Goal: Task Accomplishment & Management: Use online tool/utility

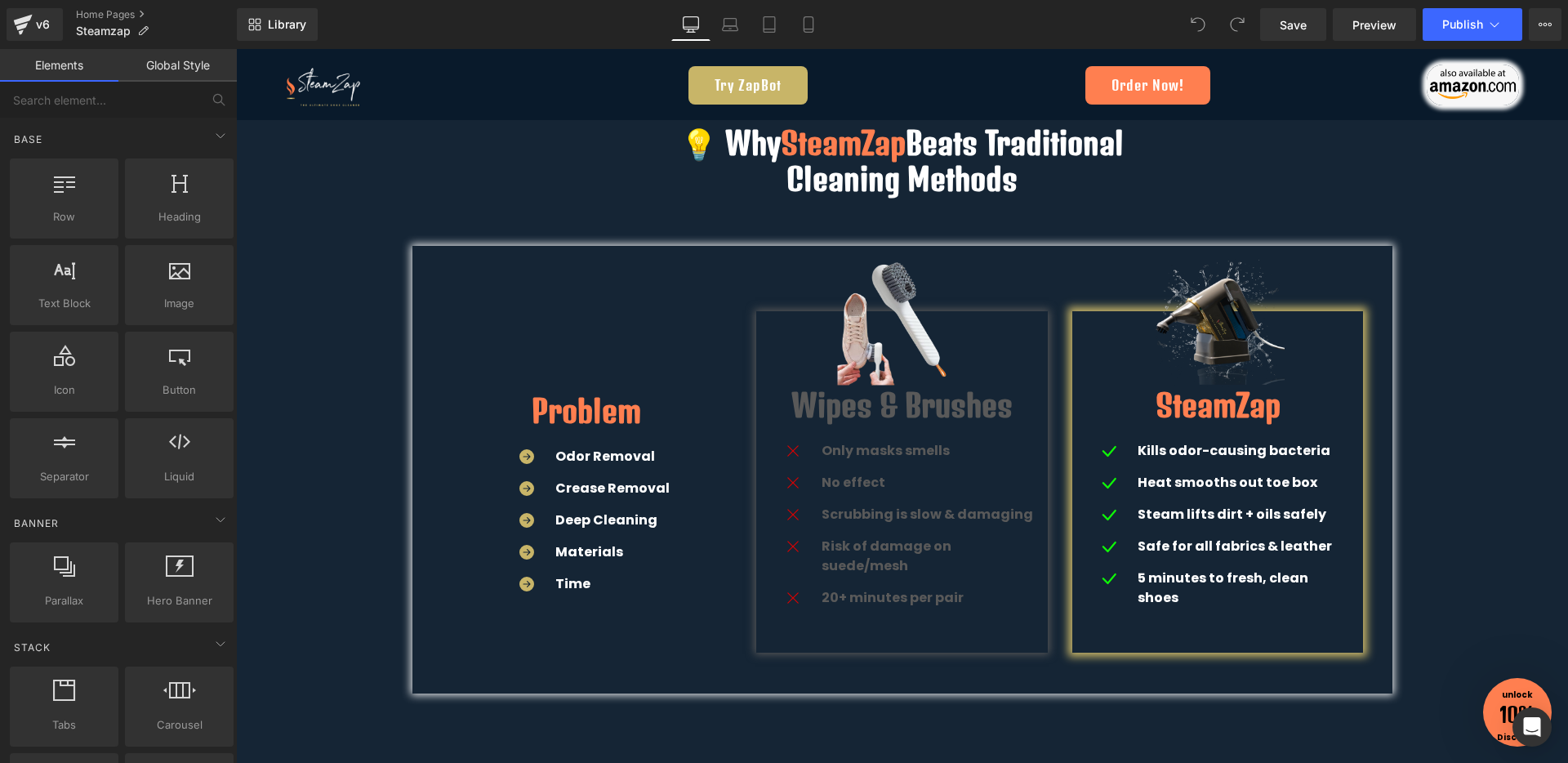
scroll to position [2982, 0]
click at [1497, 29] on icon at bounding box center [1494, 24] width 16 height 16
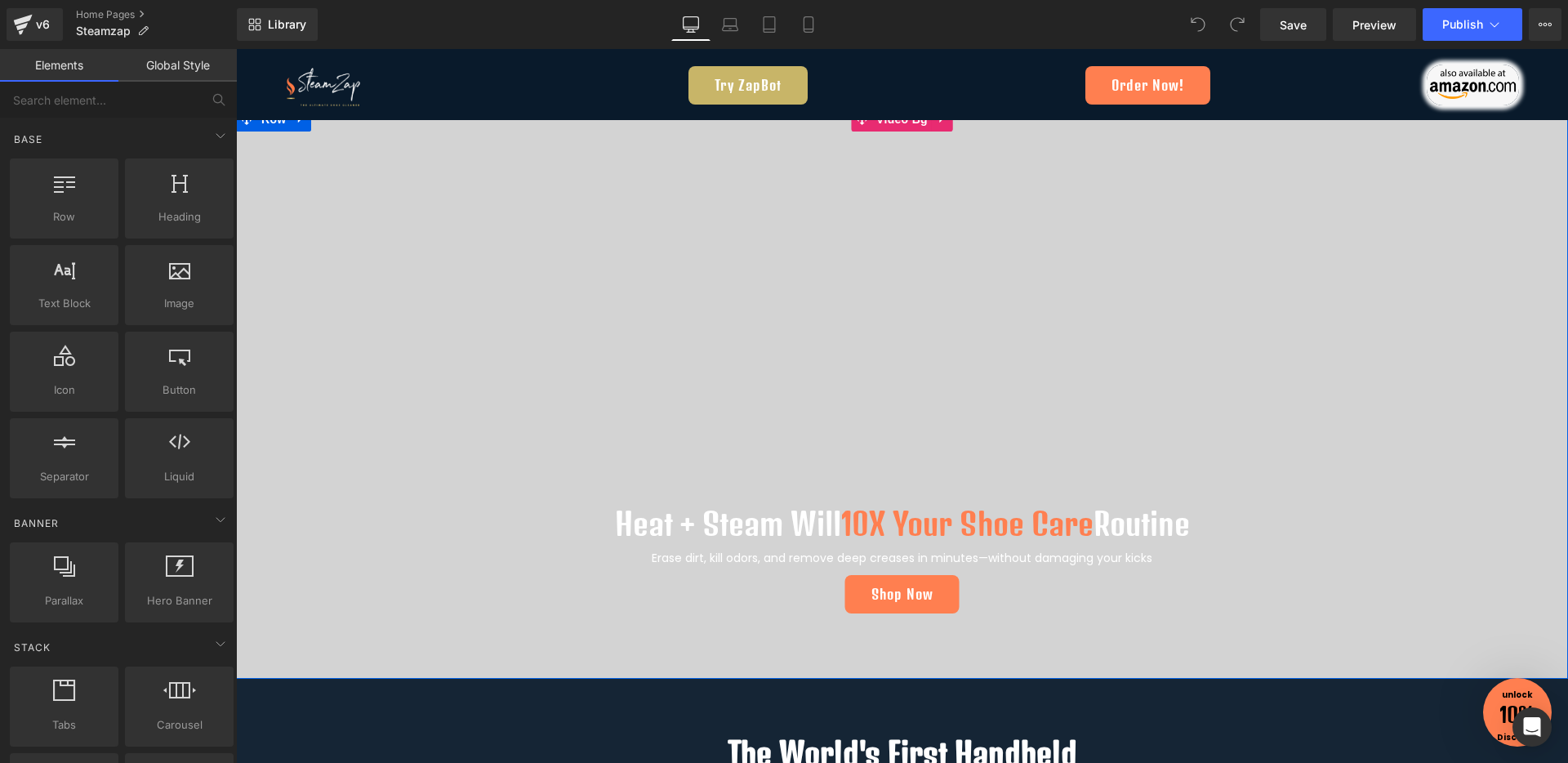
drag, startPoint x: 1419, startPoint y: 341, endPoint x: 961, endPoint y: 516, distance: 490.3
click at [1419, 341] on span "Heat + Steam Will 10X Your Shoe Care Routine Heading Erase dirt, kill odors, an…" at bounding box center [901, 388] width 1331 height 467
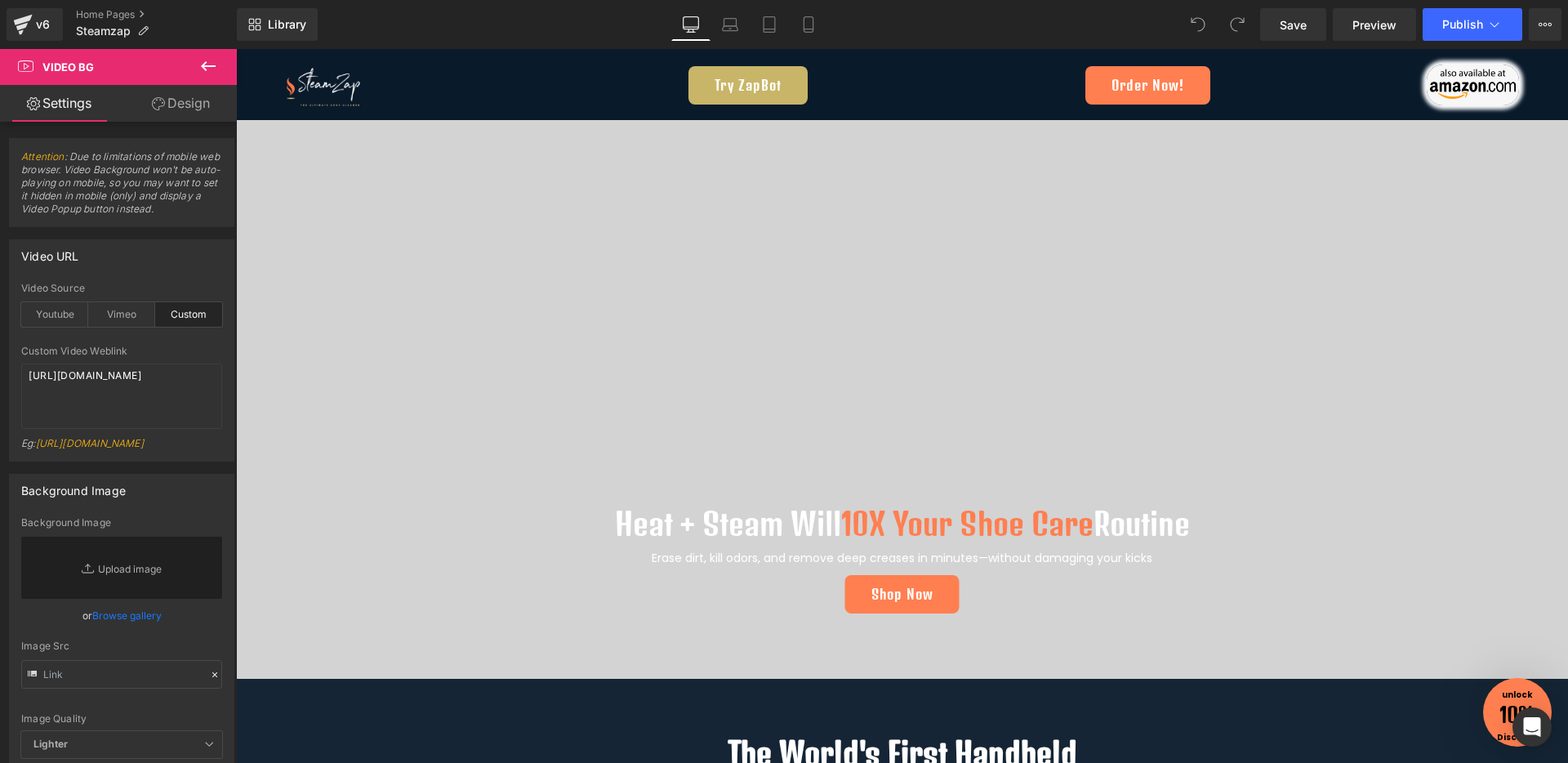
scroll to position [423, 0]
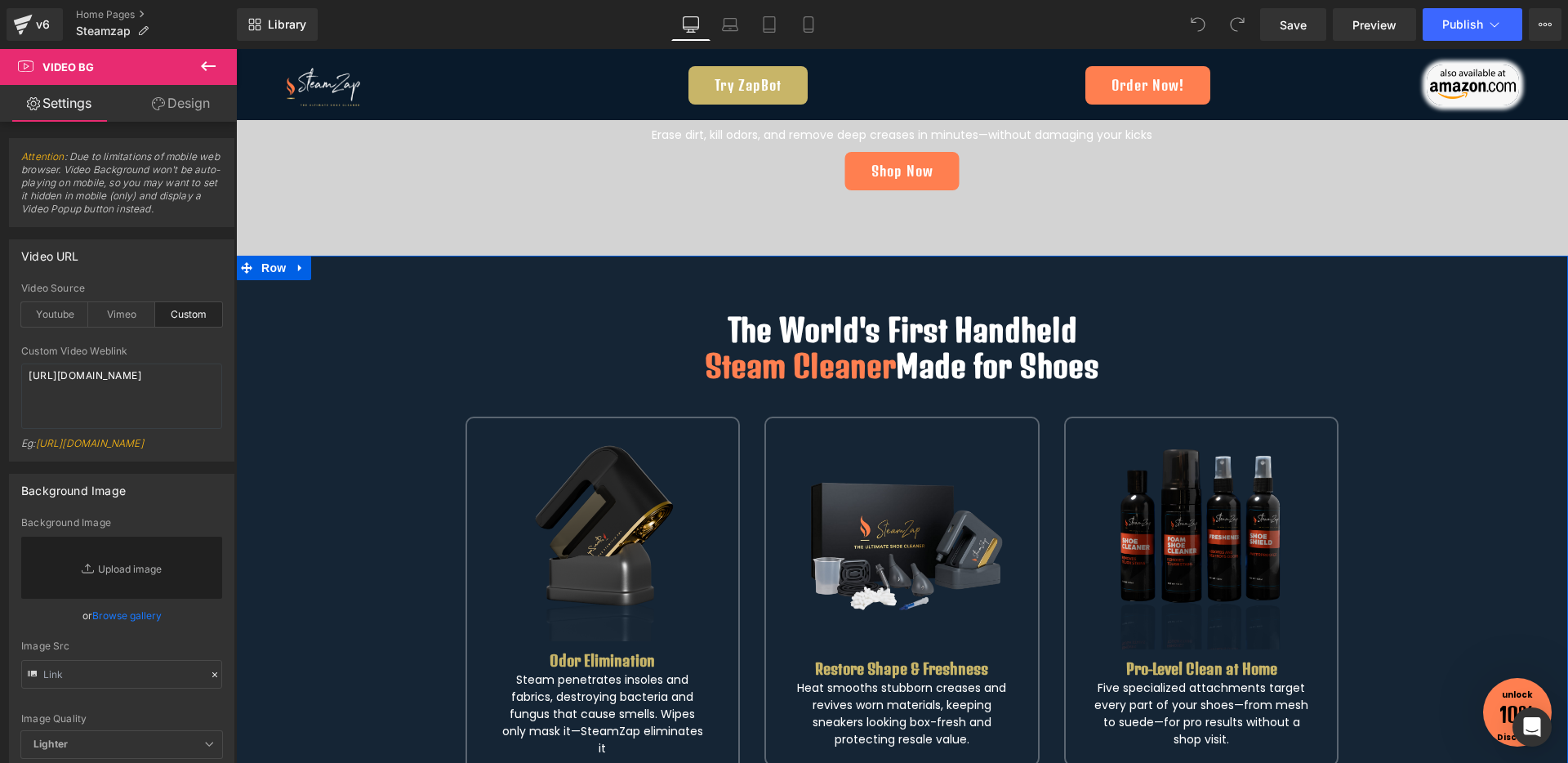
click at [1029, 342] on h1 "The World's First Handheld" at bounding box center [901, 330] width 955 height 36
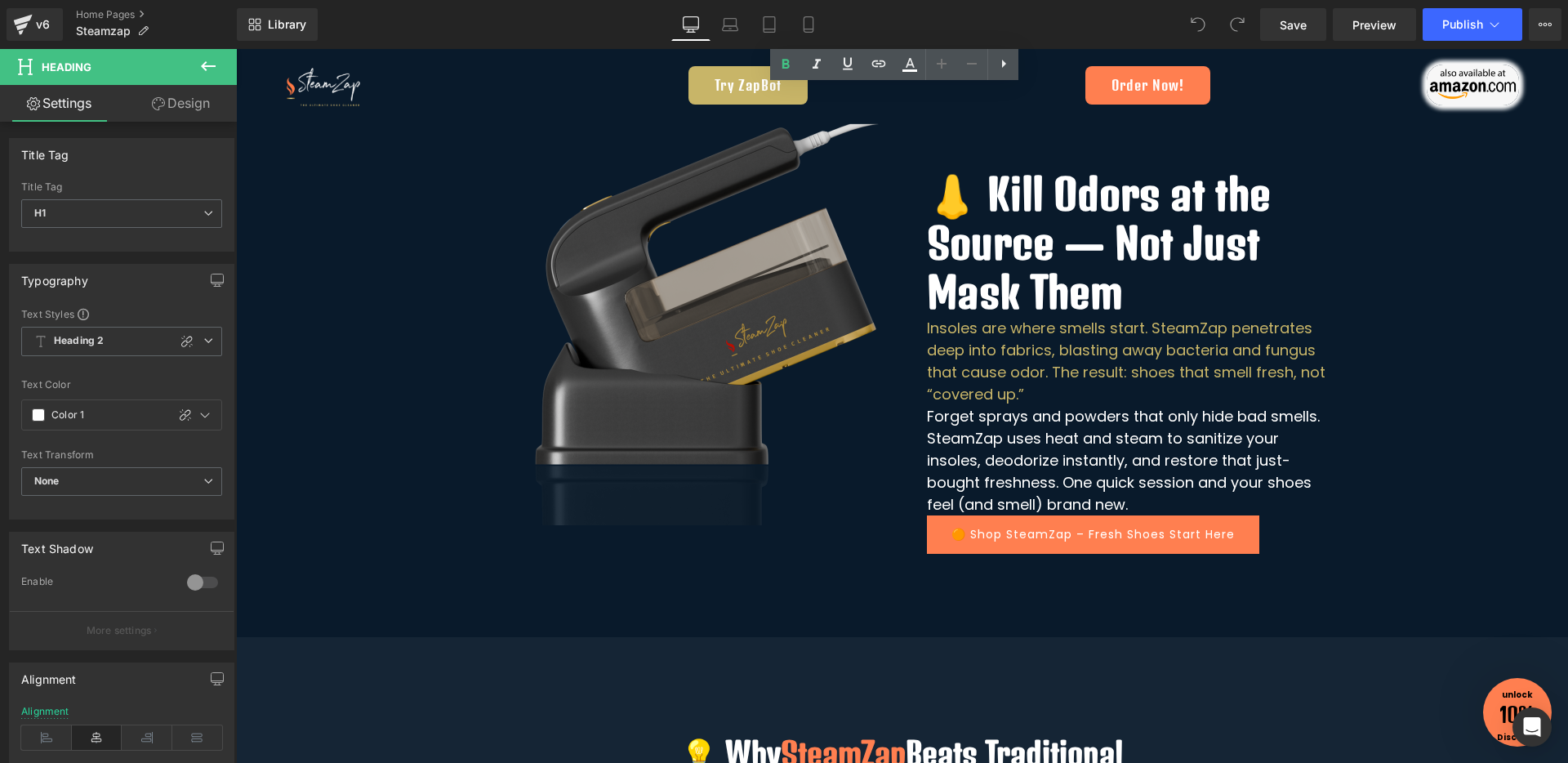
scroll to position [2368, 0]
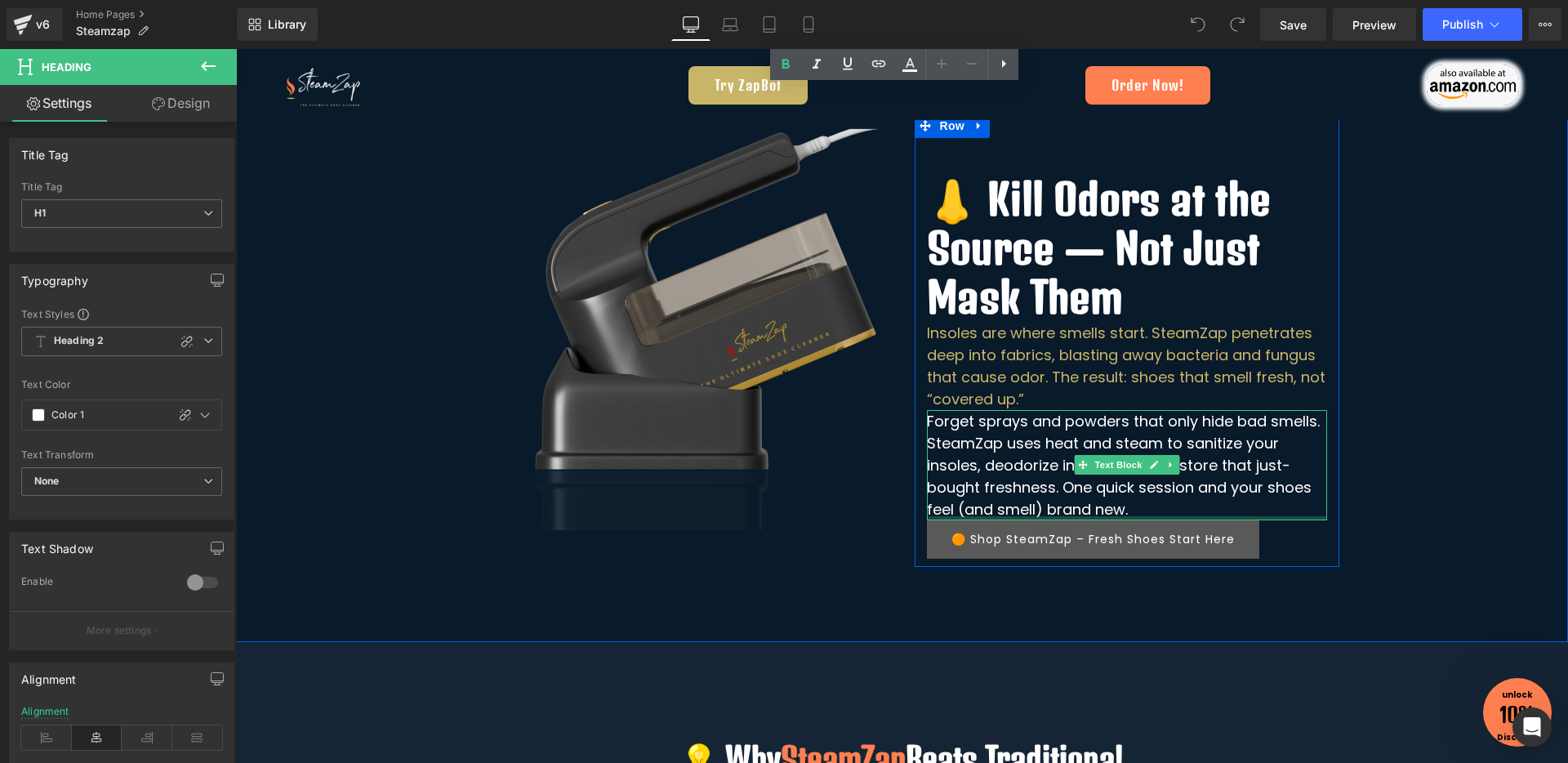
drag, startPoint x: 1141, startPoint y: 517, endPoint x: 1114, endPoint y: 528, distance: 29.2
click at [1141, 517] on div "Forget sprays and powders that only hide bad smells. SteamZap uses heat and ste…" at bounding box center [1126, 465] width 400 height 110
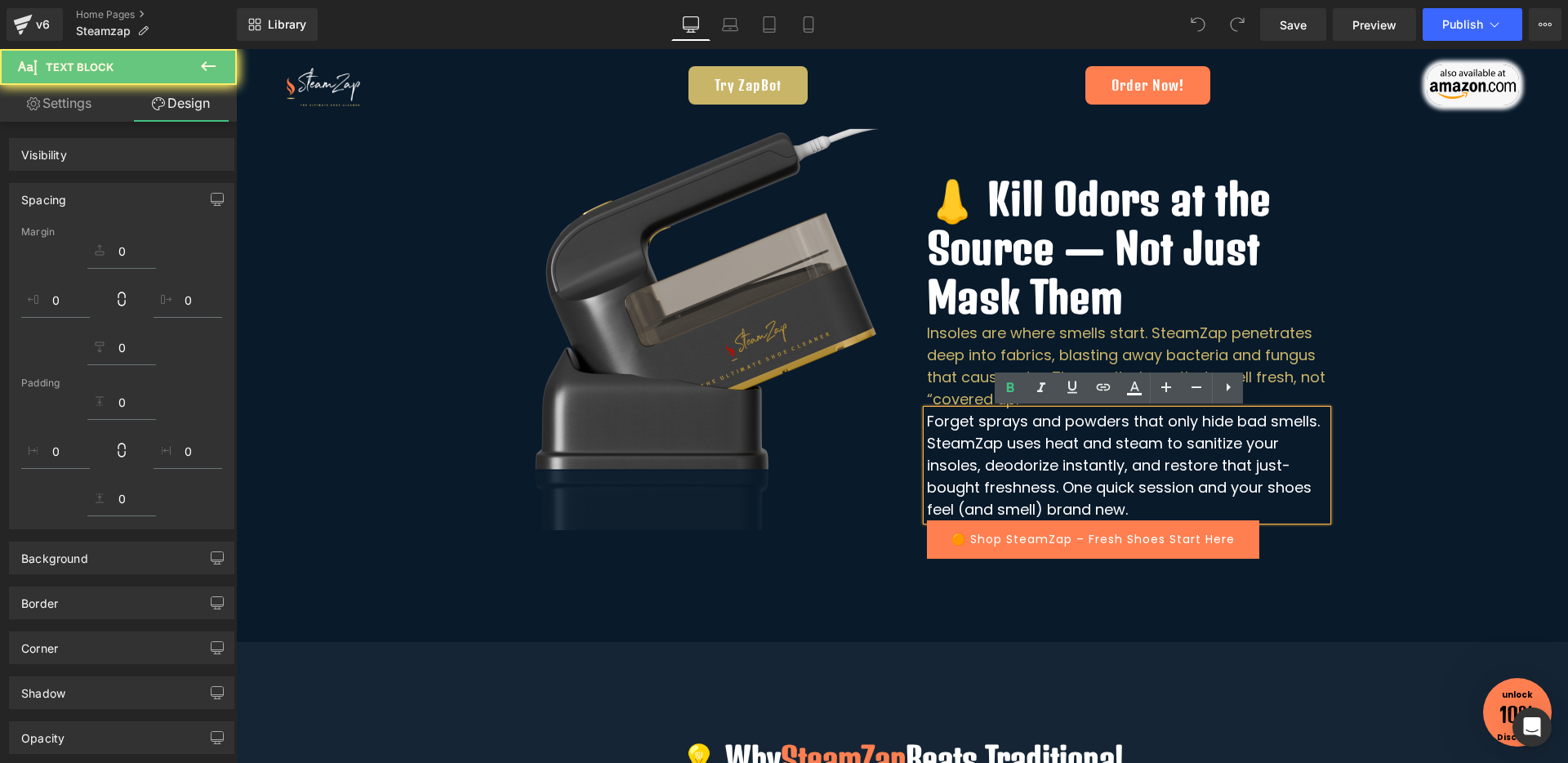
click at [1109, 536] on div "🟠 Shop SteamZap – Fresh Shoes Start Here Button" at bounding box center [1126, 539] width 400 height 38
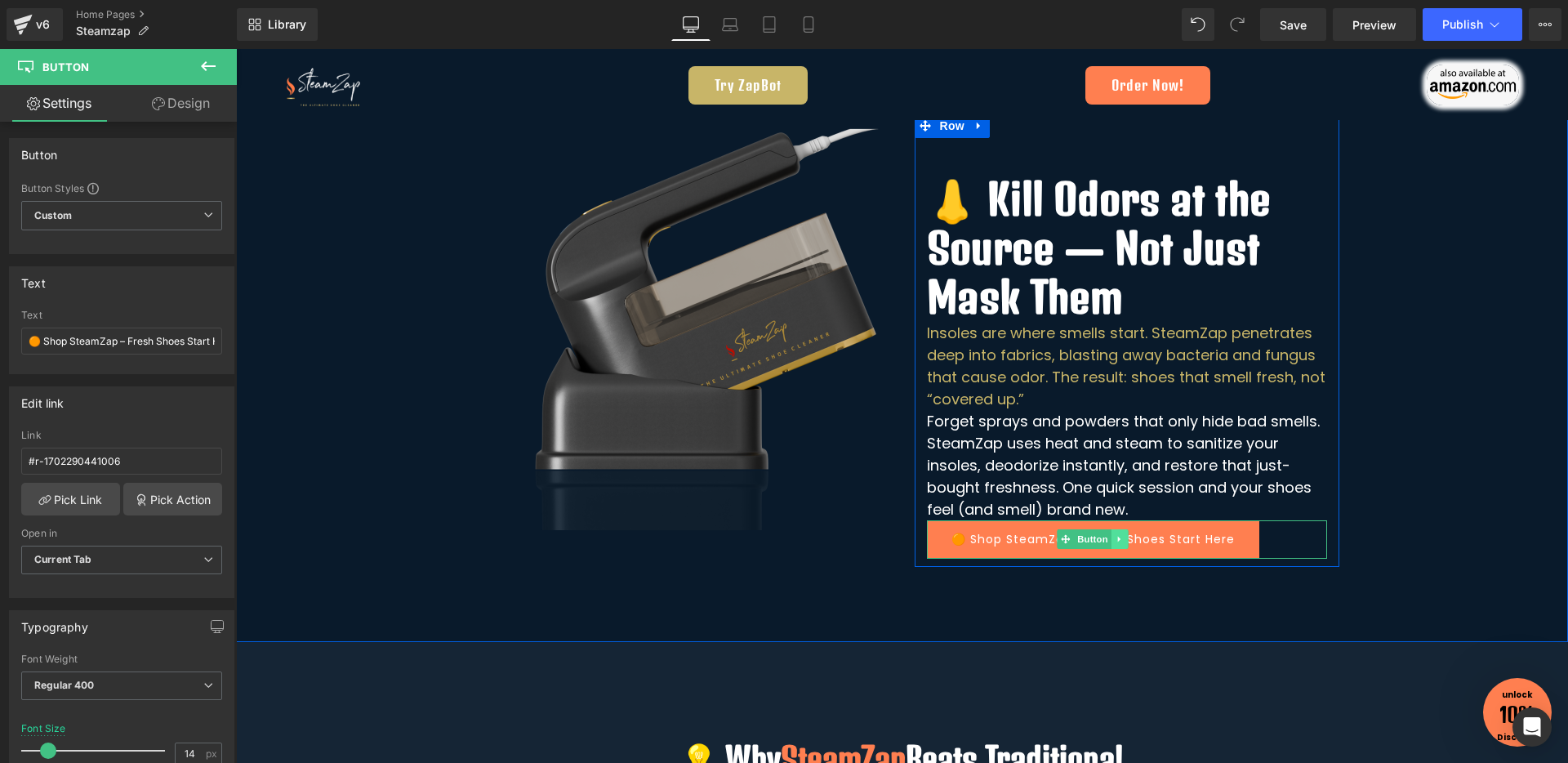
click at [1117, 535] on icon at bounding box center [1119, 539] width 9 height 10
click at [1107, 539] on icon at bounding box center [1110, 539] width 9 height 9
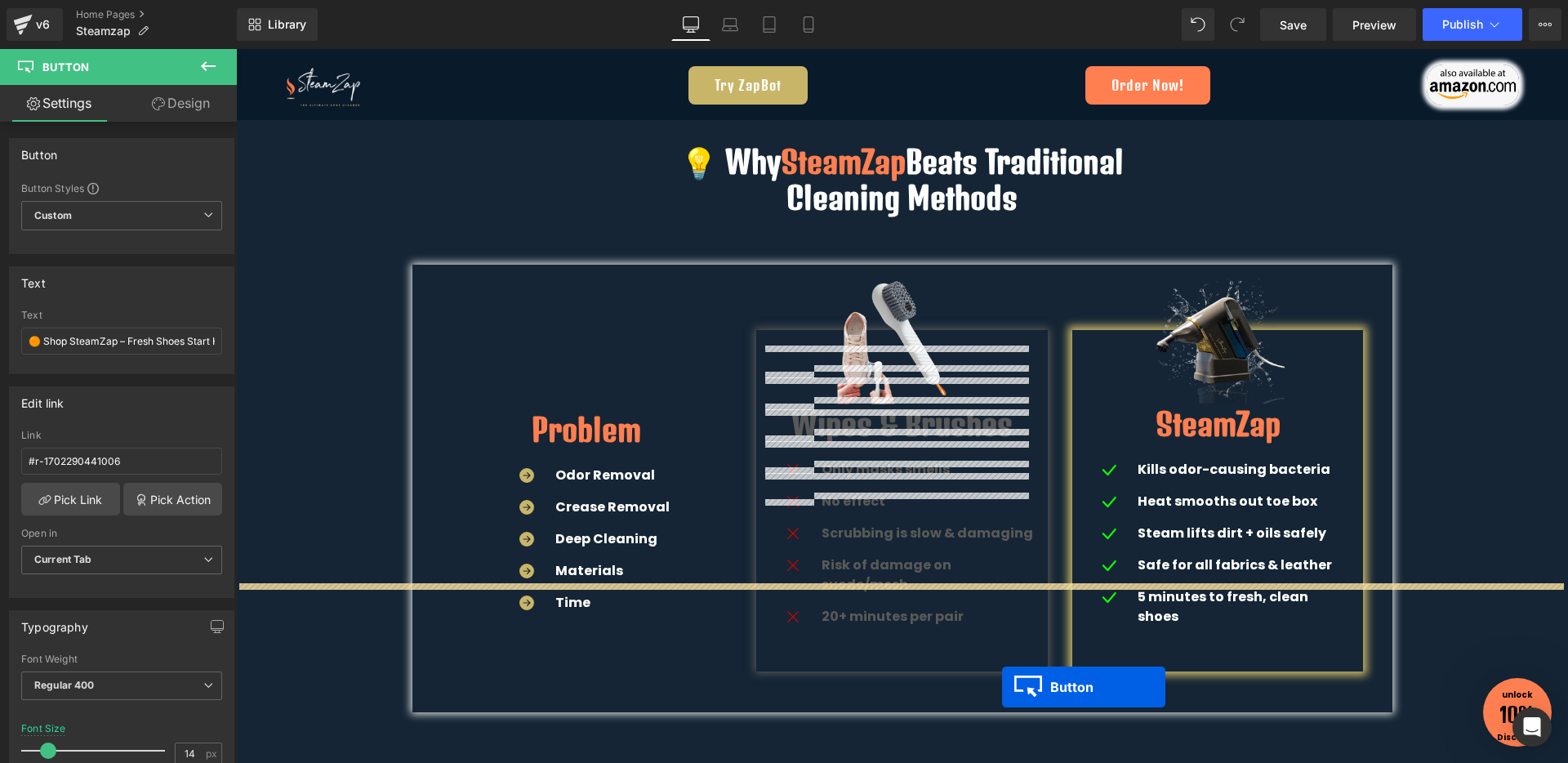
scroll to position [3119, 0]
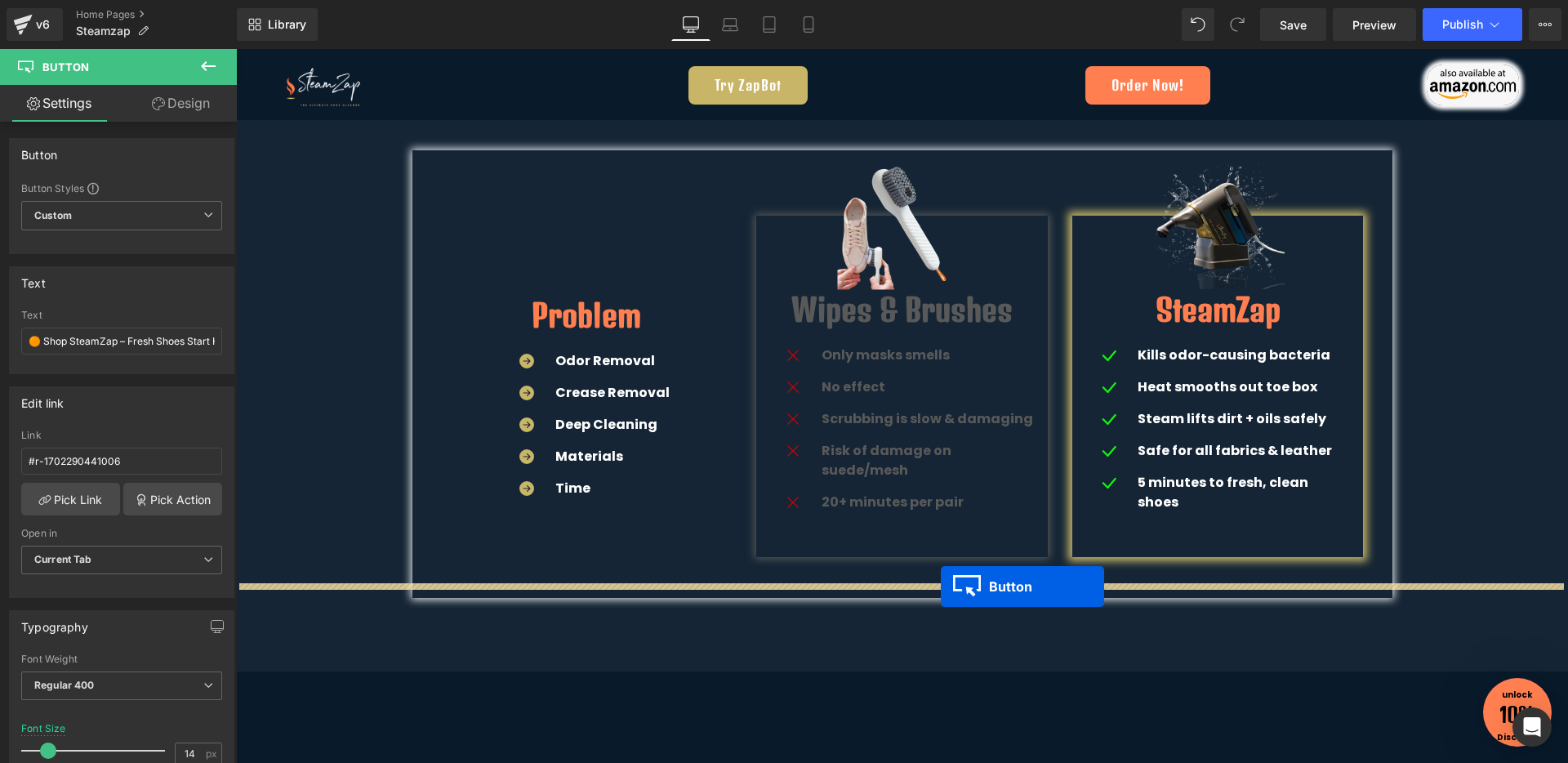
drag, startPoint x: 1057, startPoint y: 572, endPoint x: 940, endPoint y: 586, distance: 117.8
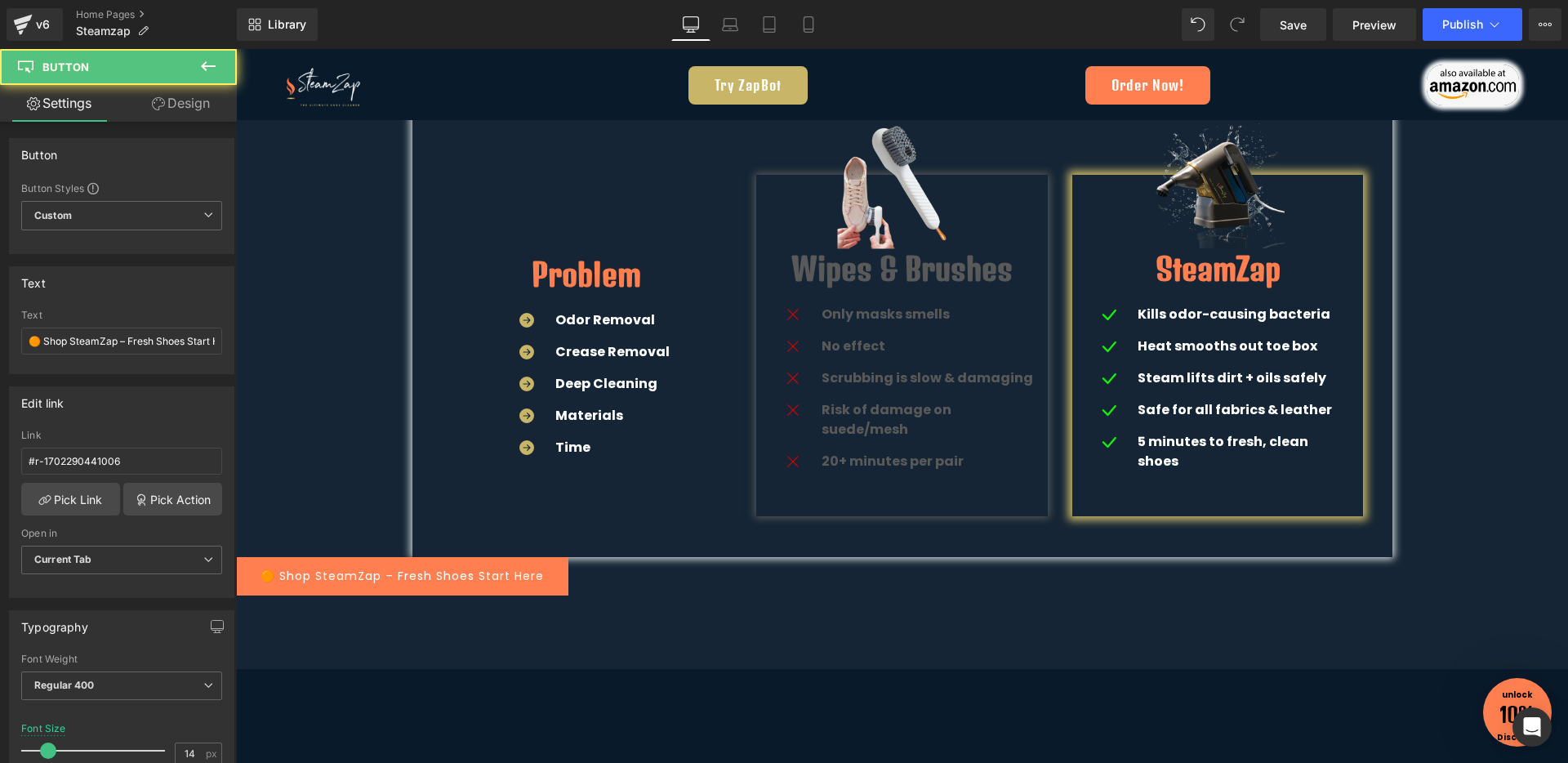
scroll to position [3078, 0]
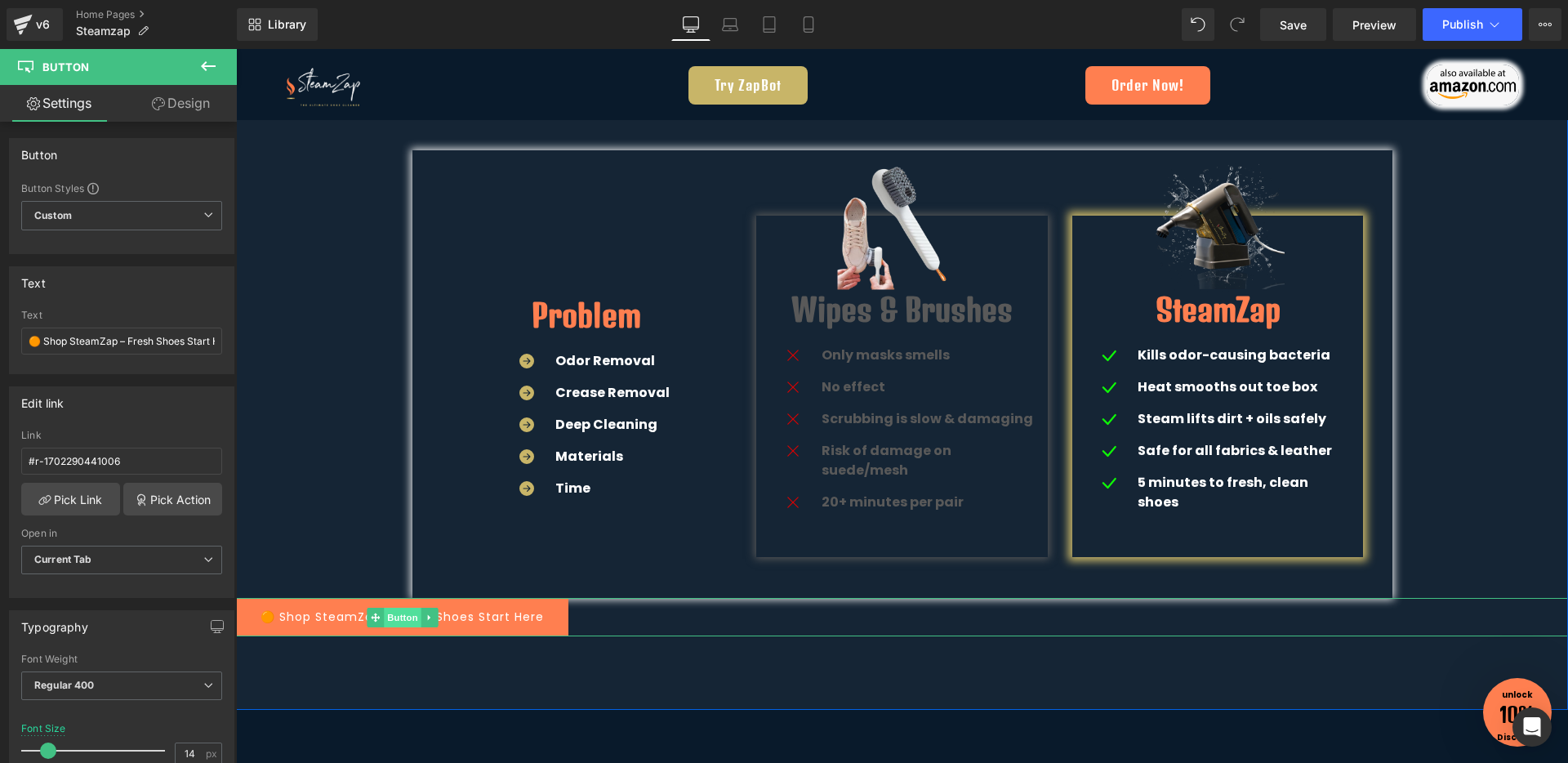
click at [393, 608] on span "Button" at bounding box center [402, 618] width 38 height 20
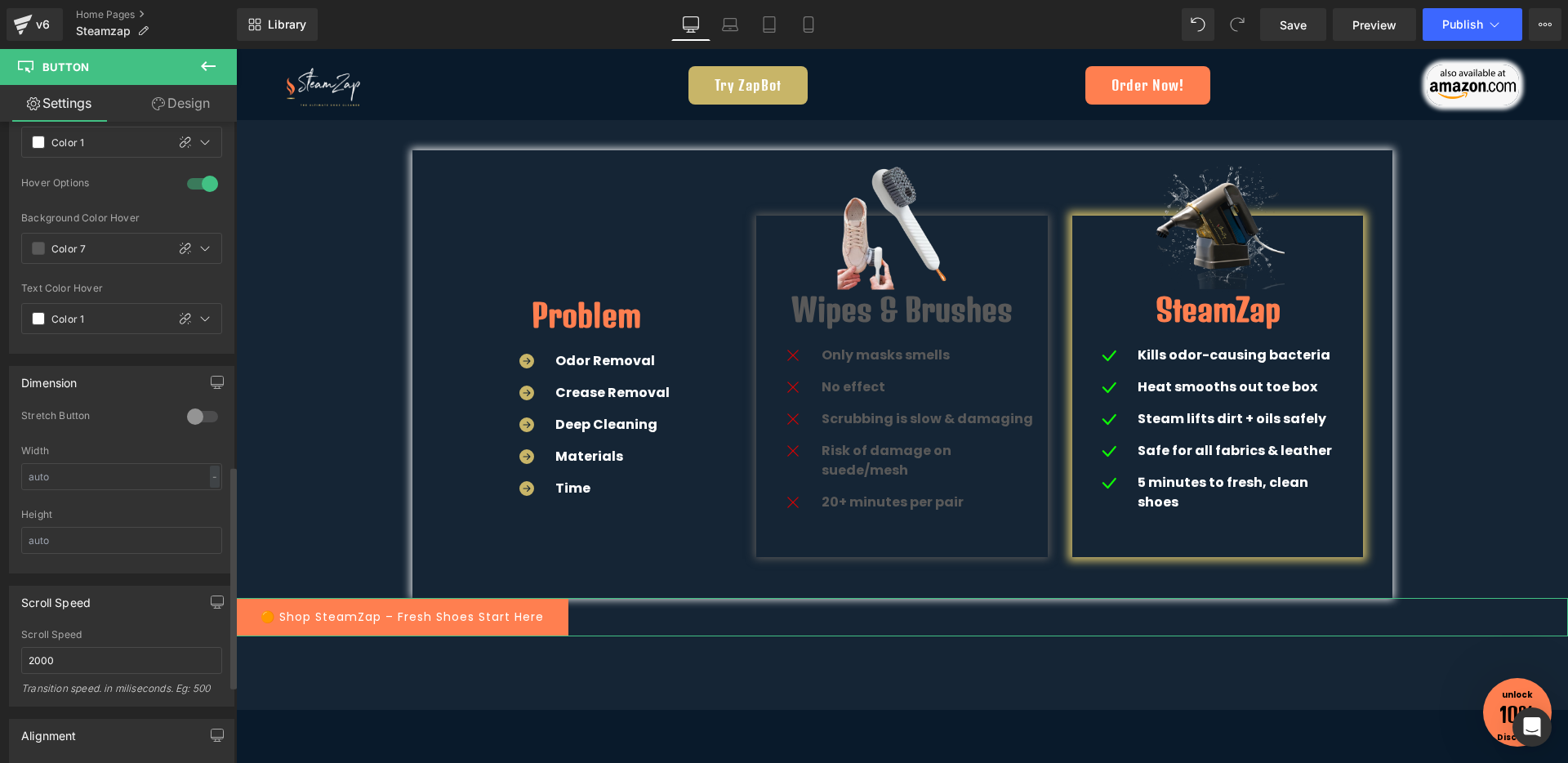
scroll to position [1212, 0]
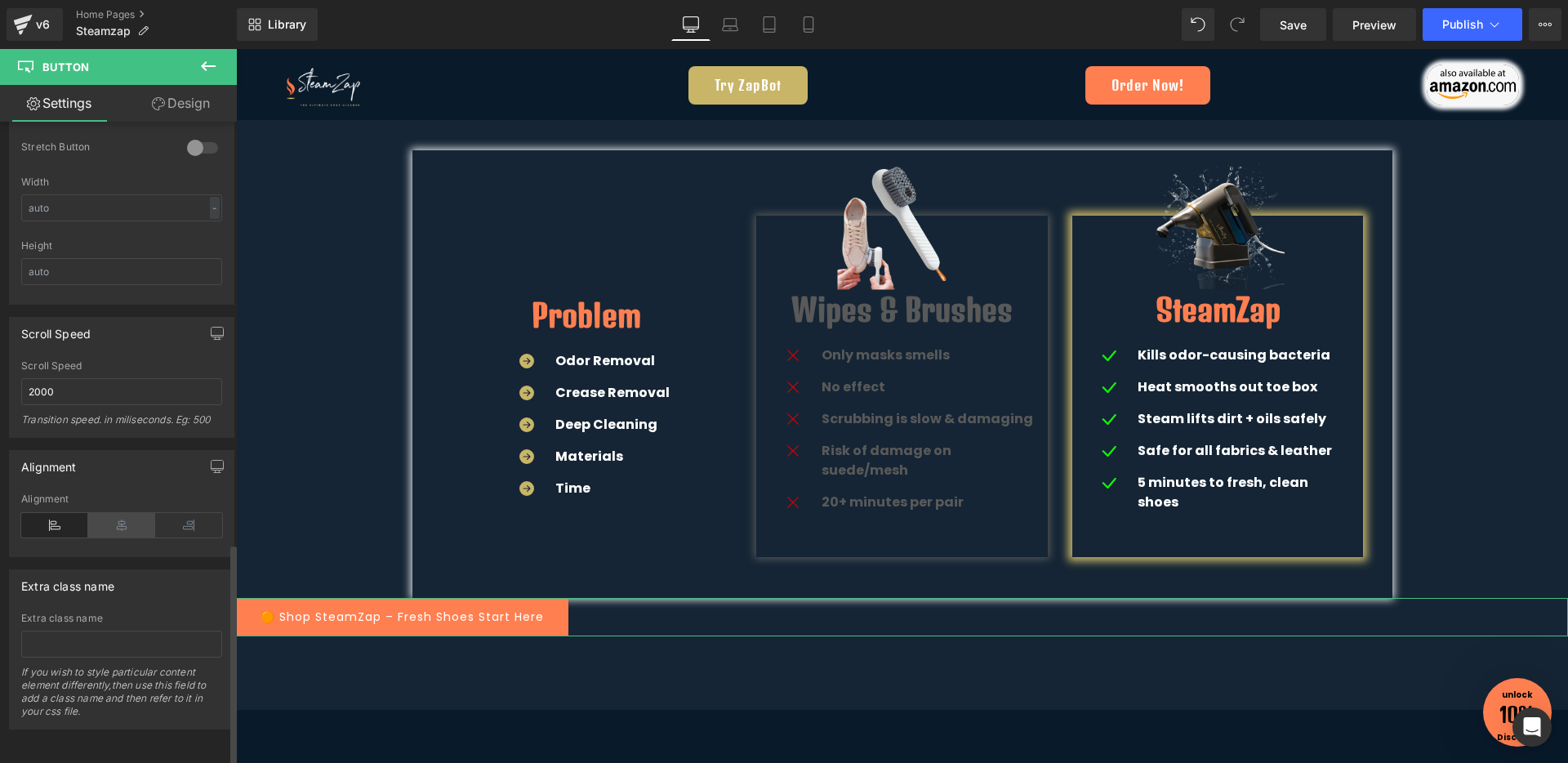
click at [119, 513] on icon at bounding box center [121, 525] width 67 height 25
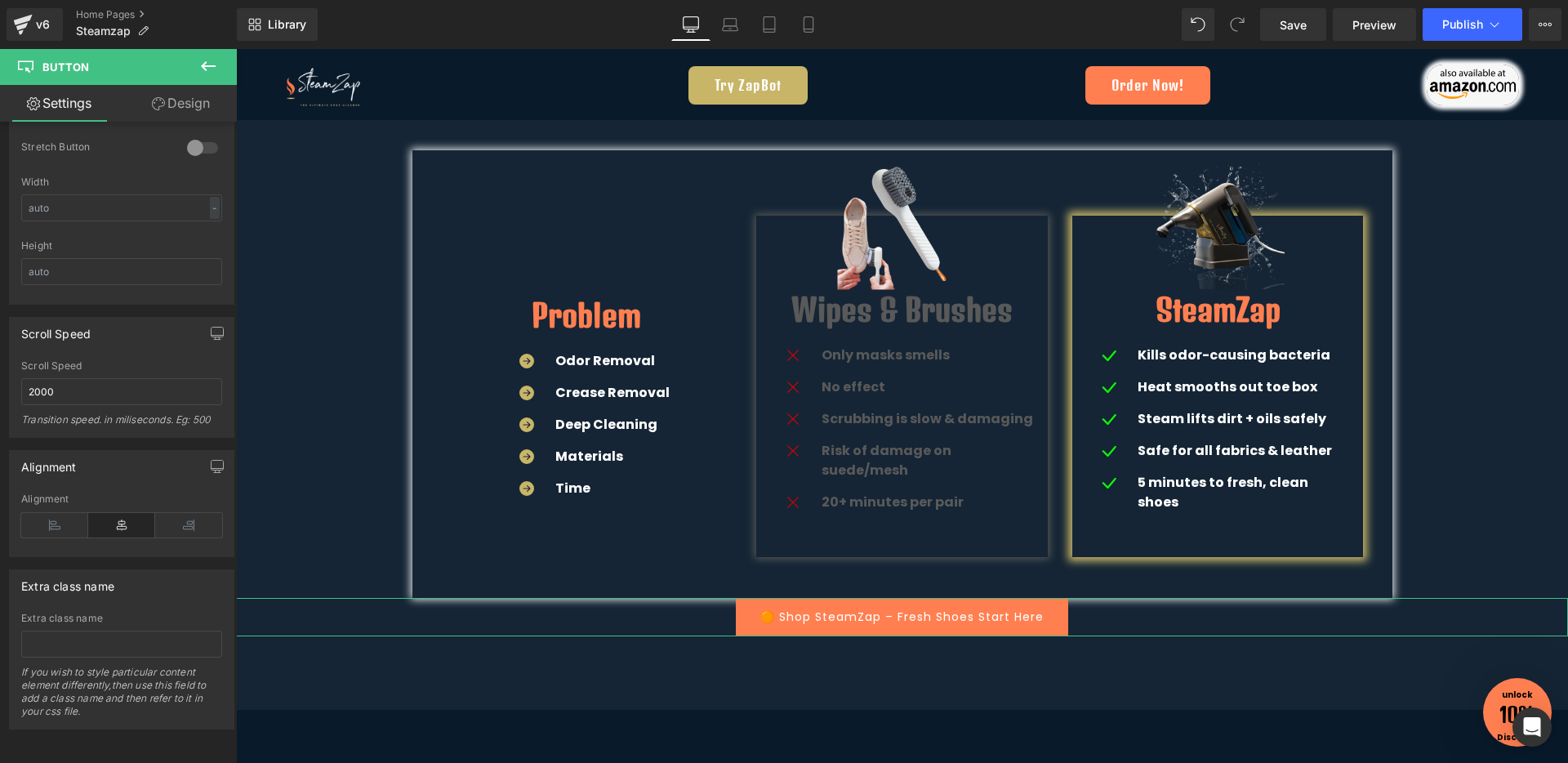
click at [191, 103] on link "Design" at bounding box center [181, 103] width 119 height 37
click at [0, 0] on div "Spacing" at bounding box center [0, 0] width 0 height 0
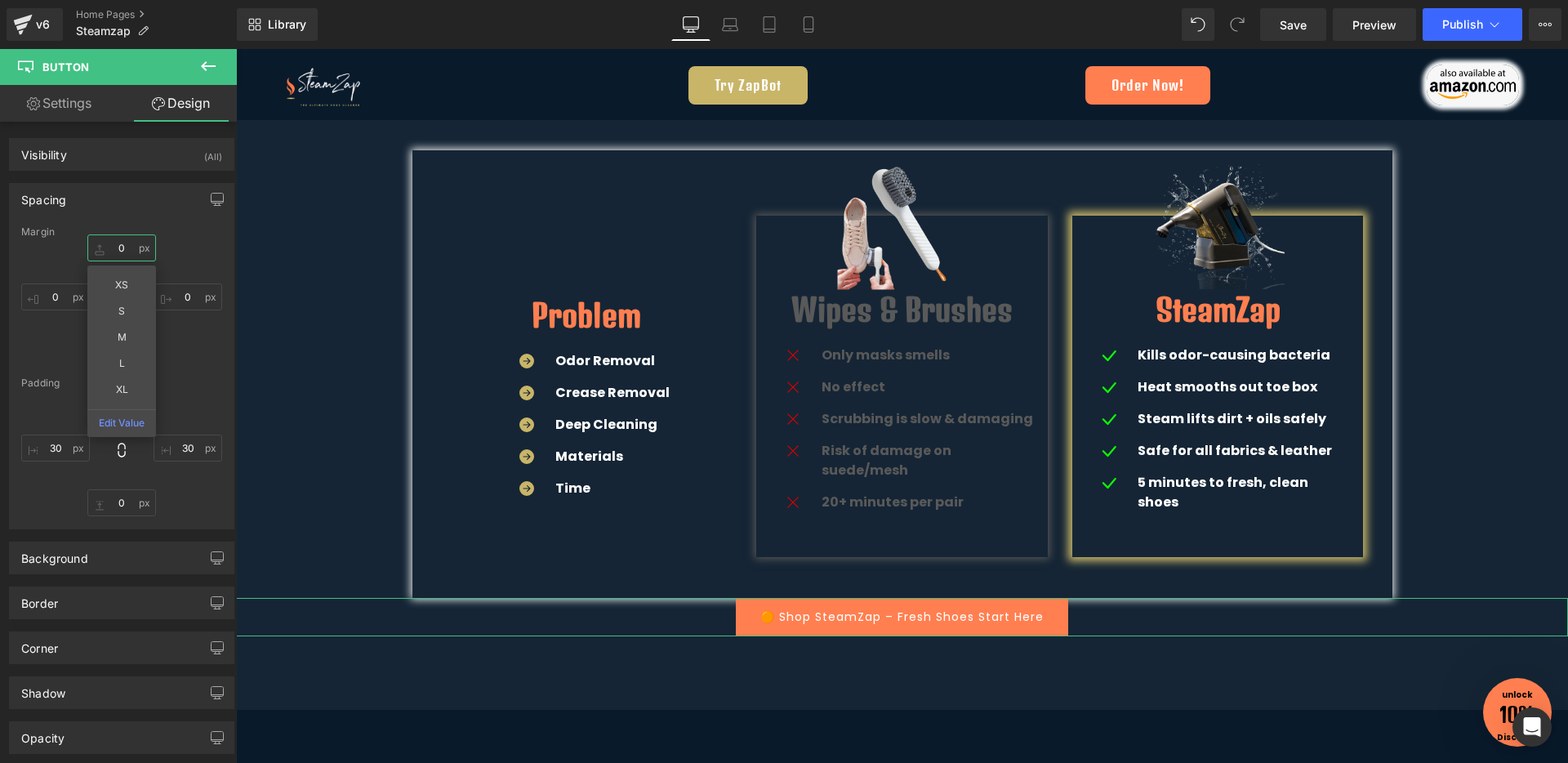
click at [124, 246] on input "text" at bounding box center [122, 248] width 69 height 27
type input "30"
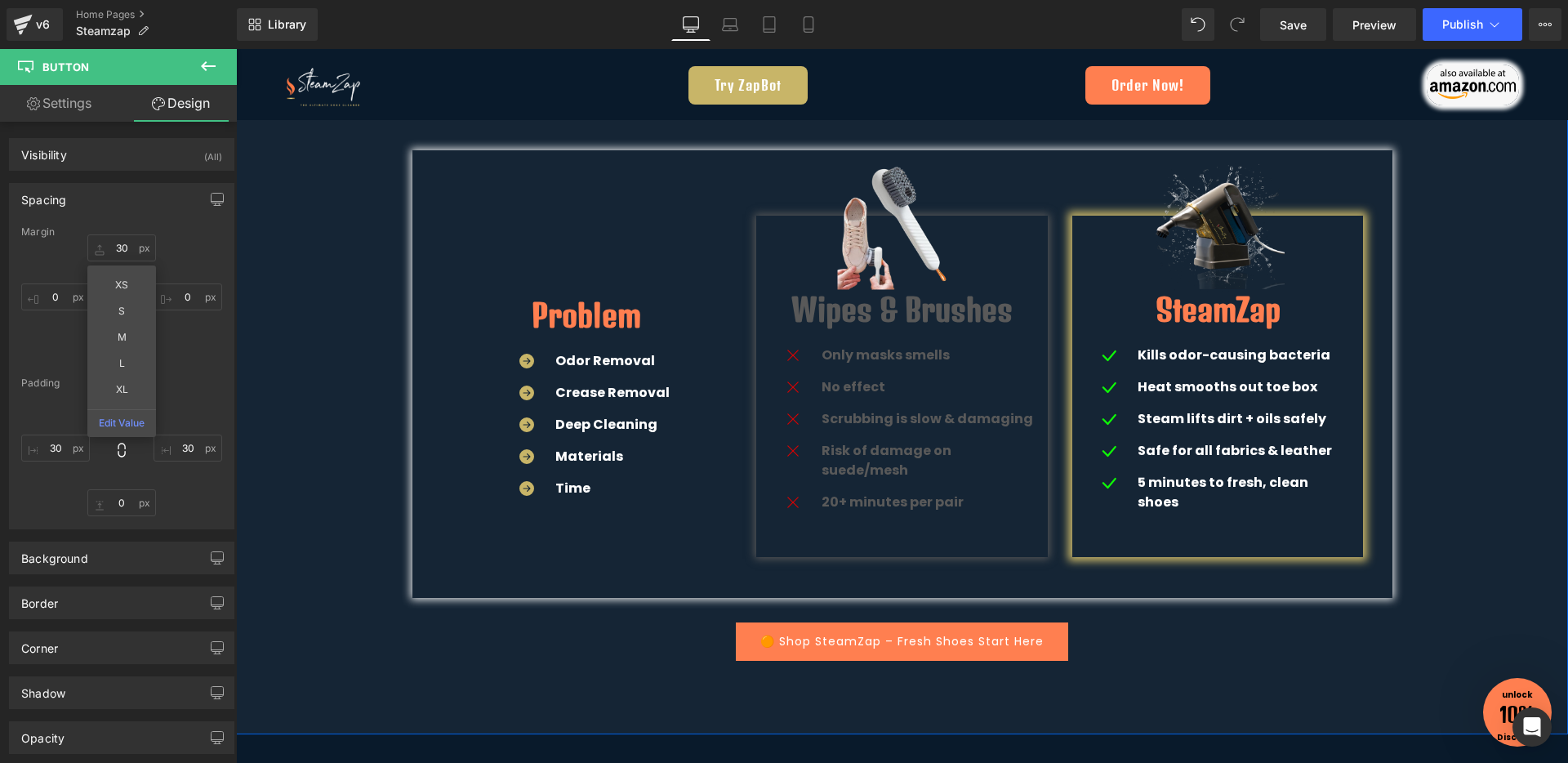
click at [267, 568] on div "💡 Why SteamZap Beats Traditional Cleaning Methods Heading Row Problem Heading I…" at bounding box center [901, 333] width 1331 height 656
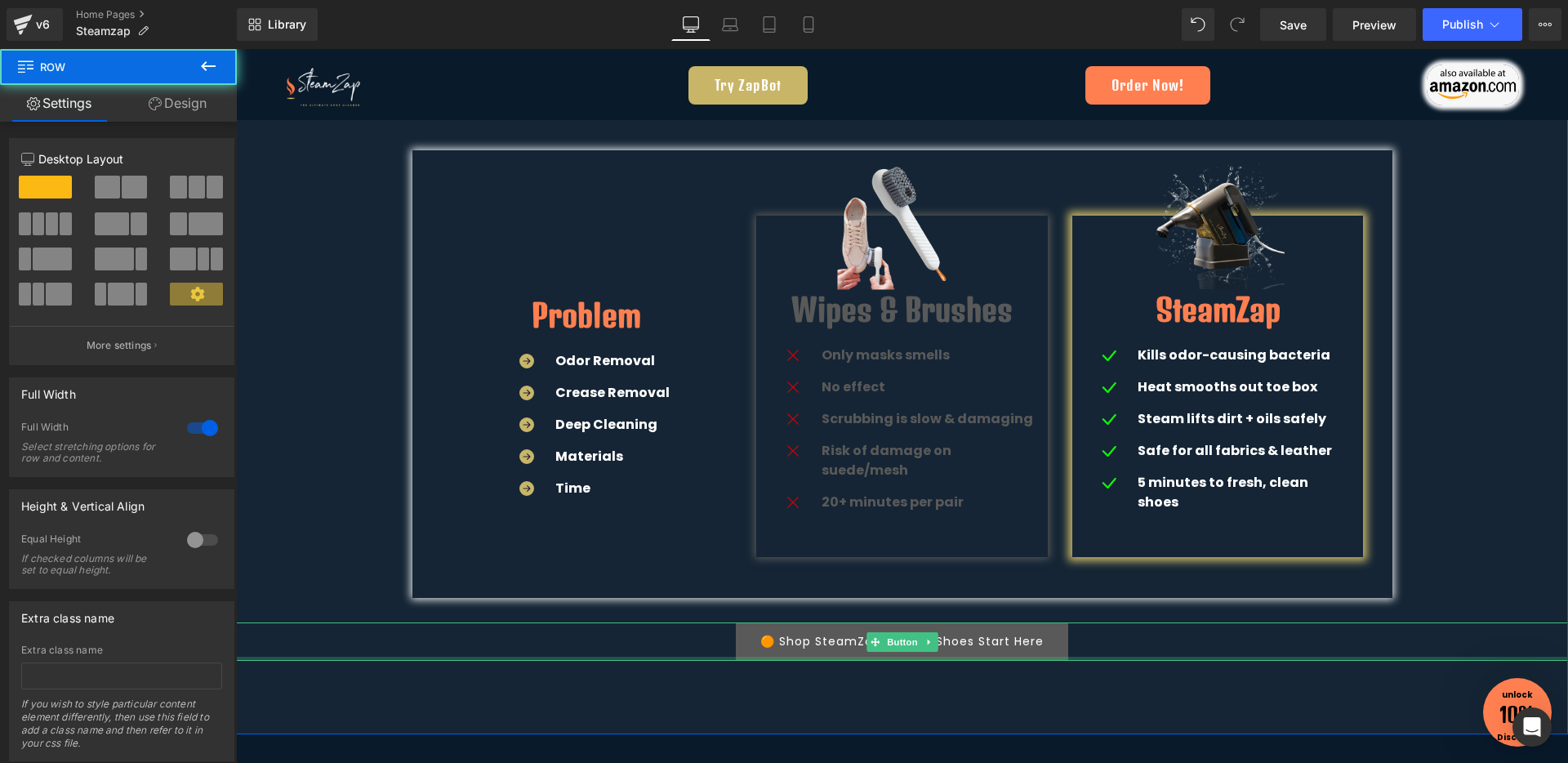
click at [799, 657] on div at bounding box center [901, 659] width 1331 height 4
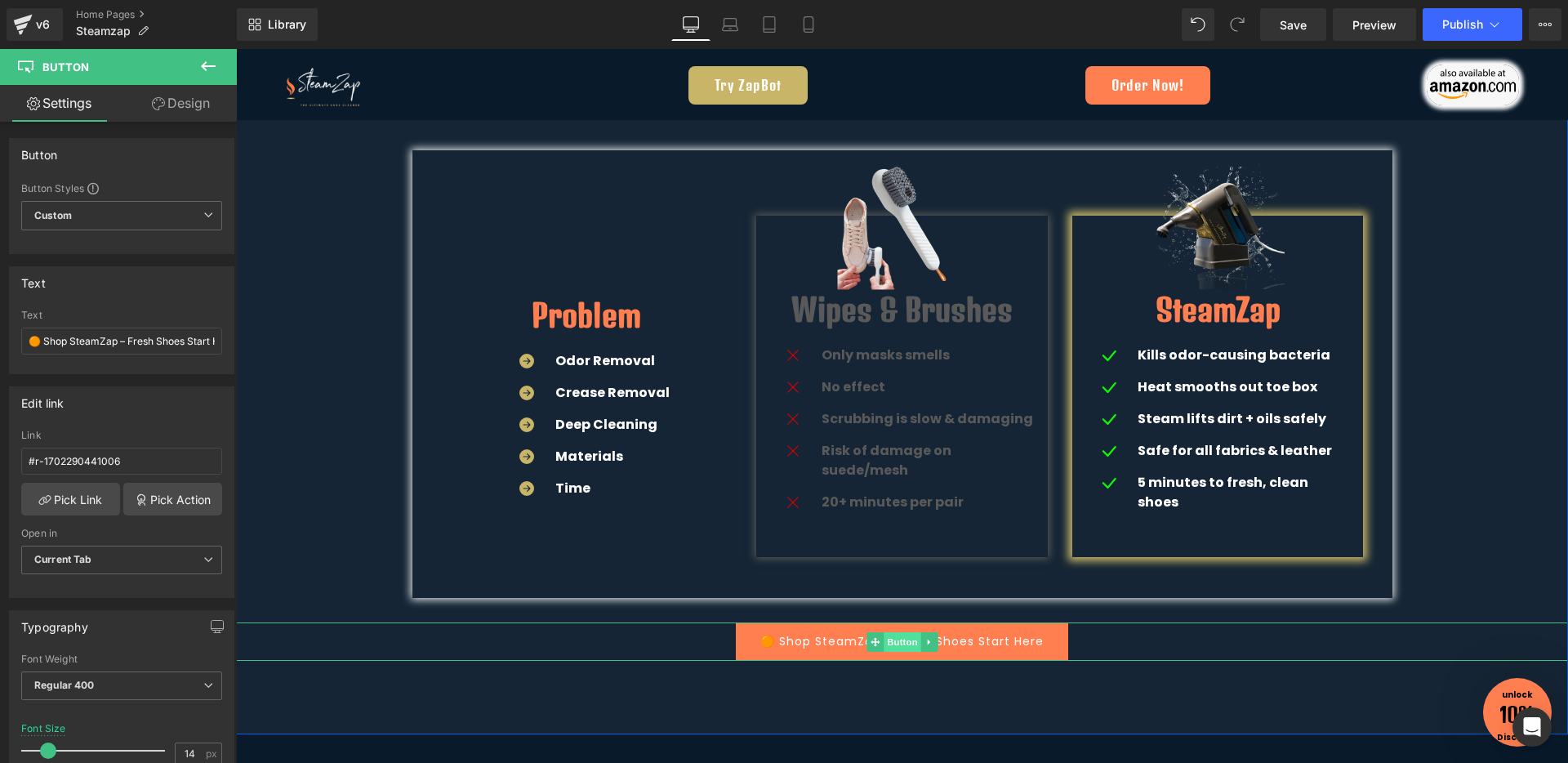
click at [905, 632] on span "Button" at bounding box center [902, 642] width 38 height 20
click at [137, 348] on input "🟠 Shop SteamZap – Fresh Shoes Start Here" at bounding box center [121, 341] width 201 height 27
paste input "Upgrade Your Routine – Shop SteamZap Now"
type input "Upgrade Your Routine – Shop SteamZap Now"
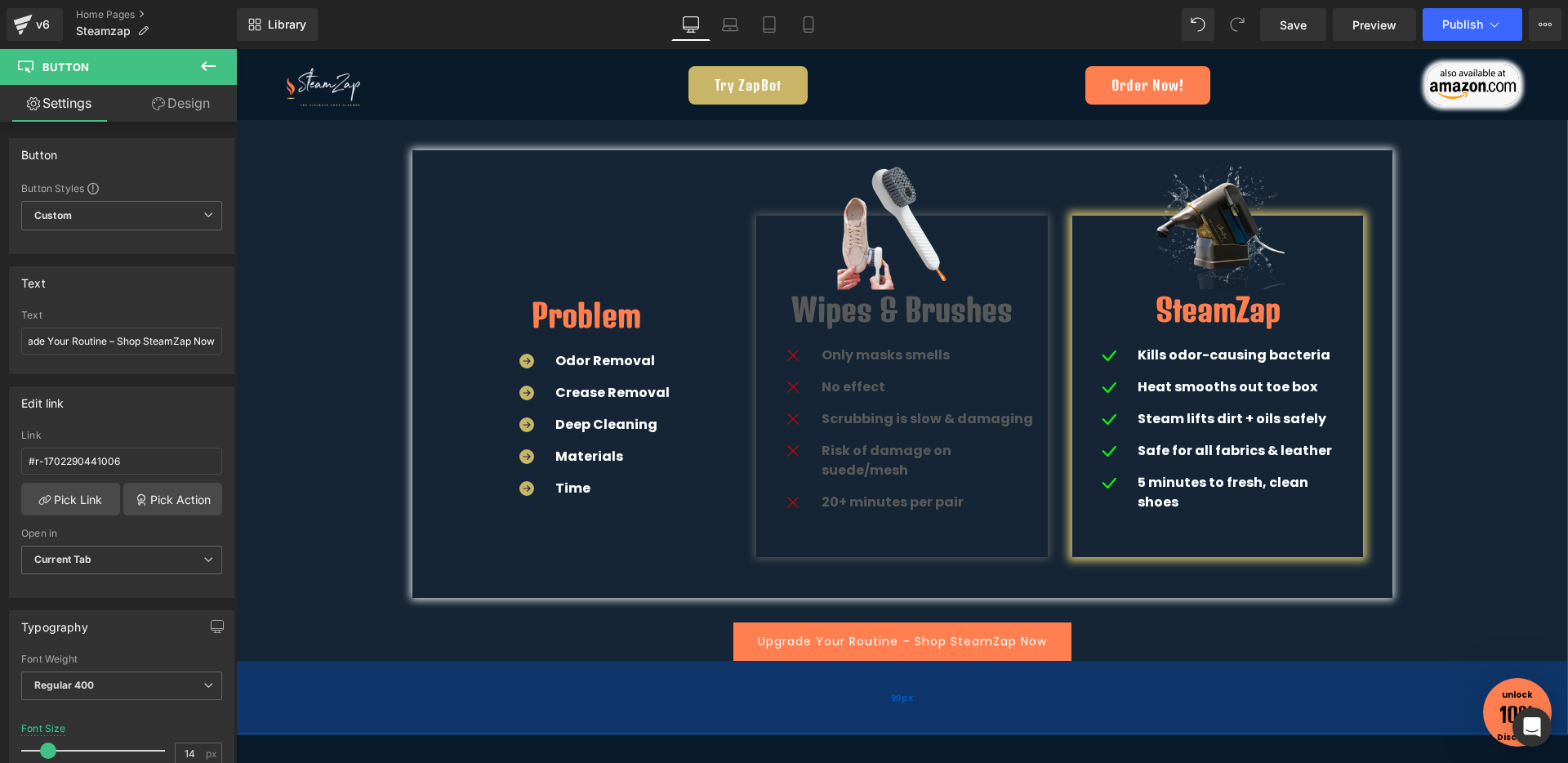
click at [691, 661] on div "90px" at bounding box center [901, 698] width 1331 height 74
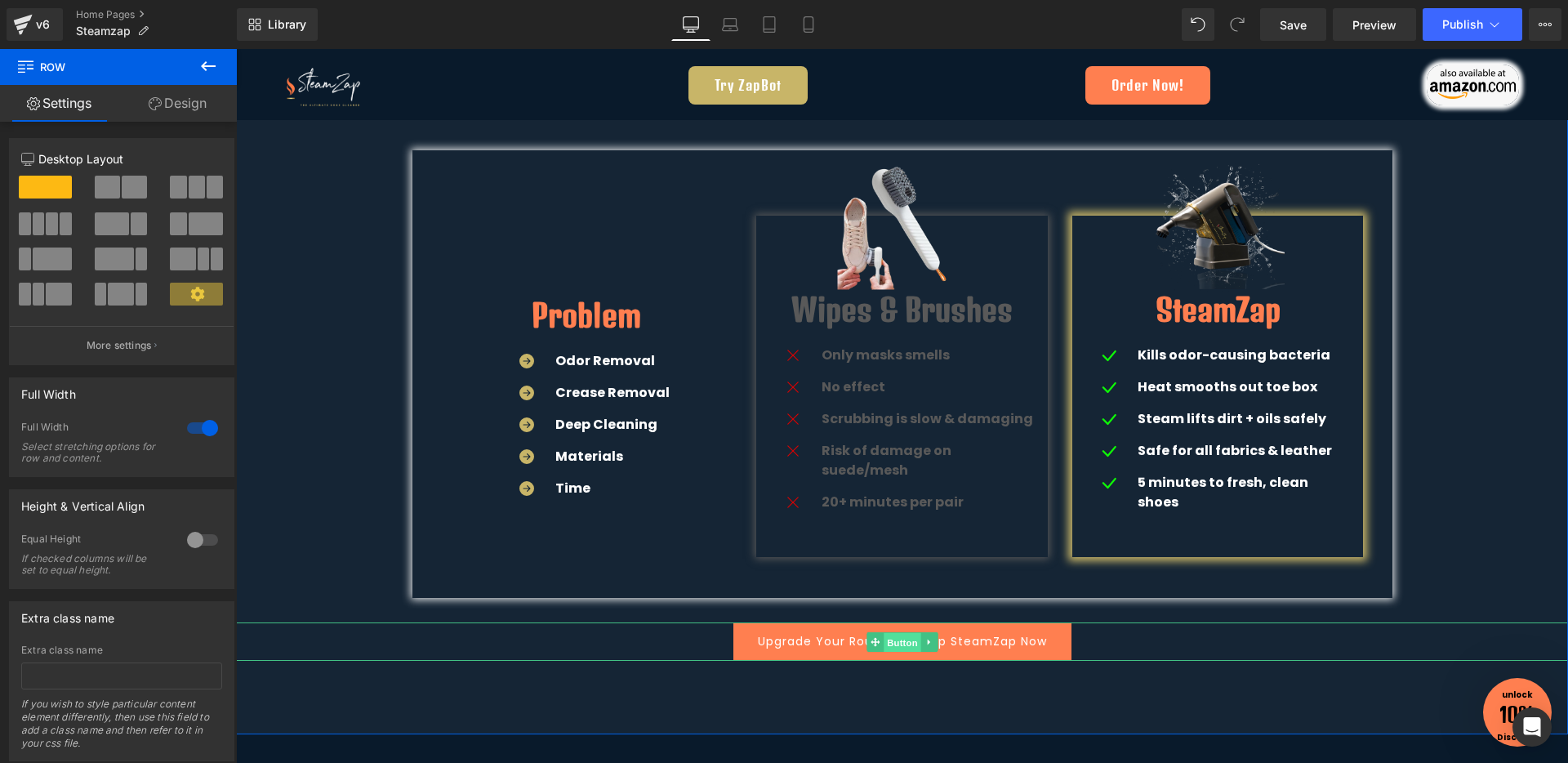
click at [895, 633] on span "Button" at bounding box center [902, 643] width 38 height 20
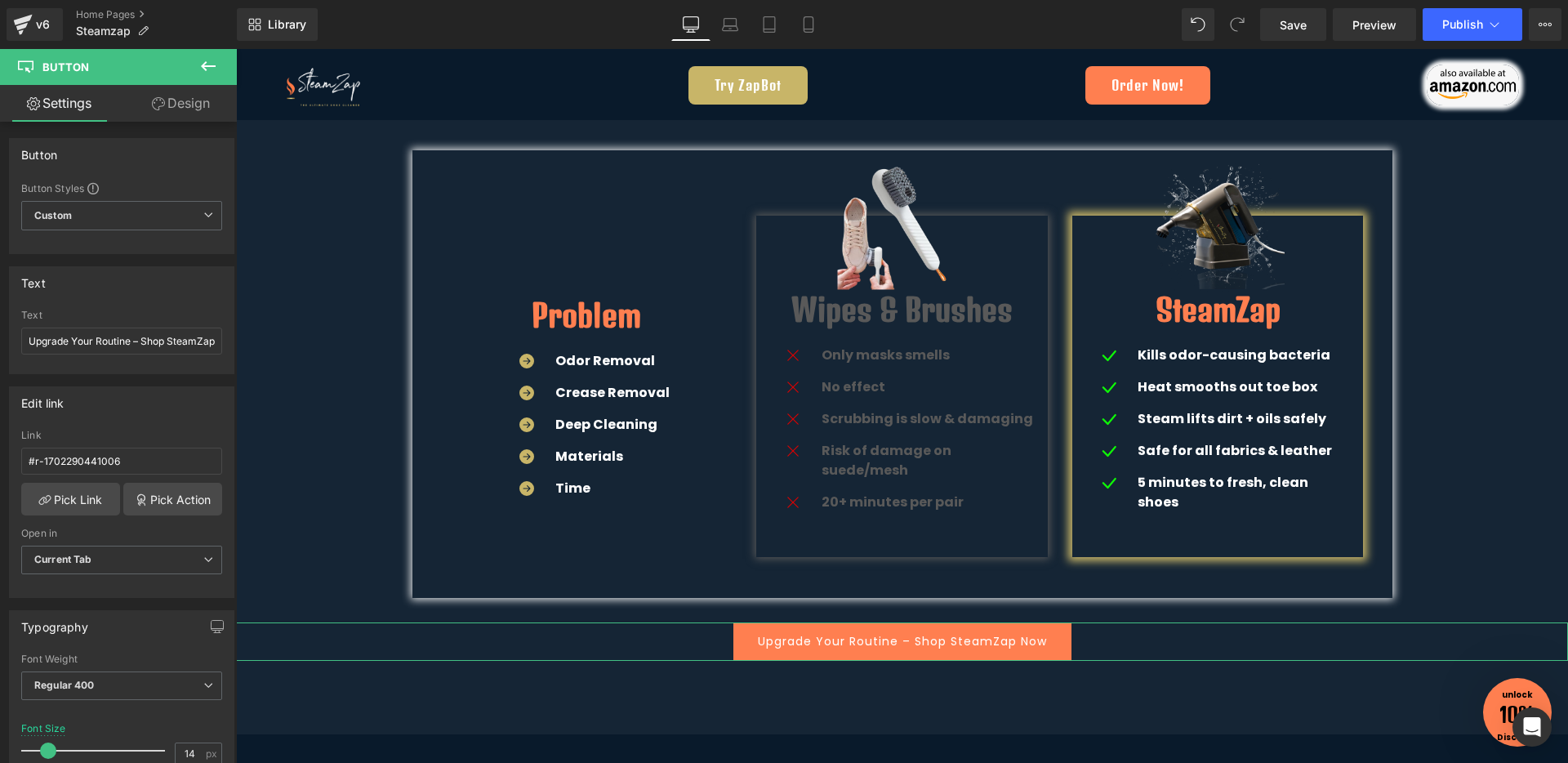
click at [198, 116] on link "Design" at bounding box center [181, 103] width 119 height 37
click at [0, 0] on div "Spacing" at bounding box center [0, 0] width 0 height 0
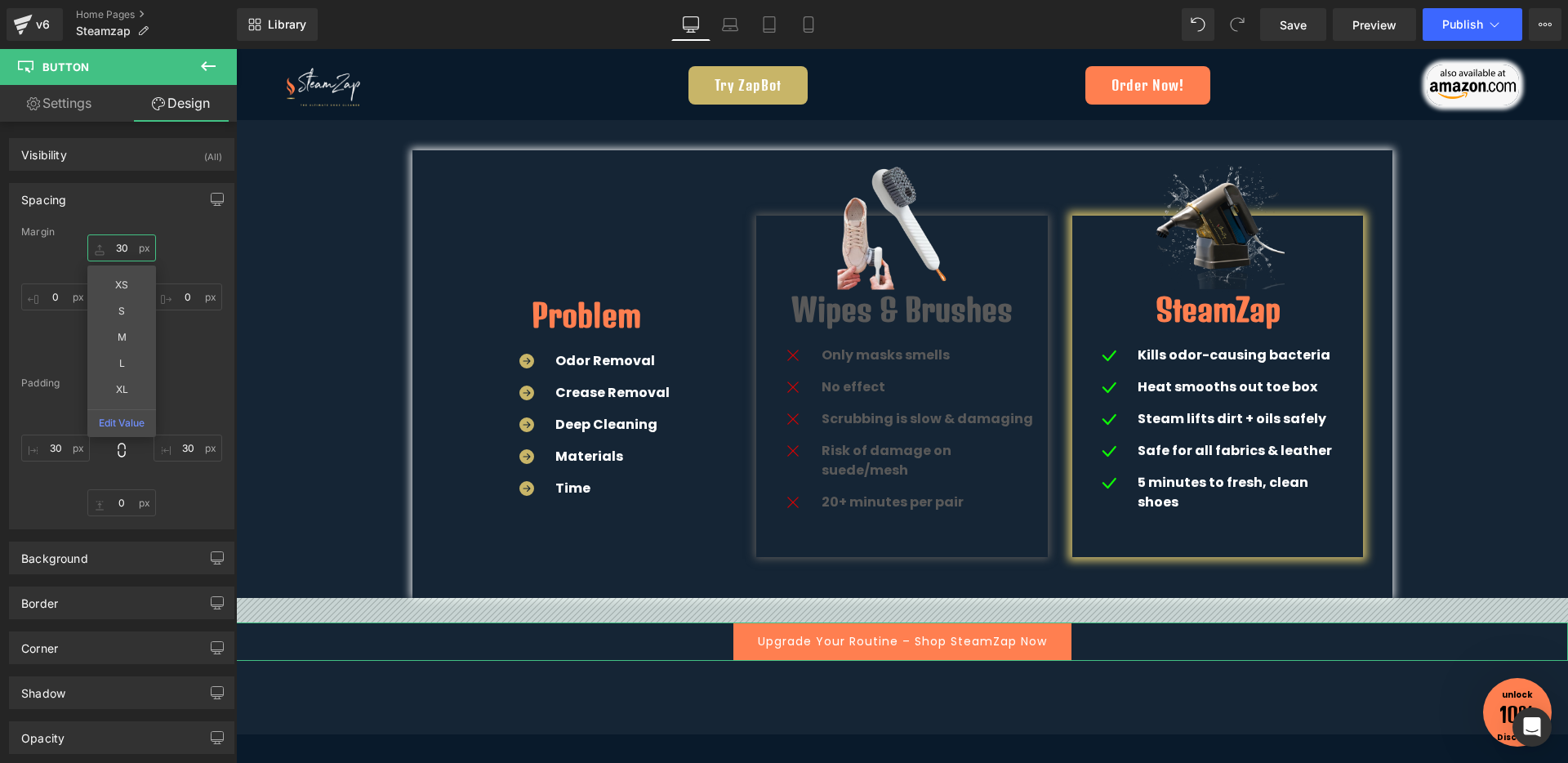
click at [119, 253] on input "text" at bounding box center [122, 248] width 69 height 27
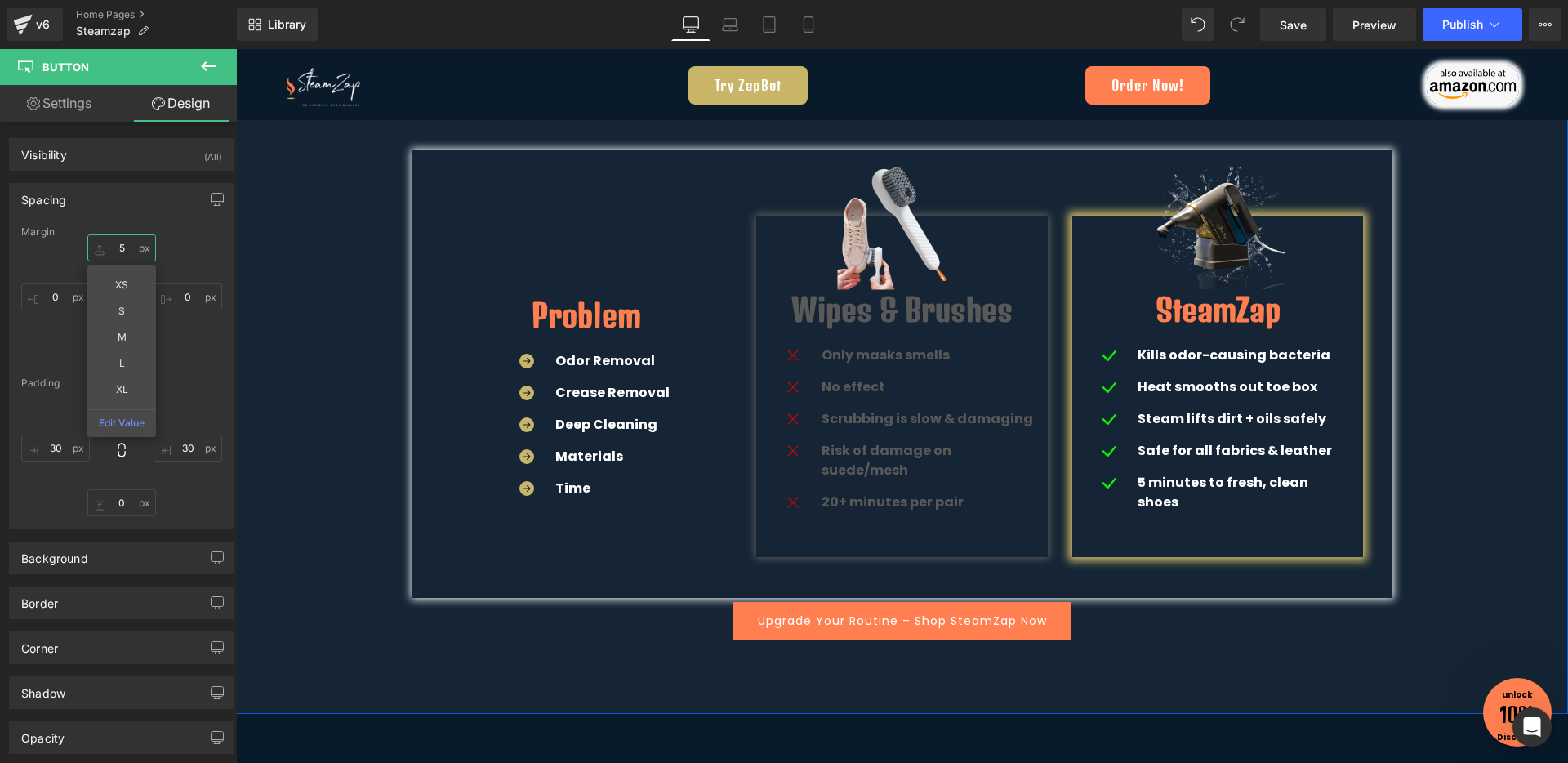
type input "50"
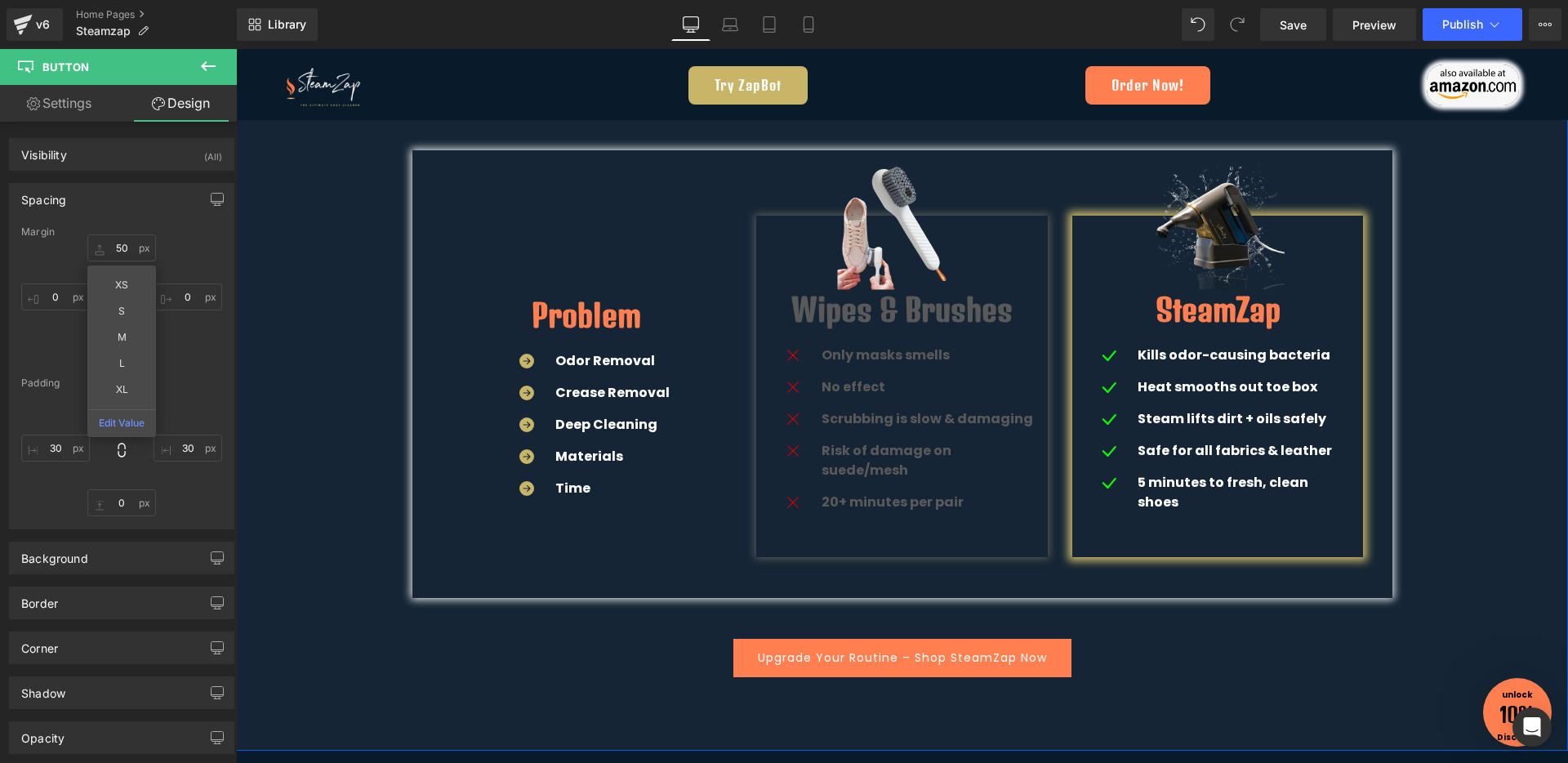
click at [691, 622] on div "💡 Why SteamZap Beats Traditional Cleaning Methods Heading Row Problem Heading I…" at bounding box center [901, 341] width 1331 height 672
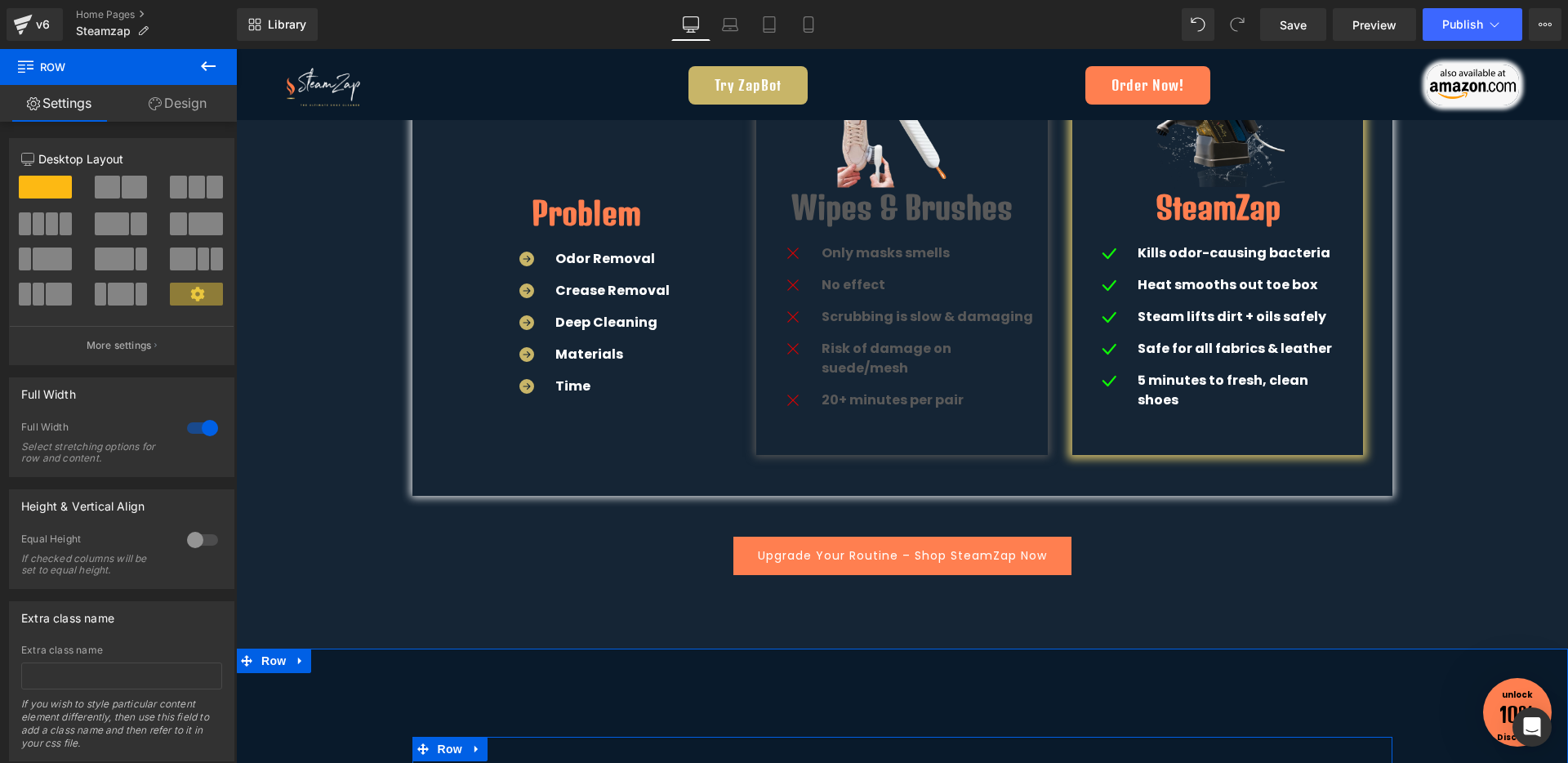
scroll to position [3157, 0]
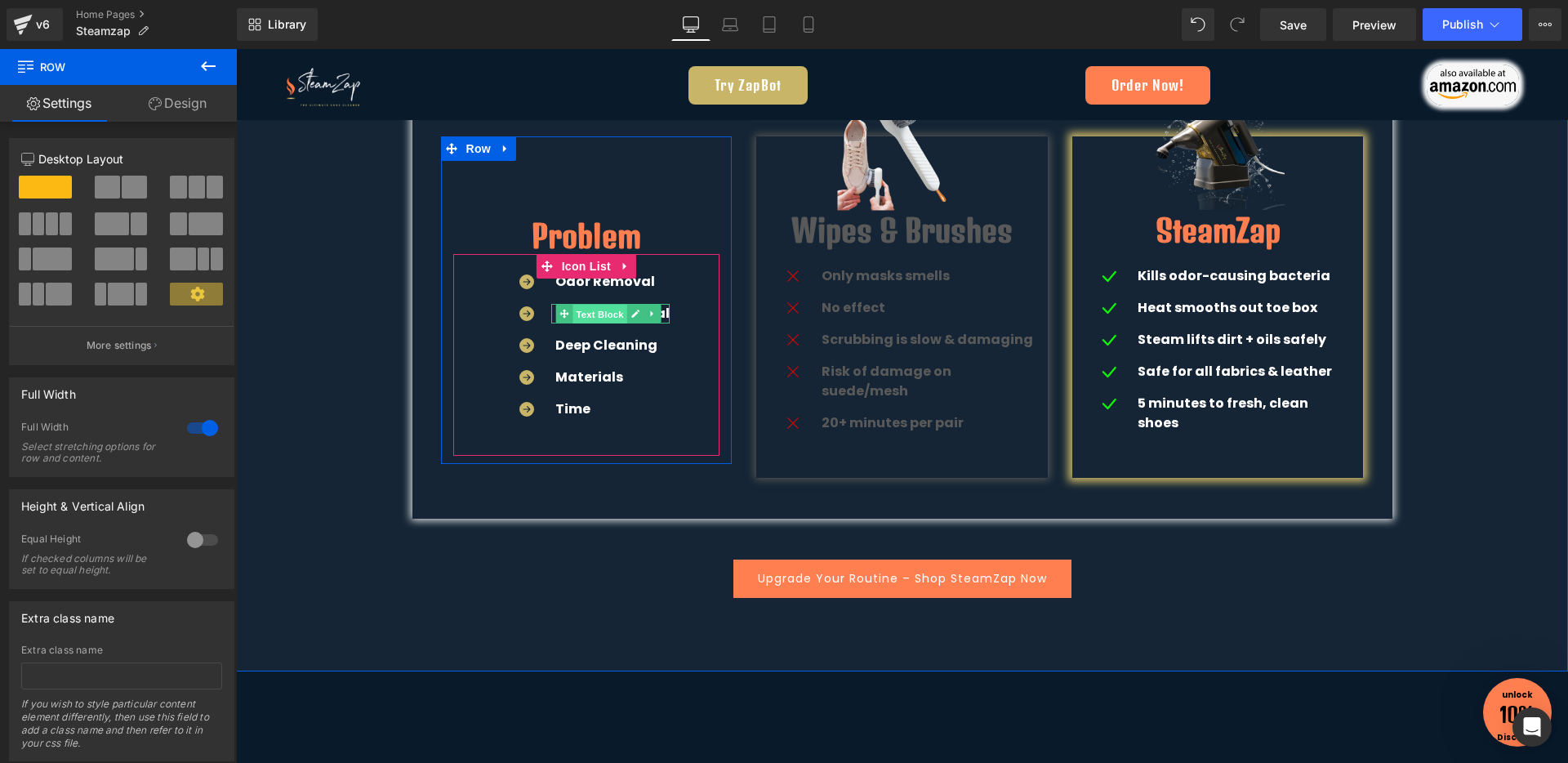
click at [585, 315] on span "Text Block" at bounding box center [600, 315] width 54 height 20
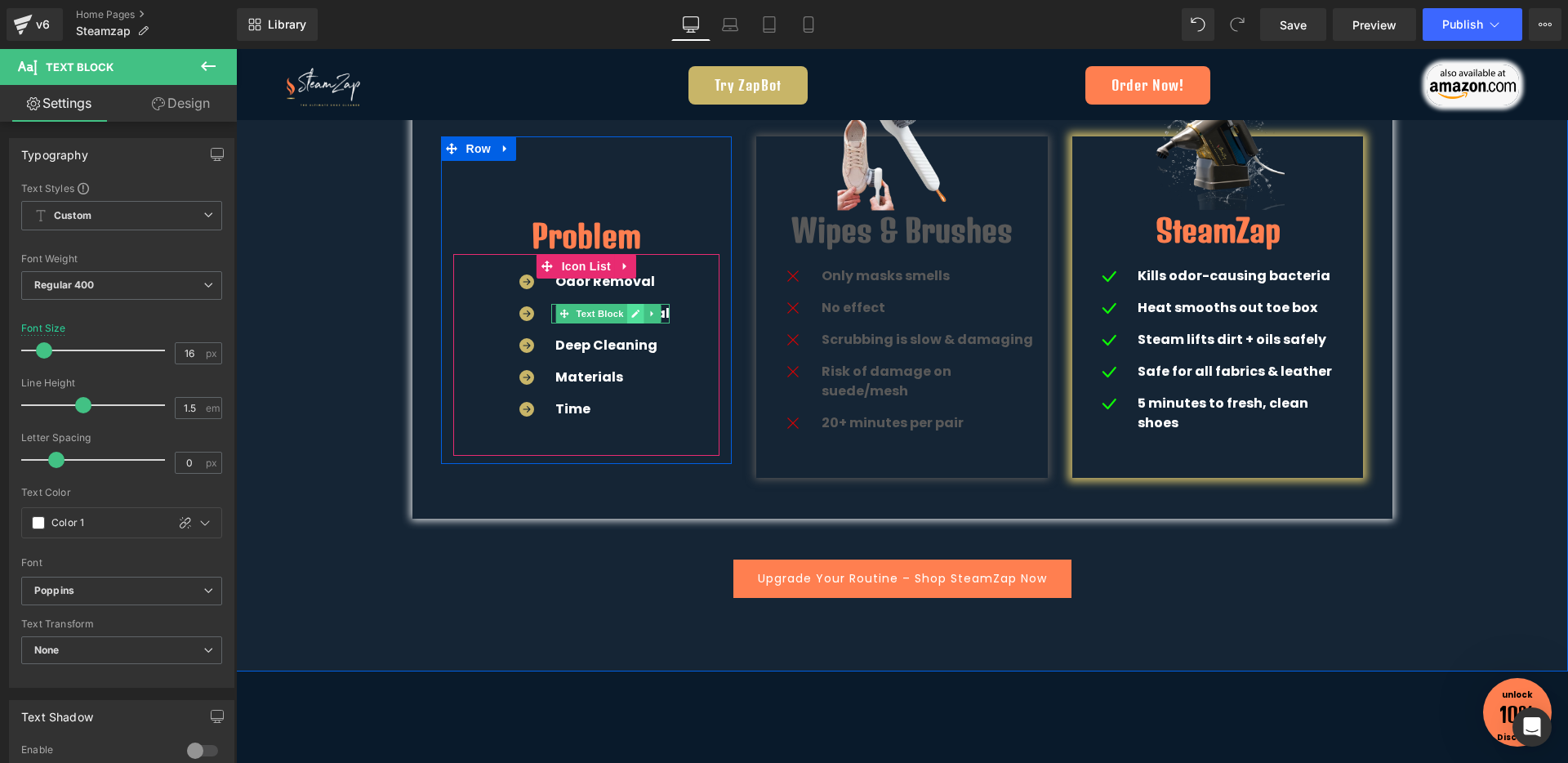
click at [632, 313] on icon at bounding box center [636, 314] width 8 height 8
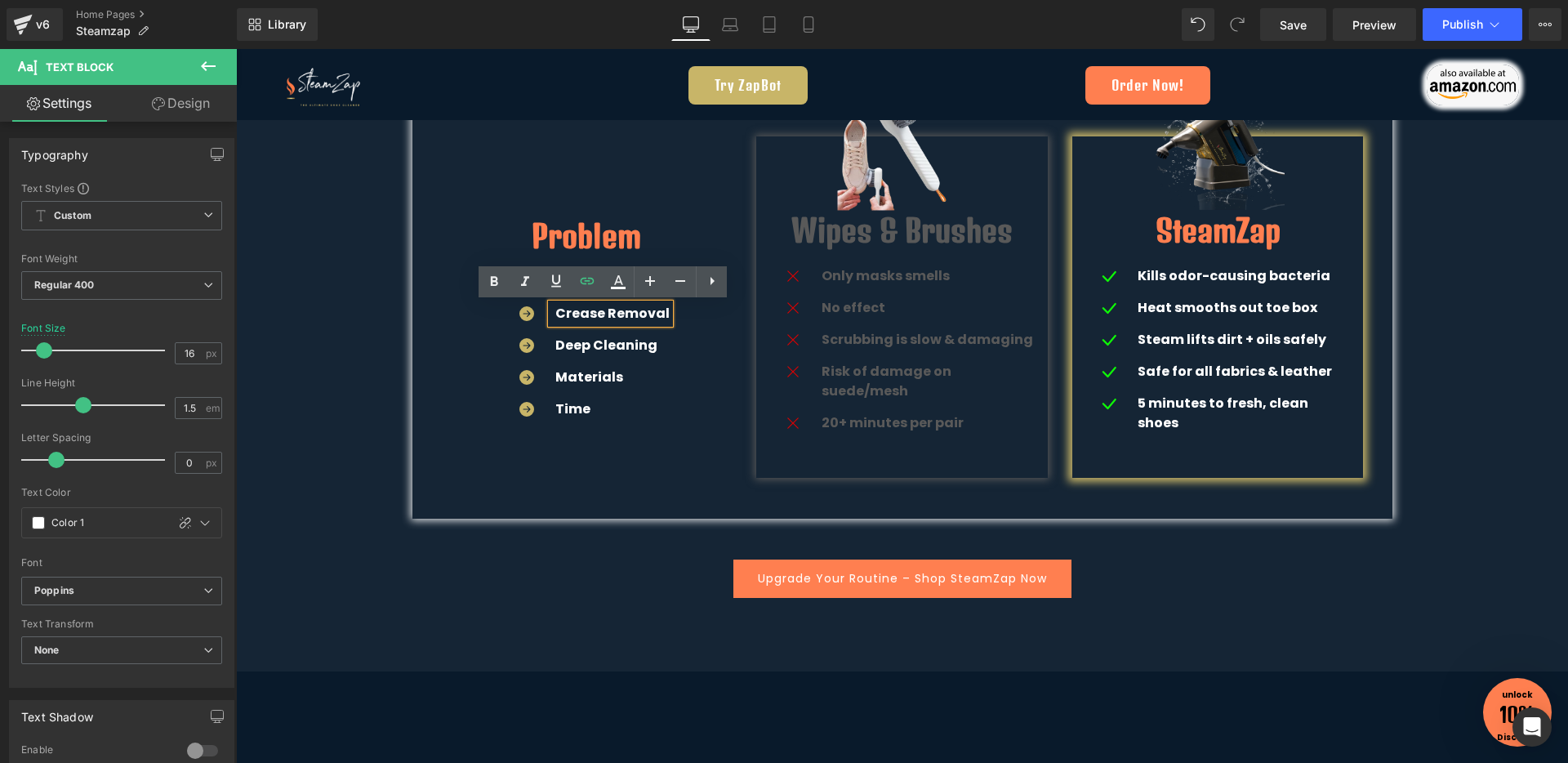
click at [630, 313] on span "Crease Removal" at bounding box center [612, 313] width 115 height 19
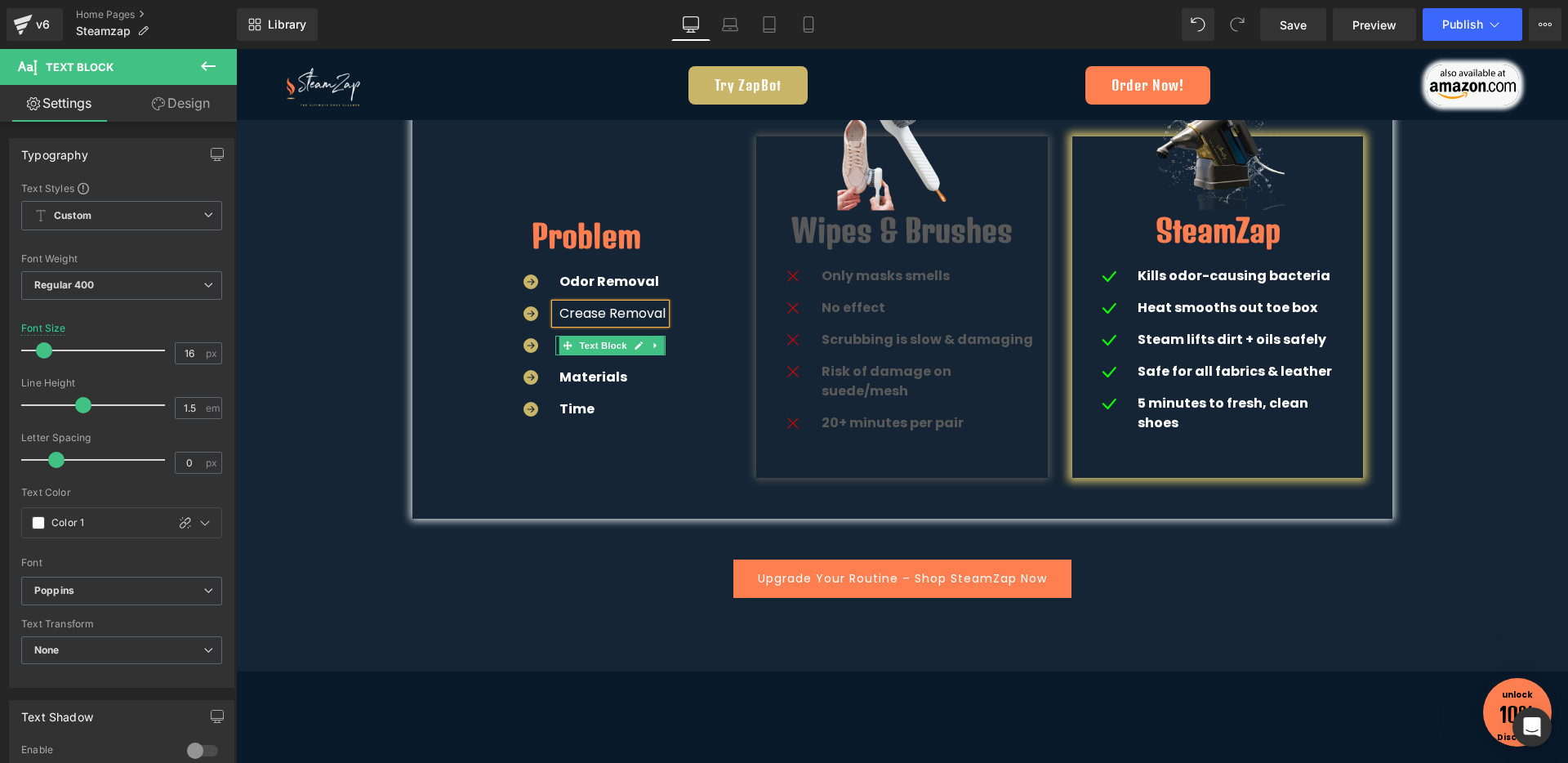
click at [630, 339] on link at bounding box center [638, 346] width 17 height 20
click at [628, 352] on span "Deep Cleaning" at bounding box center [610, 345] width 102 height 19
click at [630, 378] on link at bounding box center [638, 378] width 17 height 20
click at [626, 378] on p "Materials" at bounding box center [612, 378] width 106 height 20
click at [576, 402] on span "Text Block" at bounding box center [603, 410] width 54 height 20
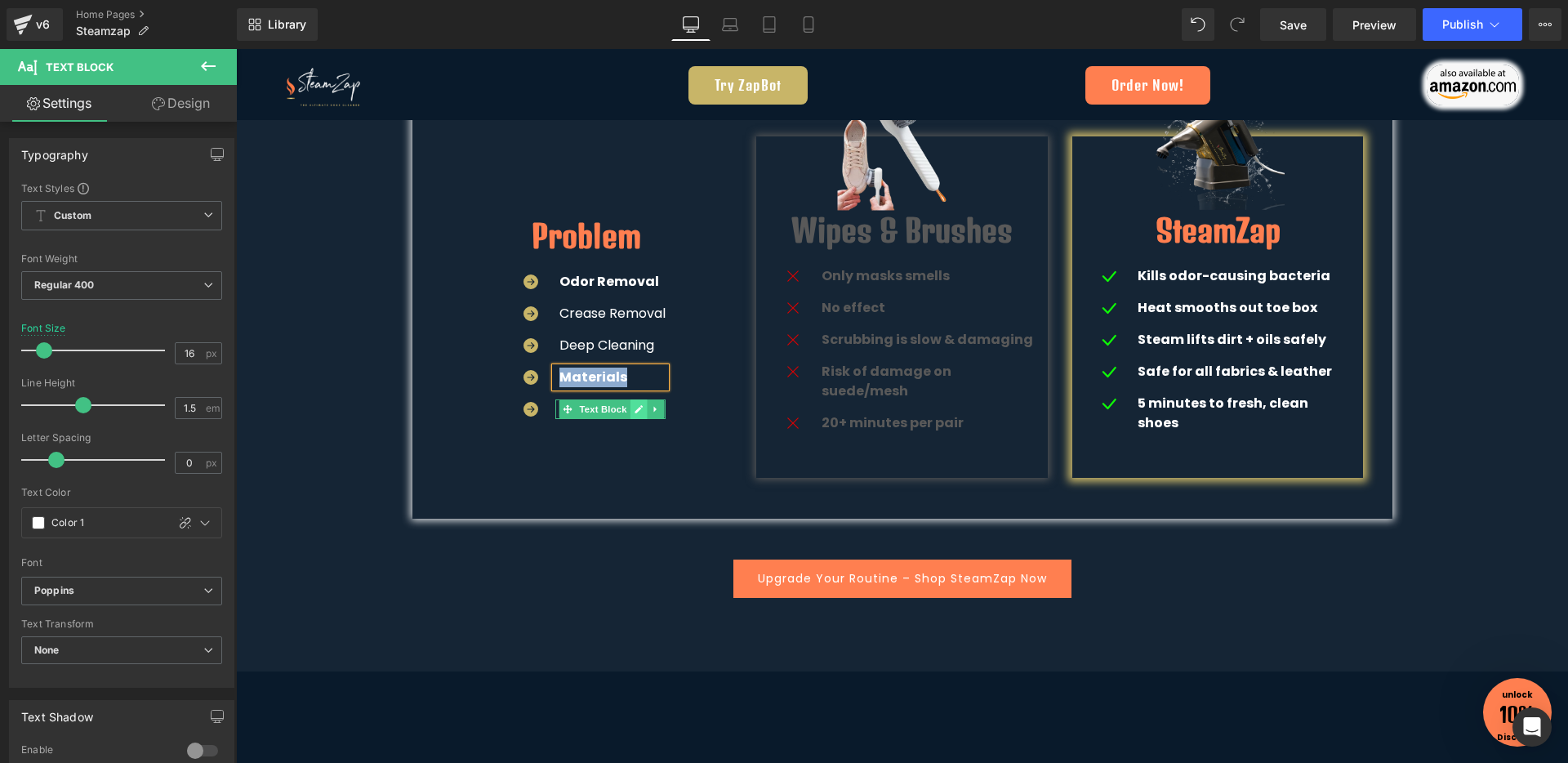
click at [634, 410] on icon at bounding box center [638, 409] width 9 height 10
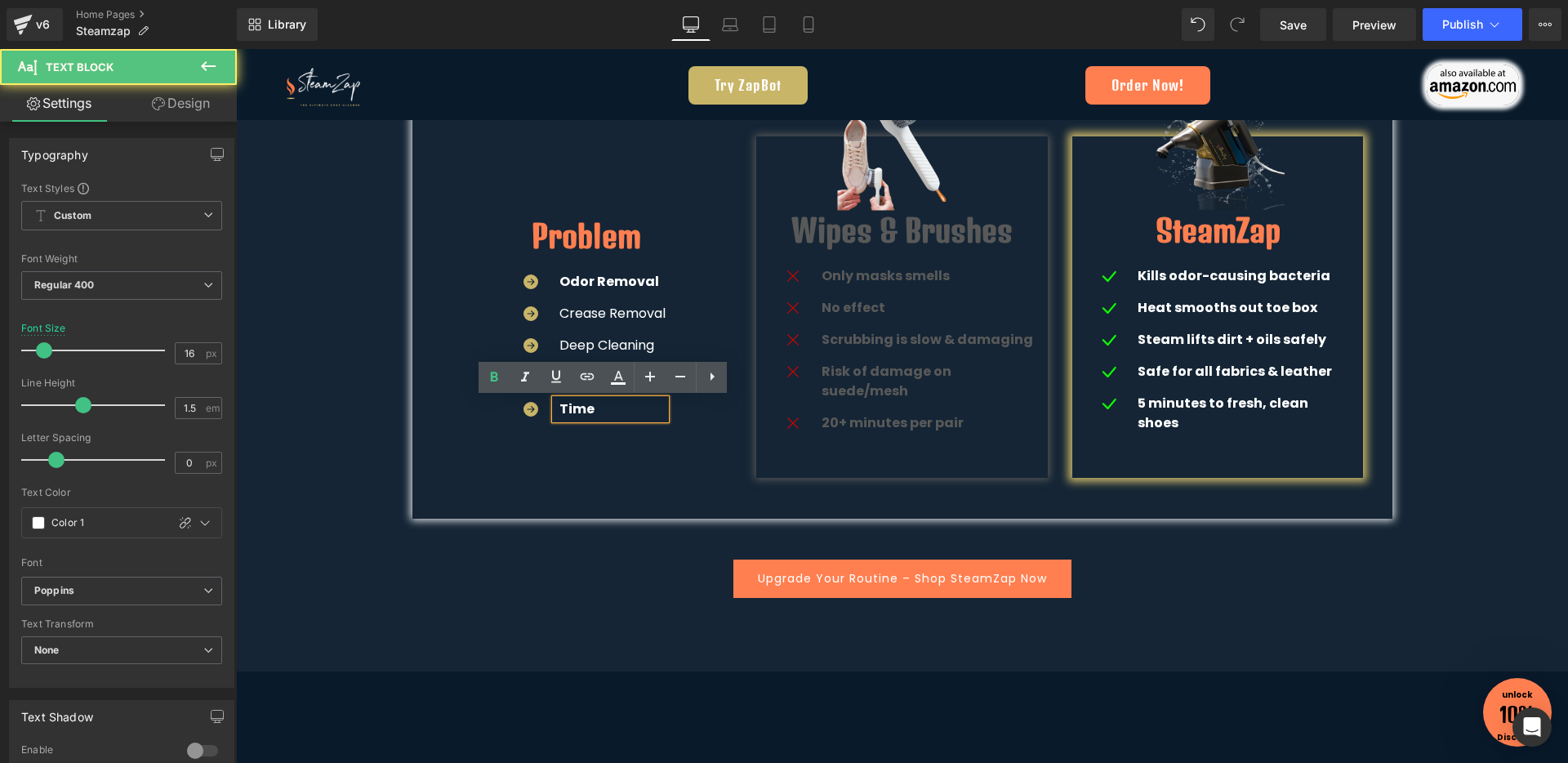
click at [626, 410] on p "Time" at bounding box center [612, 409] width 106 height 20
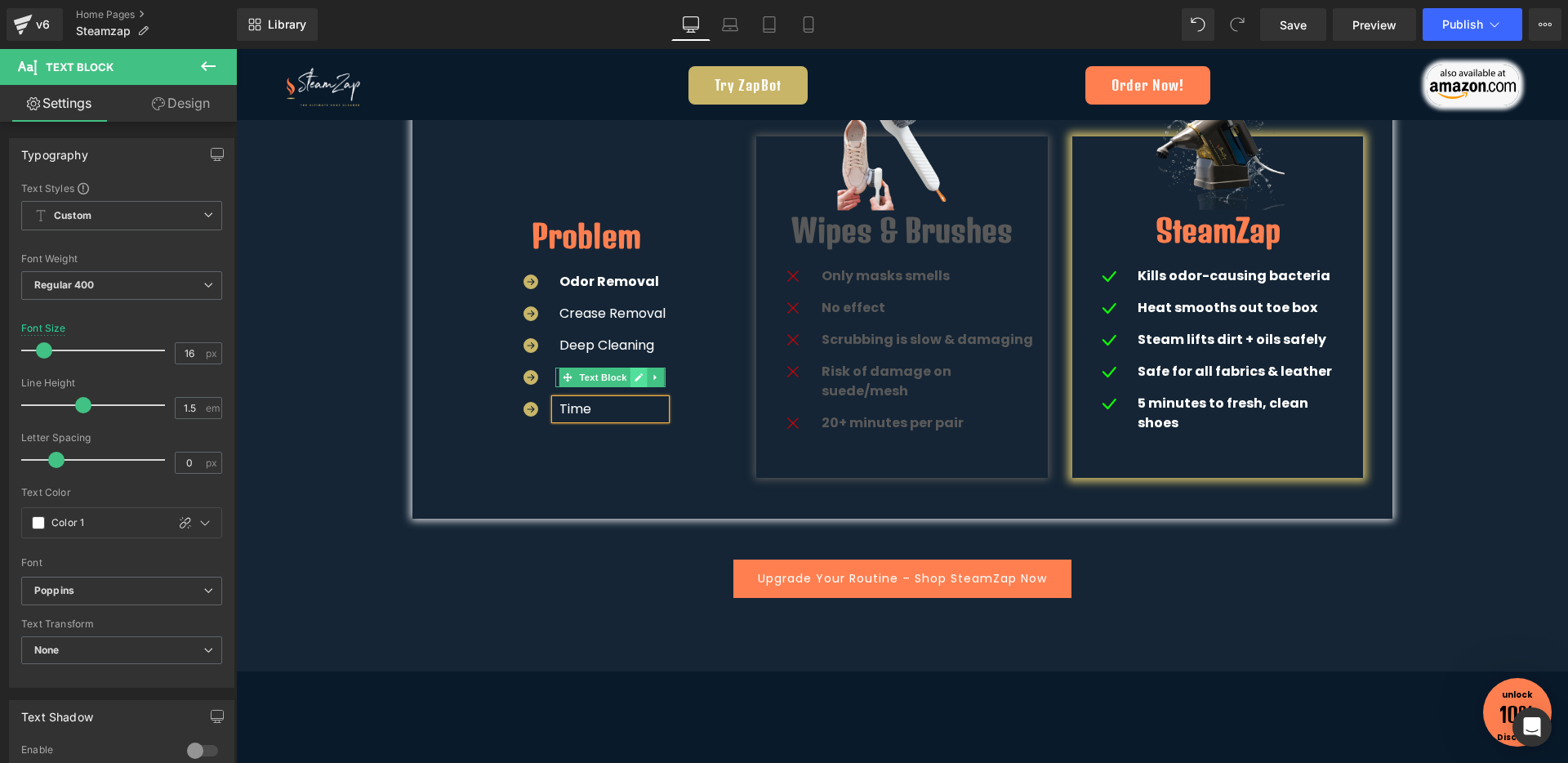
click at [635, 378] on icon at bounding box center [639, 378] width 8 height 8
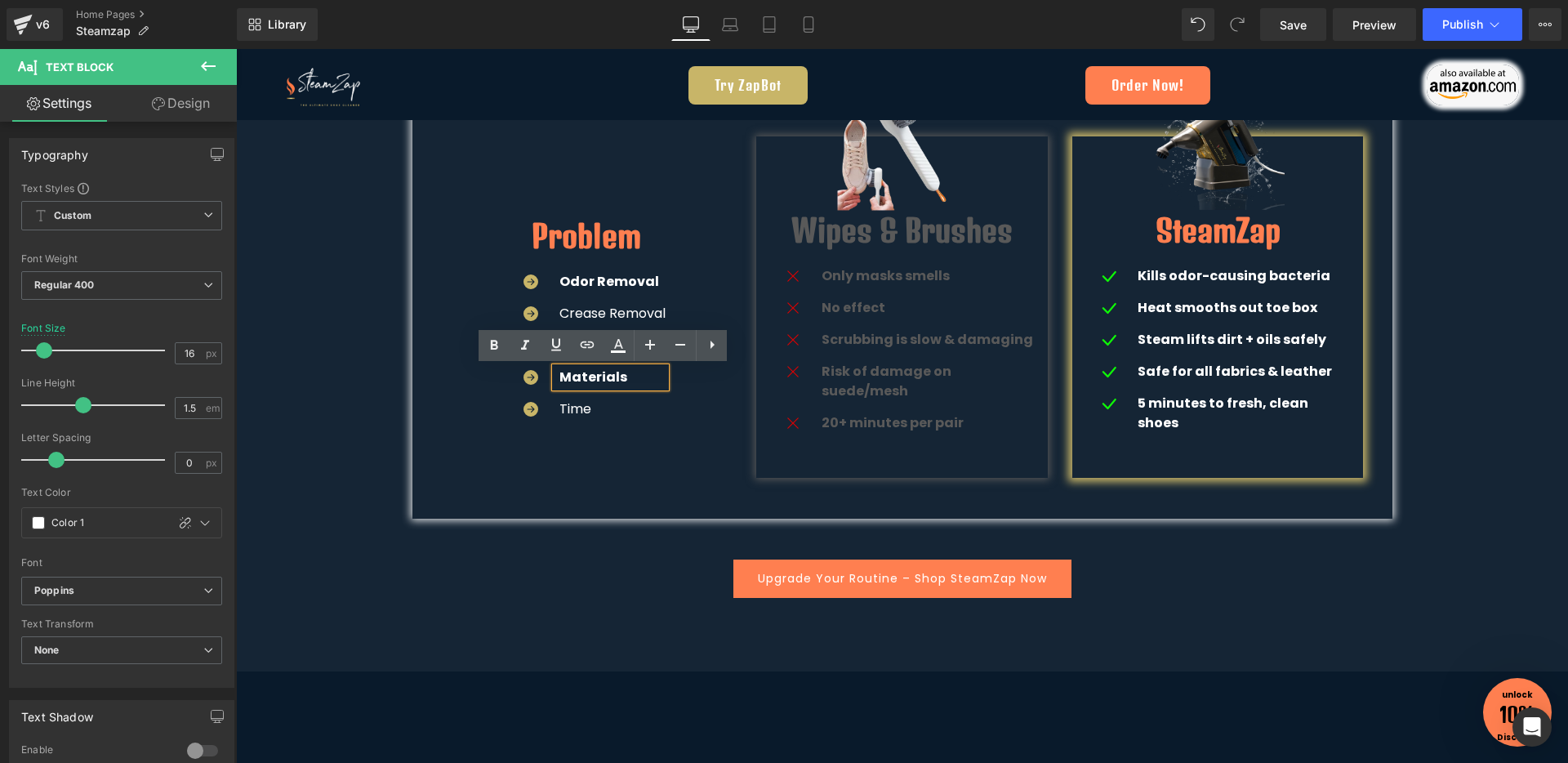
click at [617, 379] on p "Materials" at bounding box center [612, 378] width 106 height 20
click at [578, 380] on span "Materials" at bounding box center [593, 377] width 68 height 19
click at [615, 283] on span "Text Block" at bounding box center [603, 282] width 54 height 20
click at [635, 284] on icon at bounding box center [639, 282] width 8 height 8
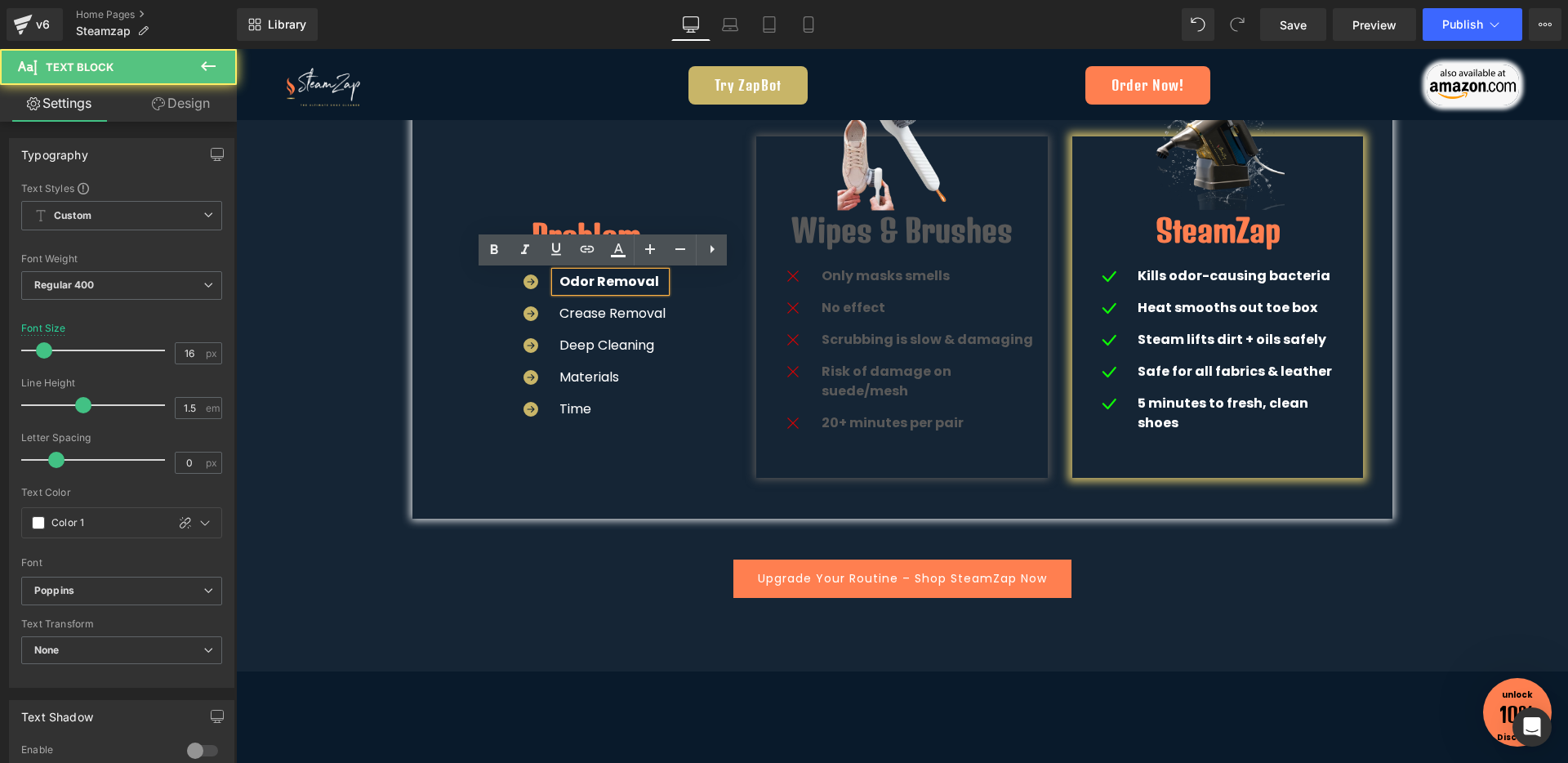
click at [629, 284] on span "Odor Removal" at bounding box center [609, 281] width 100 height 19
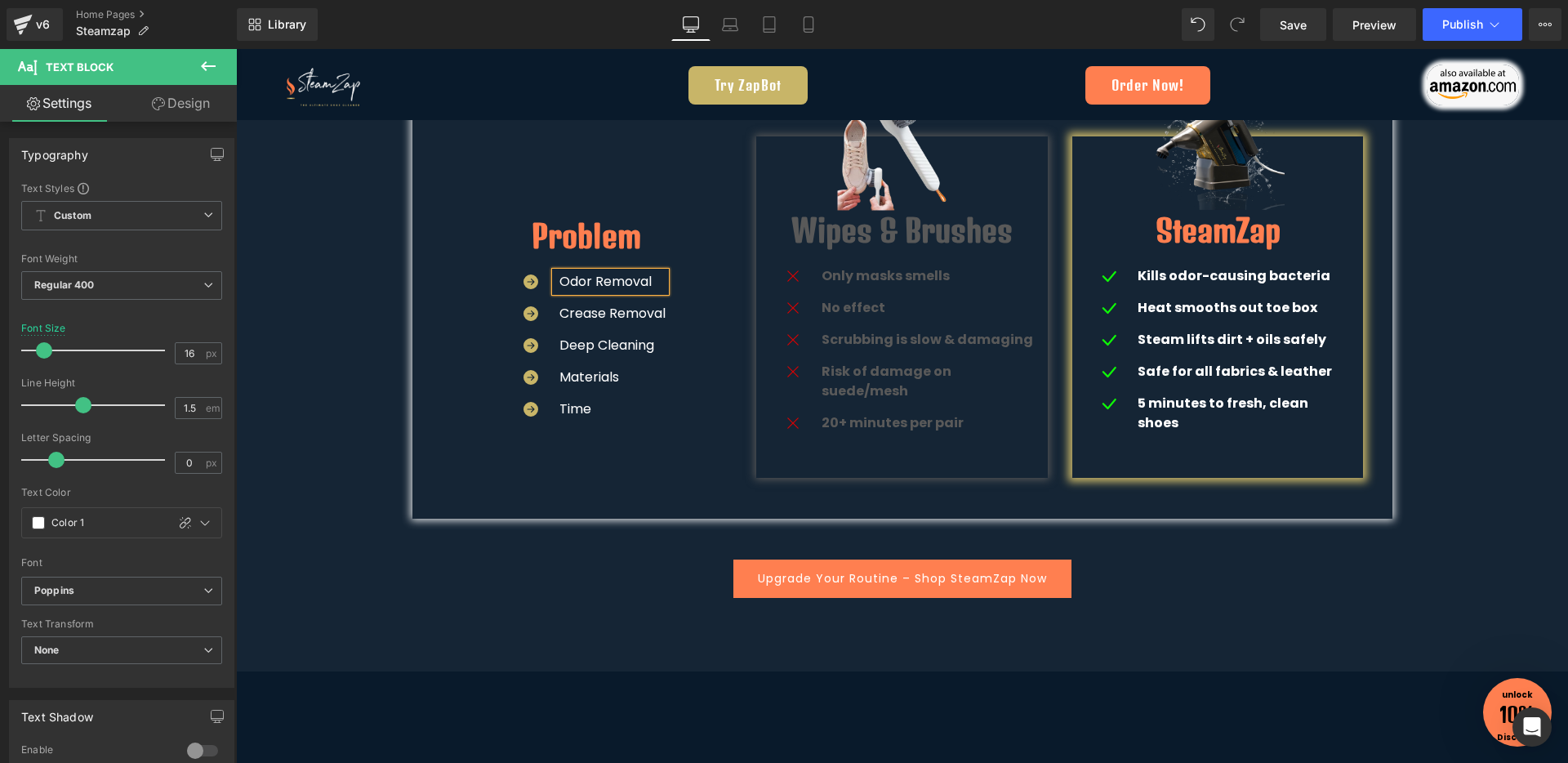
click at [715, 358] on div "Problem Heading Icon Odor Removal Text Block Icon Crease Removal Text Block Ico…" at bounding box center [587, 308] width 291 height 295
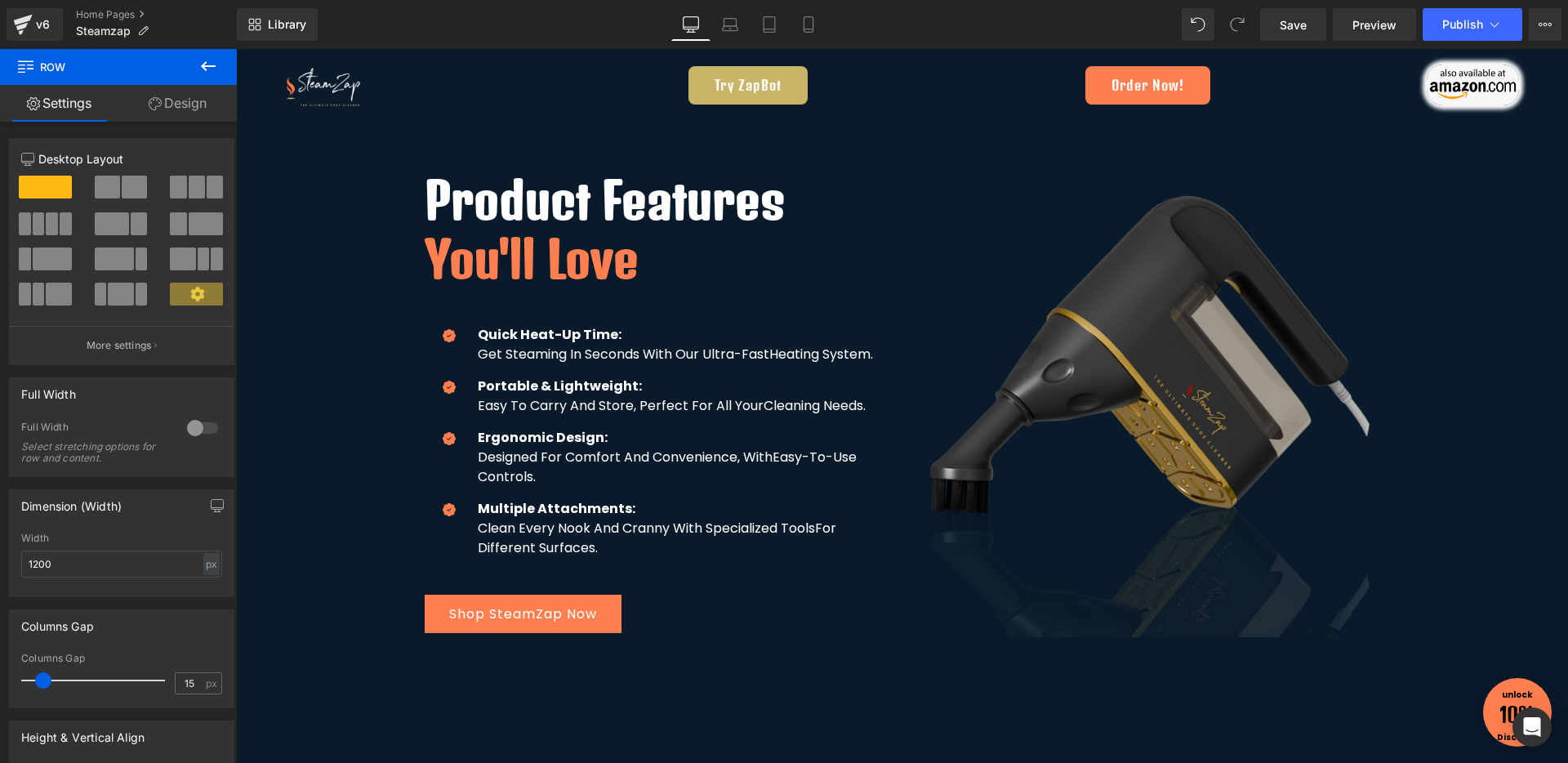
scroll to position [3773, 0]
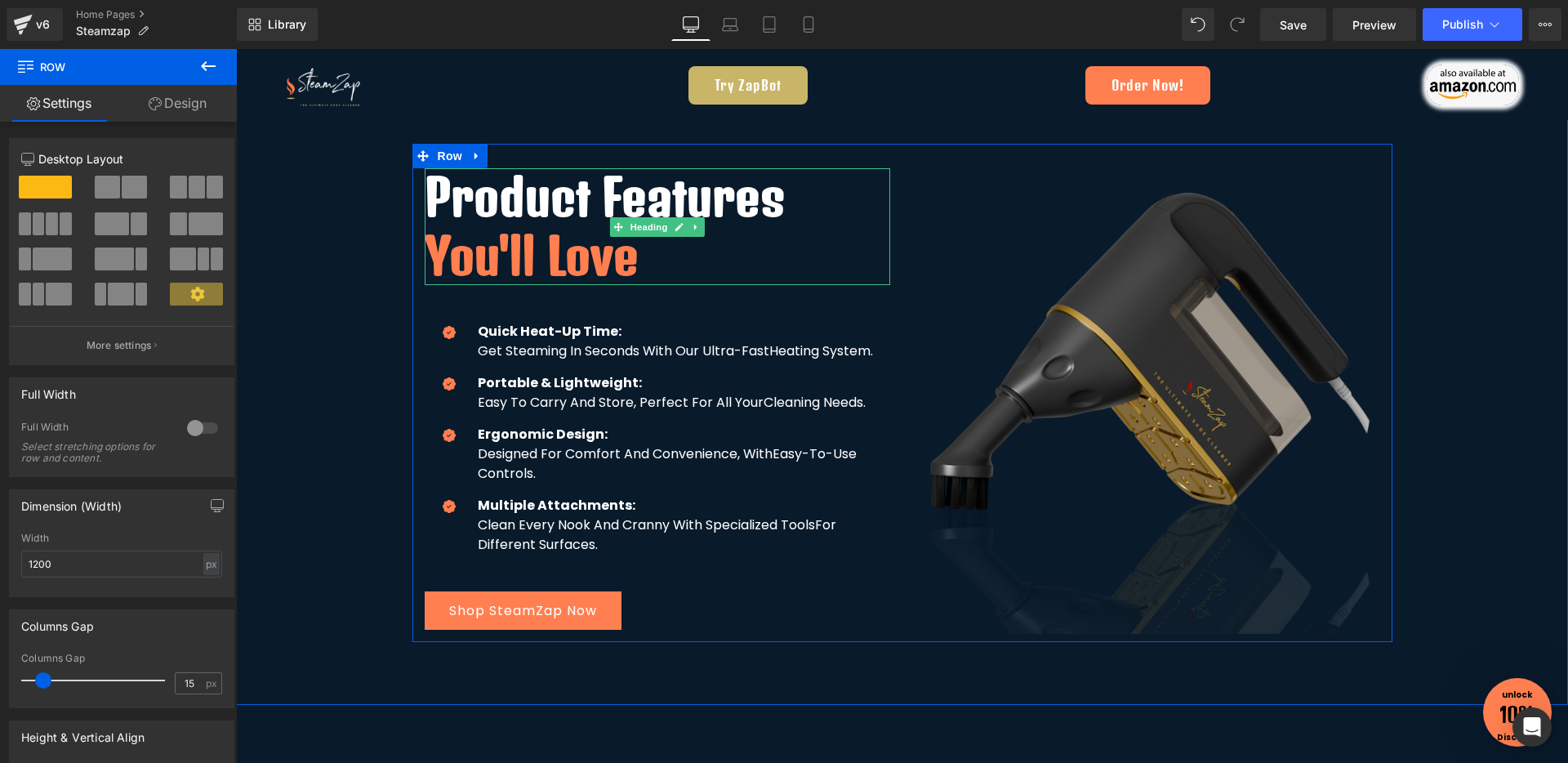
click at [649, 227] on h1 "You'll Love" at bounding box center [657, 256] width 465 height 58
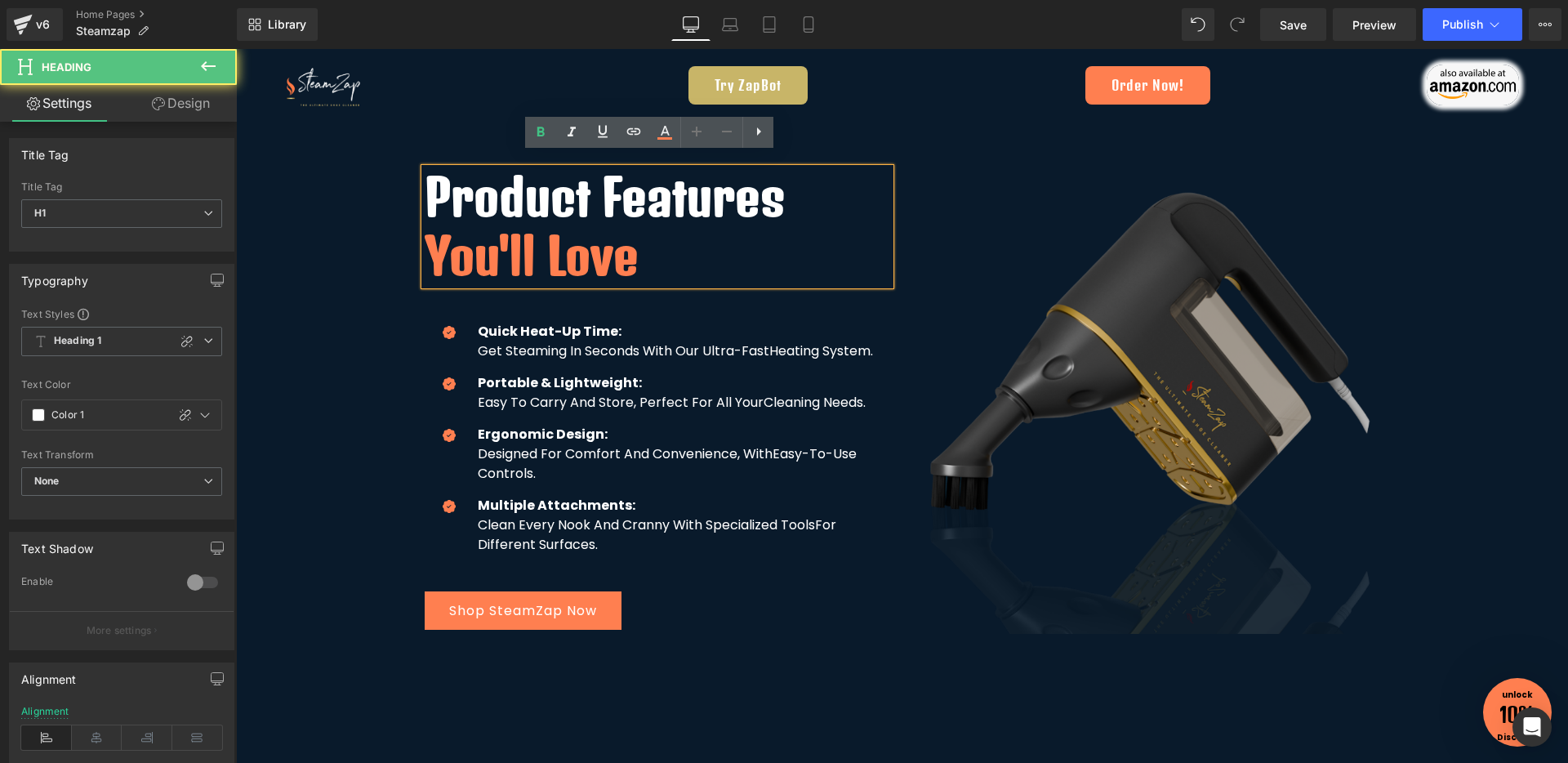
click at [669, 227] on h1 "You'll Love" at bounding box center [657, 256] width 465 height 58
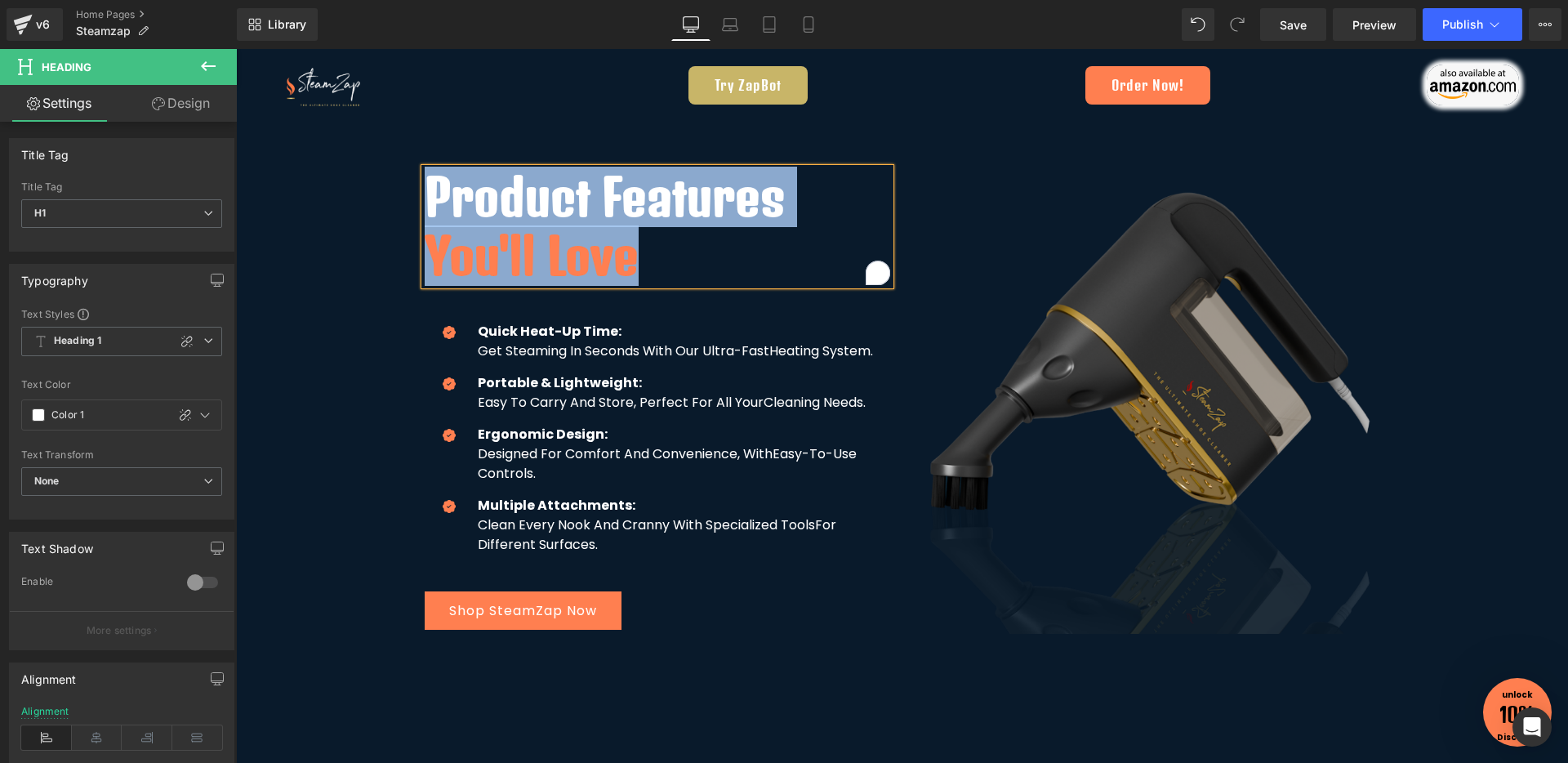
paste div "To enrich screen reader interactions, please activate Accessibility in Grammarl…"
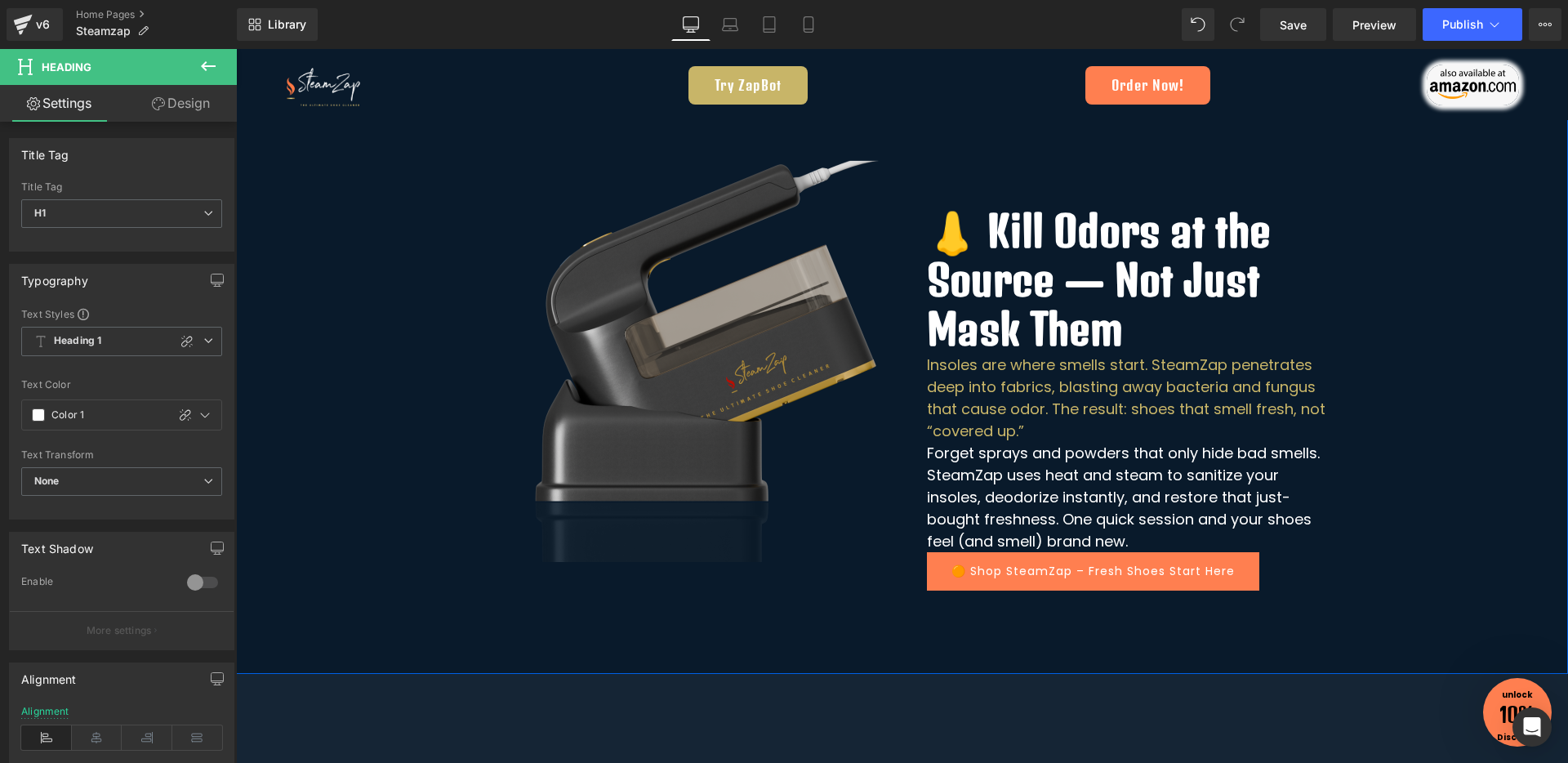
scroll to position [2026, 0]
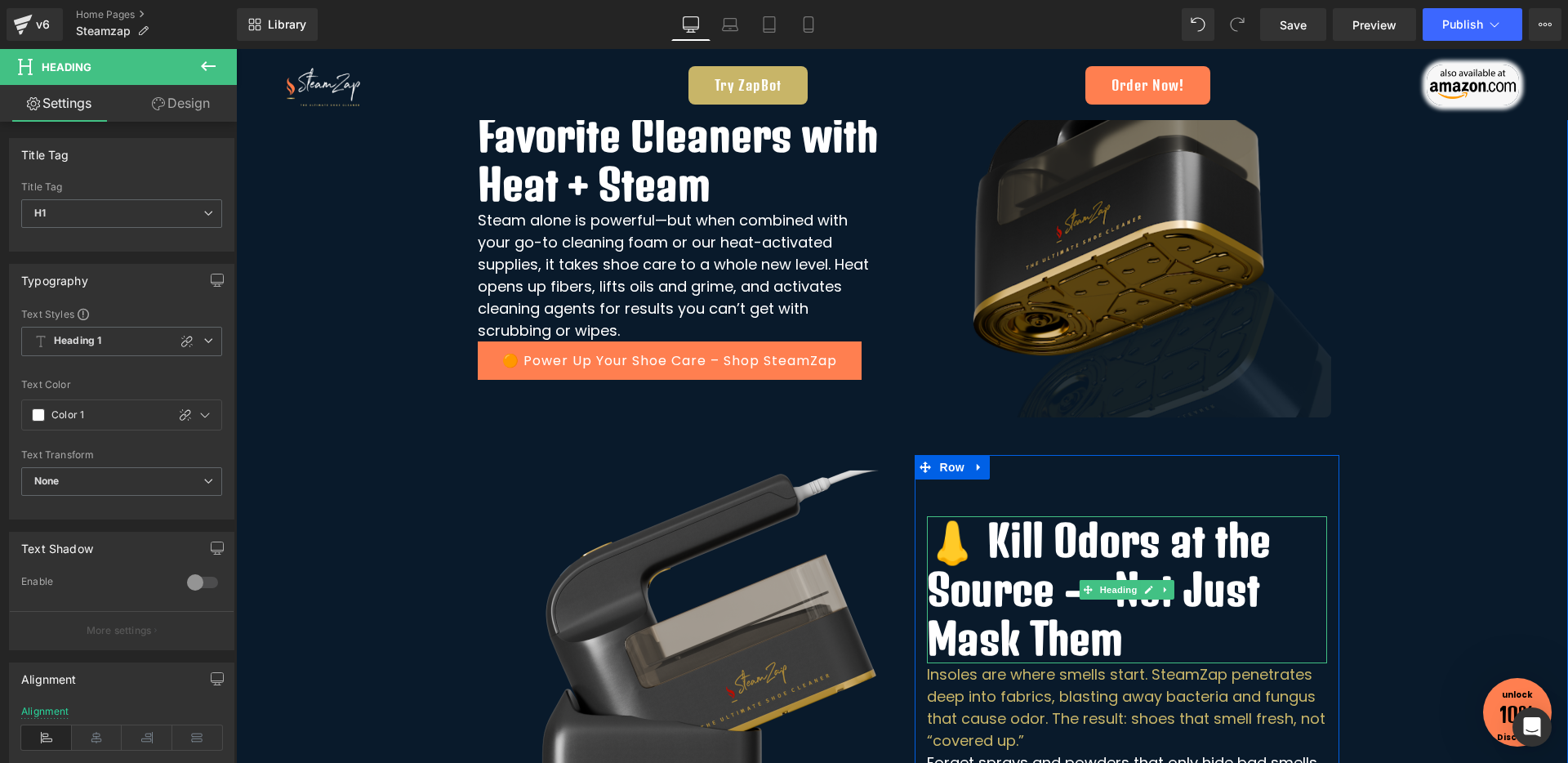
click at [968, 558] on h1 "👃 Kill Odors at the Source — Not Just Mask Them" at bounding box center [1126, 589] width 400 height 147
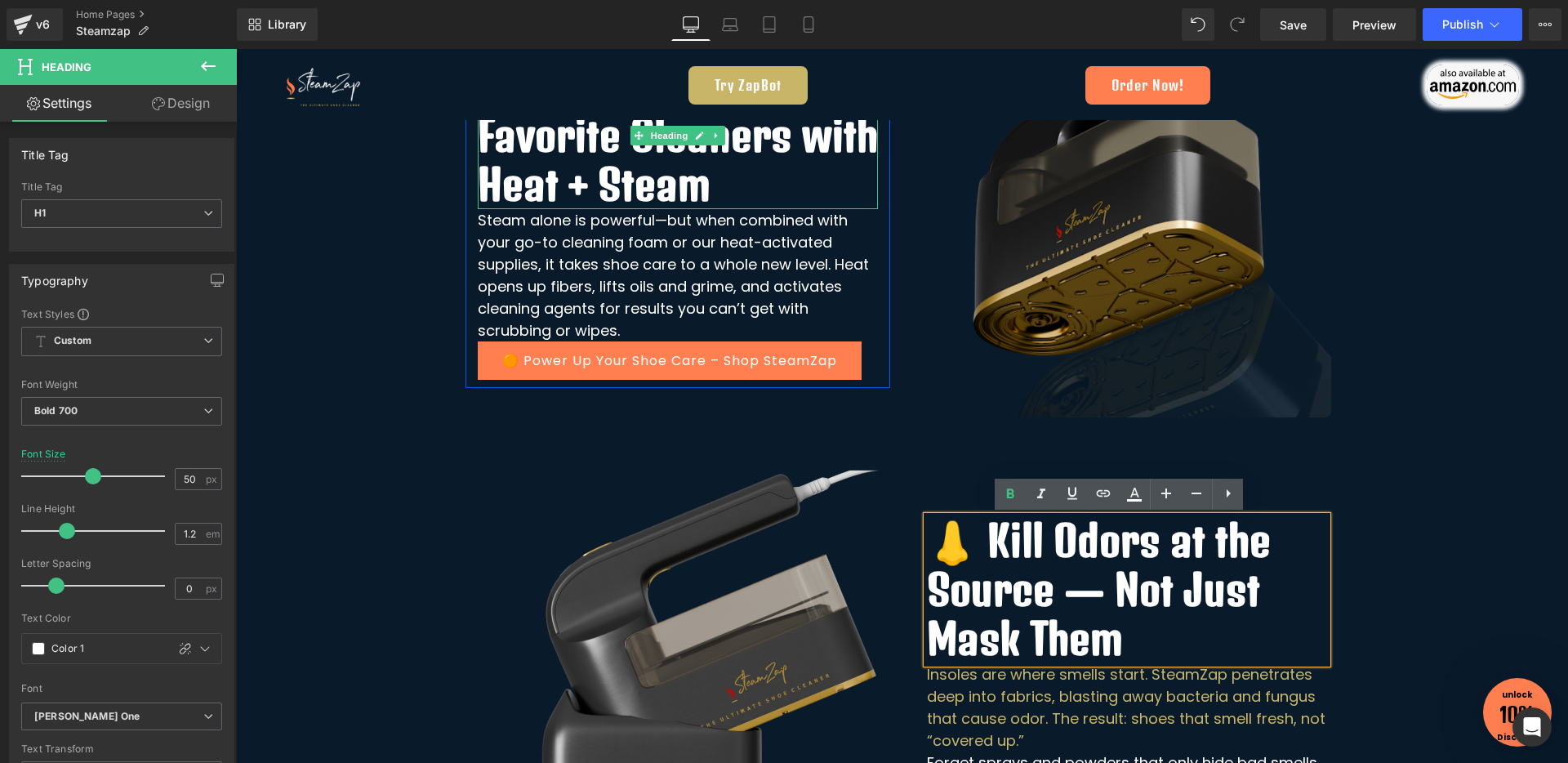
click at [596, 157] on h1 "⚡ Supercharge Your Favorite Cleaners with Heat + Steam" at bounding box center [678, 135] width 400 height 147
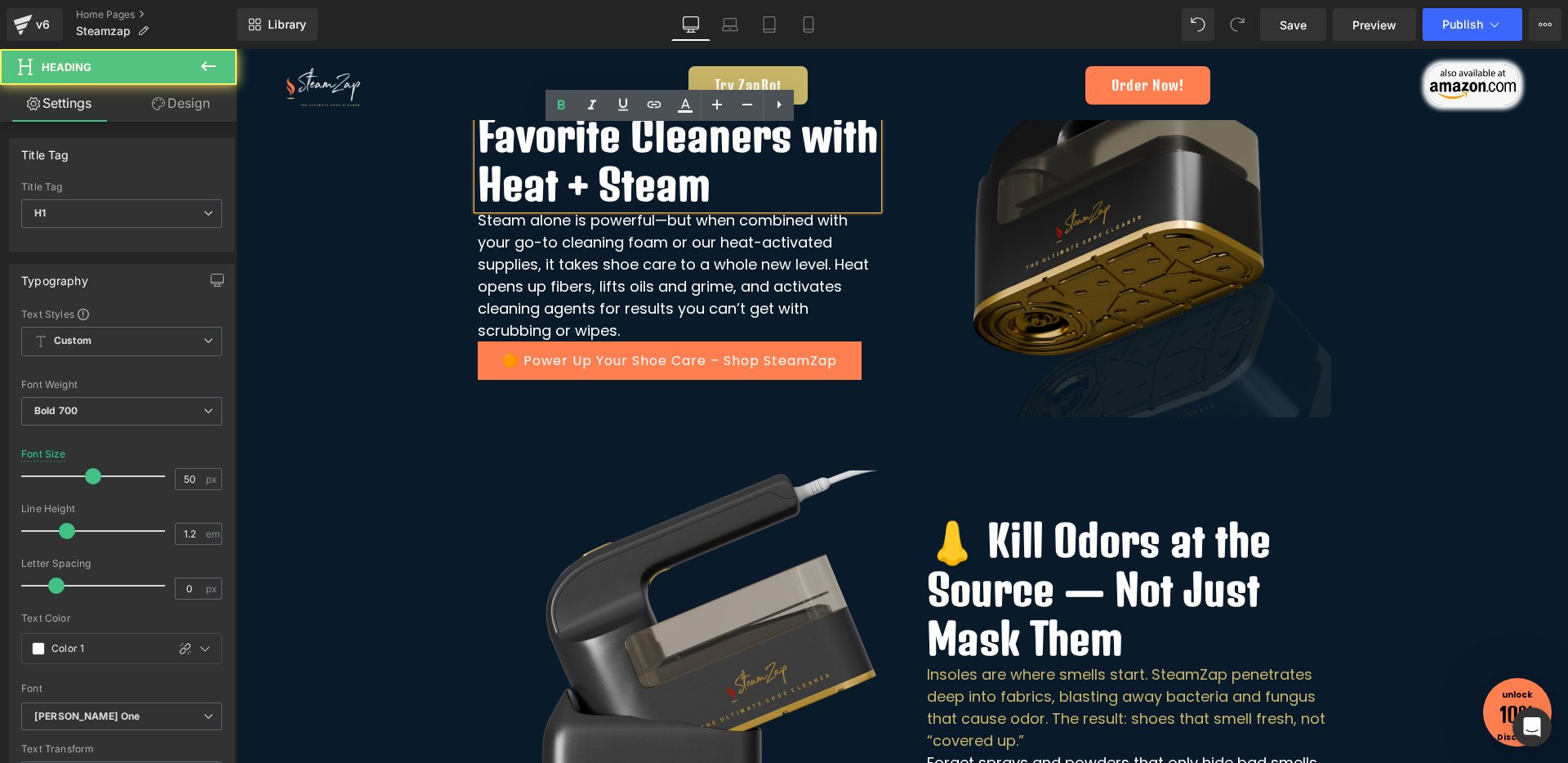
click at [645, 178] on h1 "⚡ Supercharge Your Favorite Cleaners with Heat + Steam" at bounding box center [678, 135] width 400 height 147
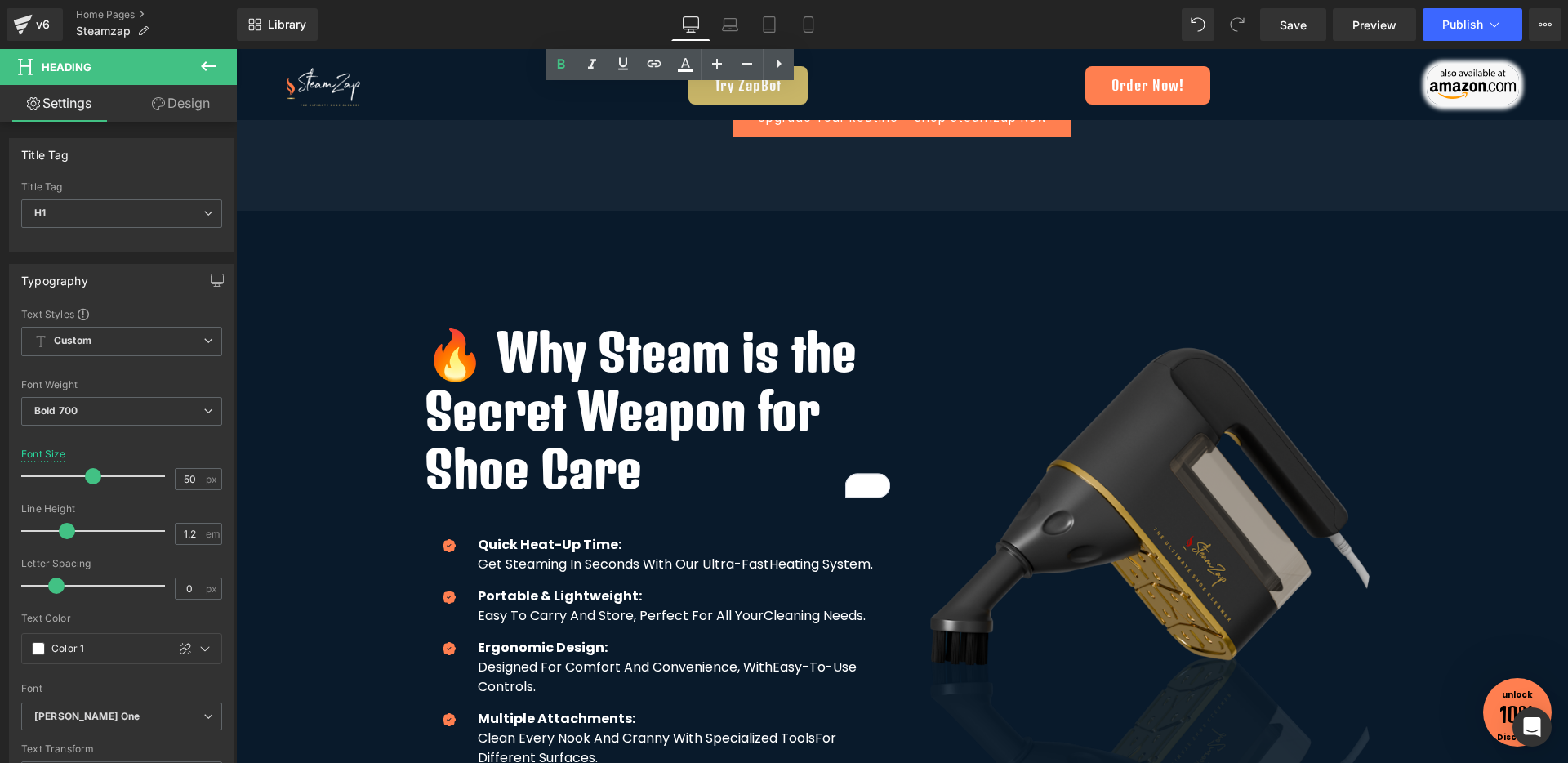
scroll to position [3619, 0]
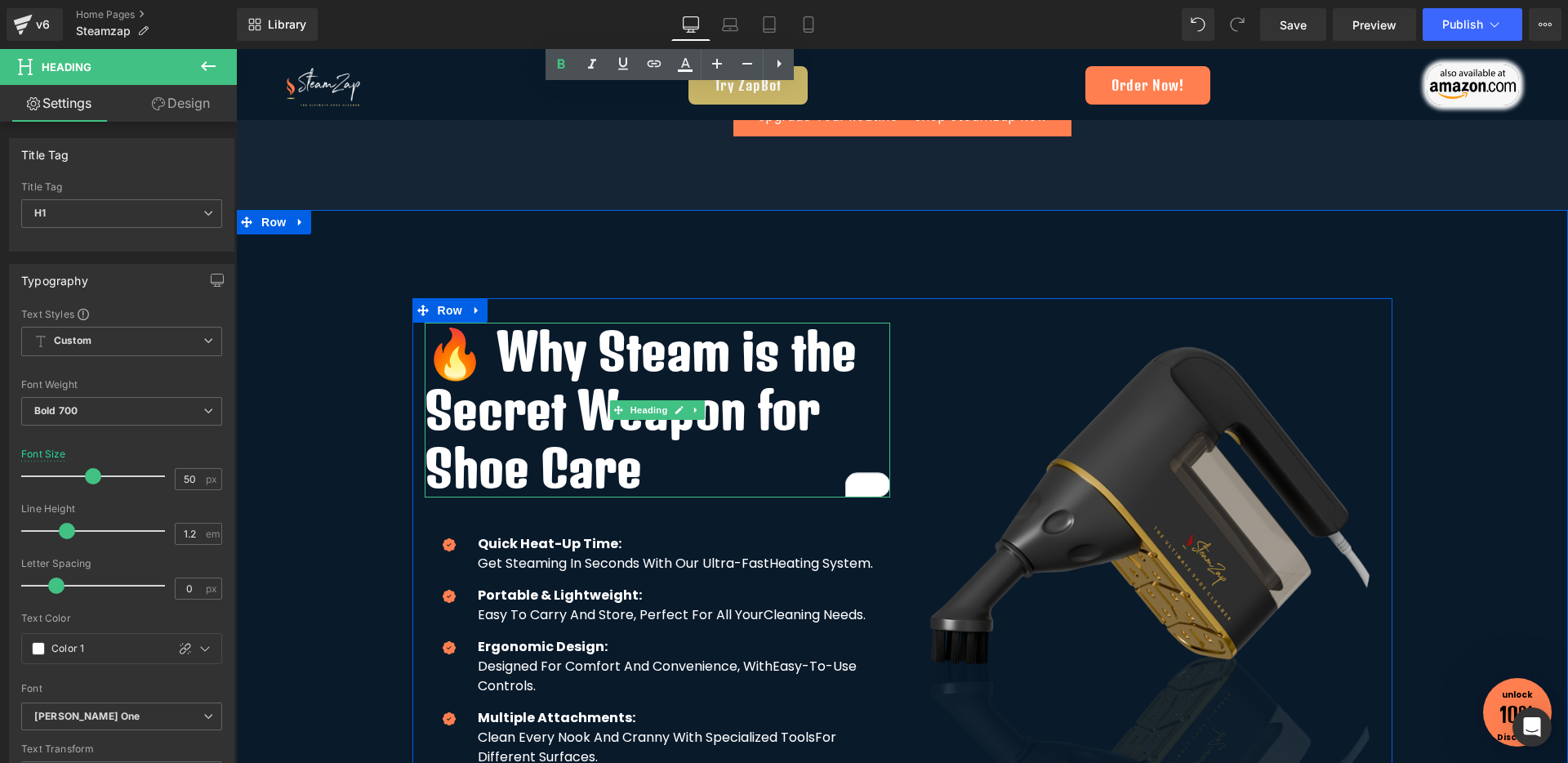
click at [586, 371] on h1 "🔥 Why Steam is the Secret Weapon for Shoe Care" at bounding box center [657, 409] width 465 height 175
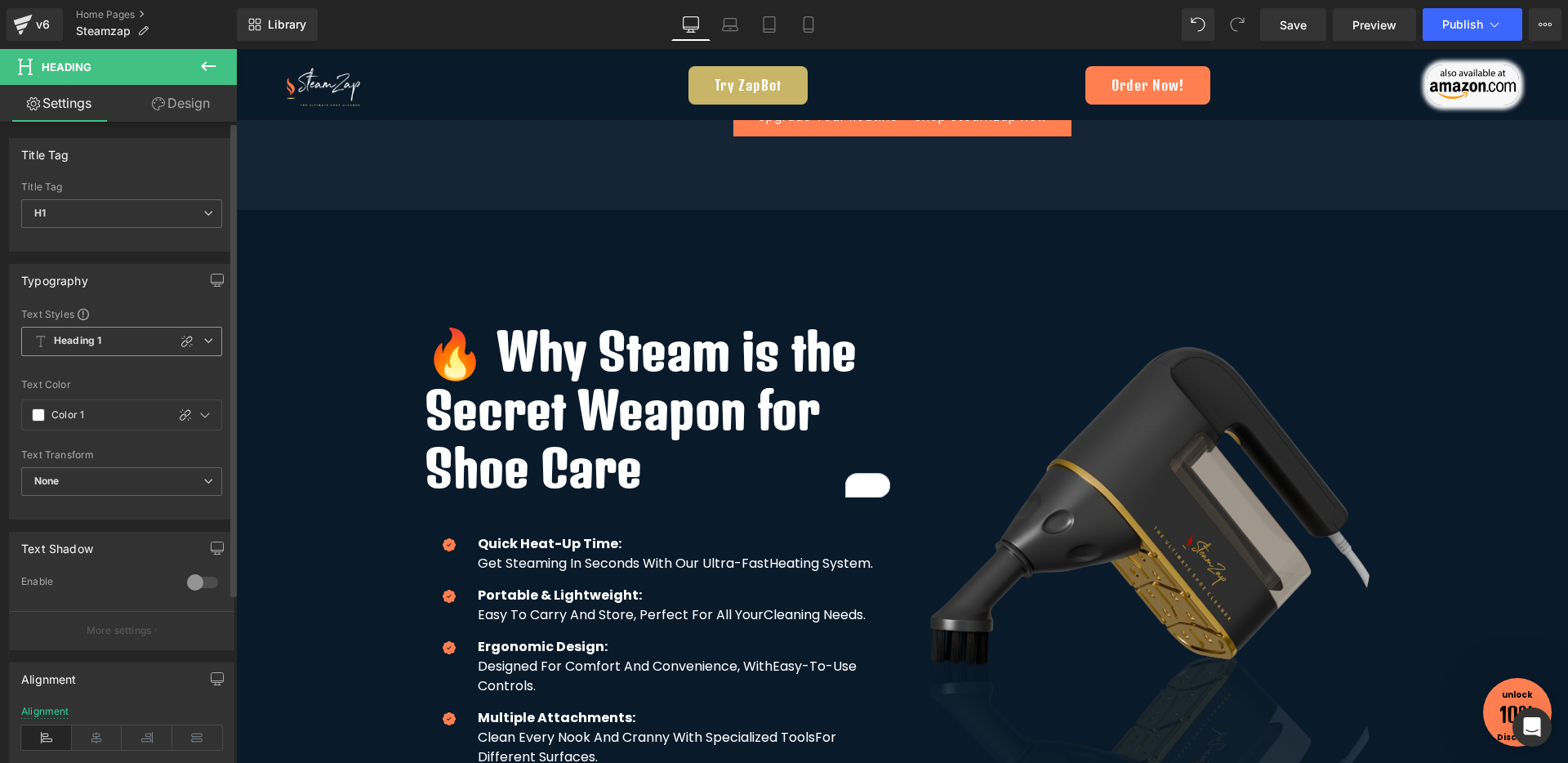
click at [204, 338] on icon at bounding box center [209, 341] width 10 height 10
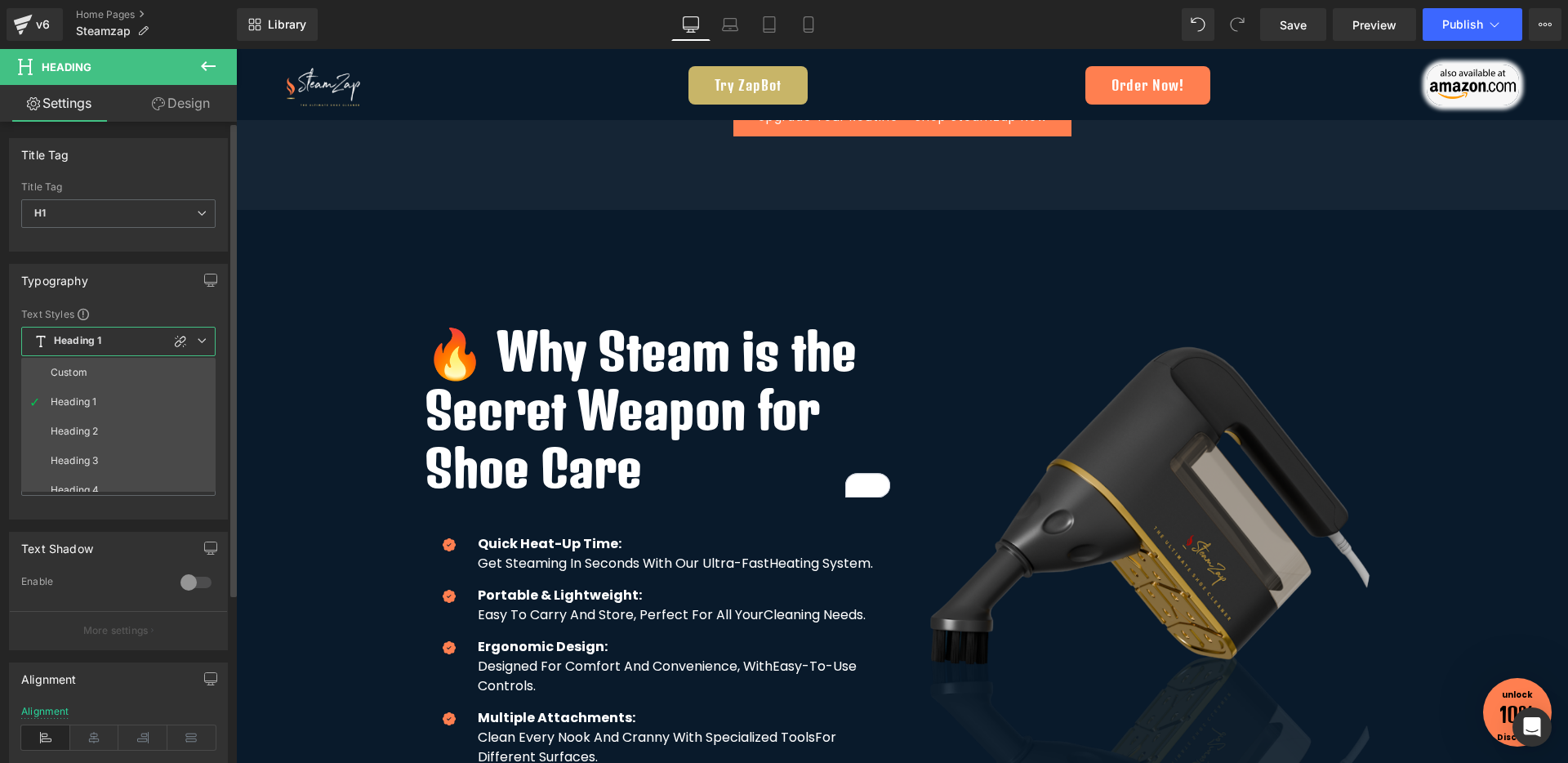
click at [164, 344] on span "Heading 1" at bounding box center [118, 341] width 195 height 29
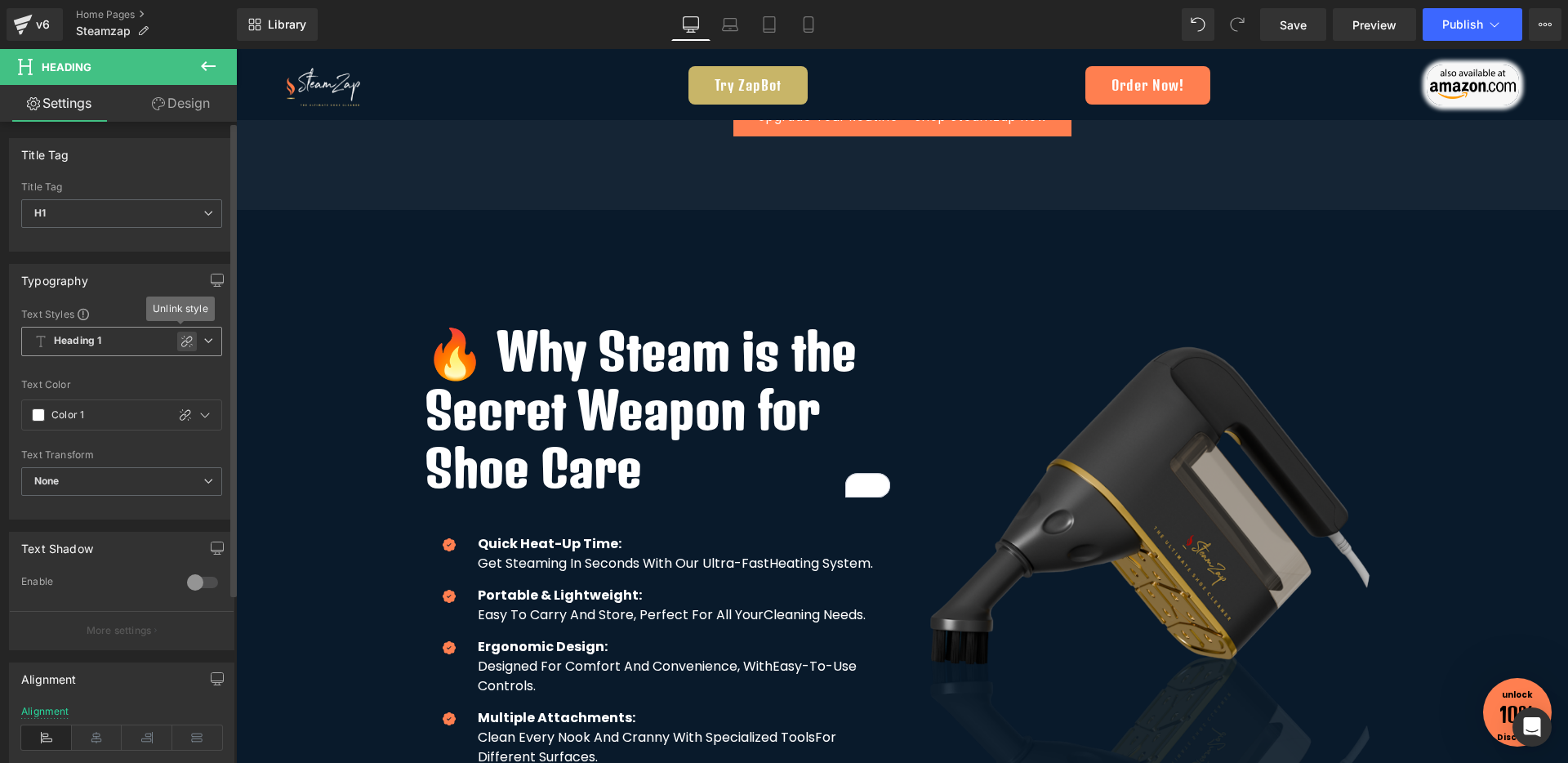
click at [181, 344] on icon at bounding box center [187, 341] width 13 height 13
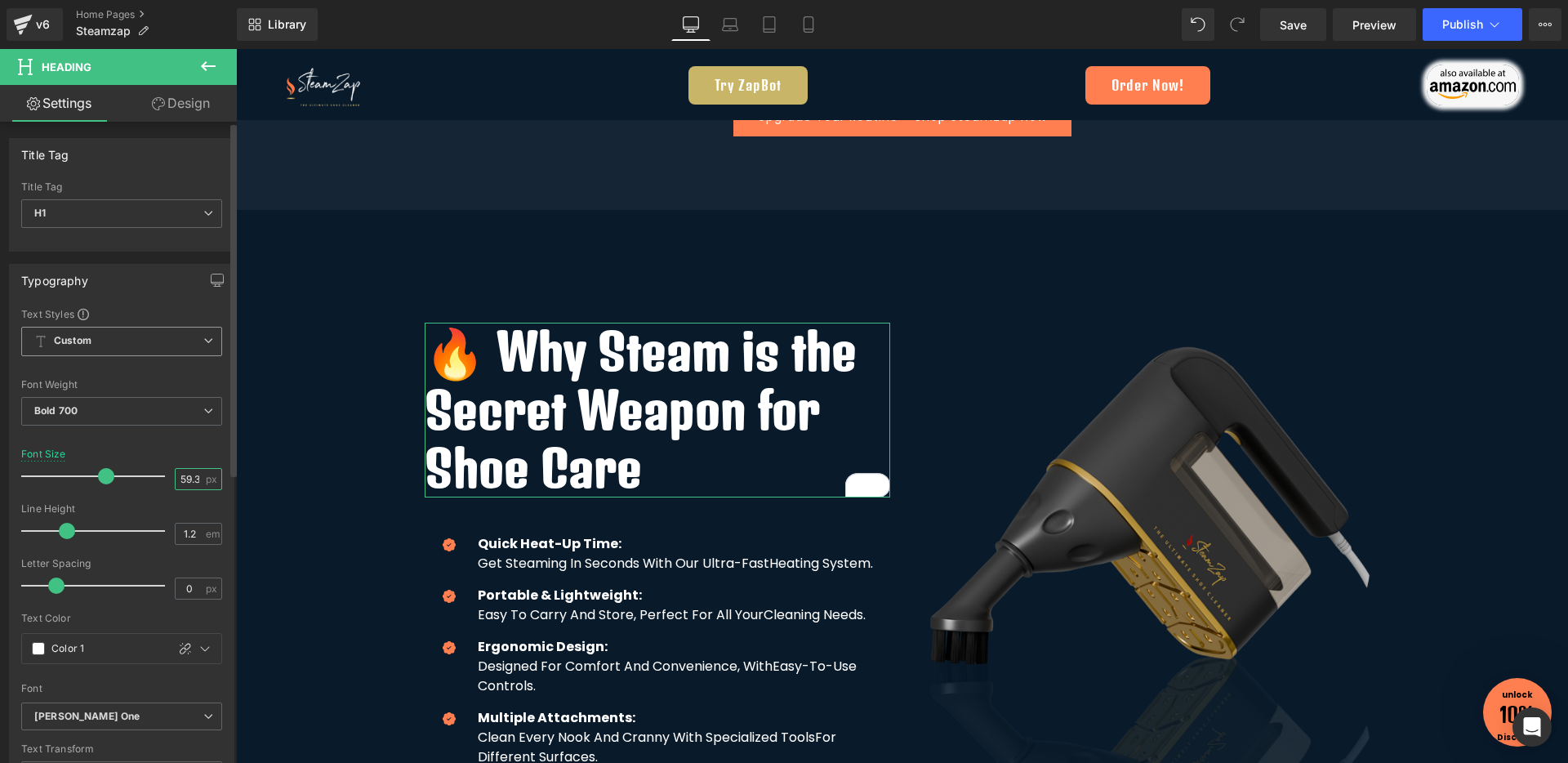
click at [186, 482] on input "59.36" at bounding box center [190, 479] width 29 height 20
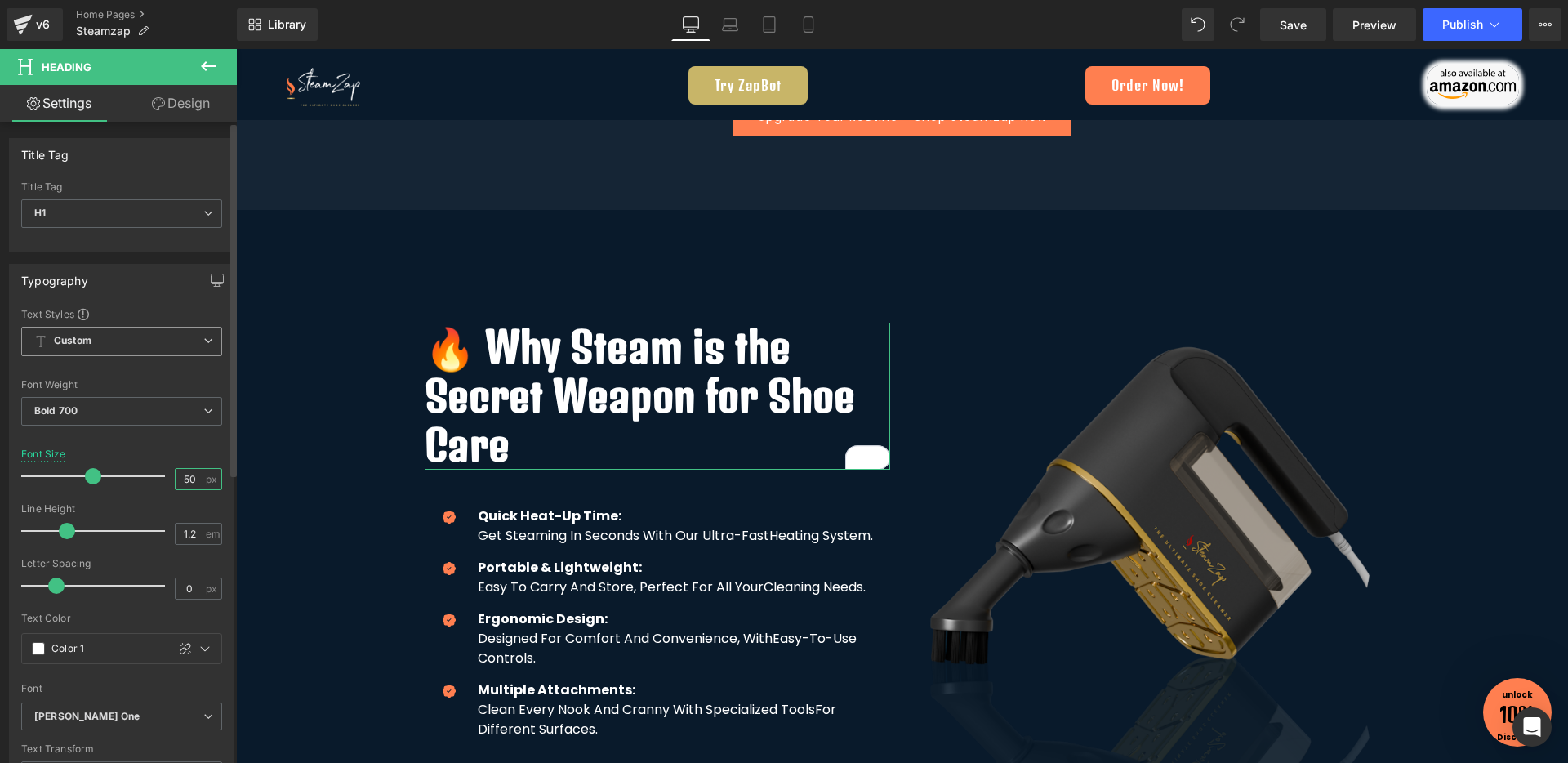
type input "50"
click at [155, 512] on div "Line Height" at bounding box center [121, 508] width 201 height 11
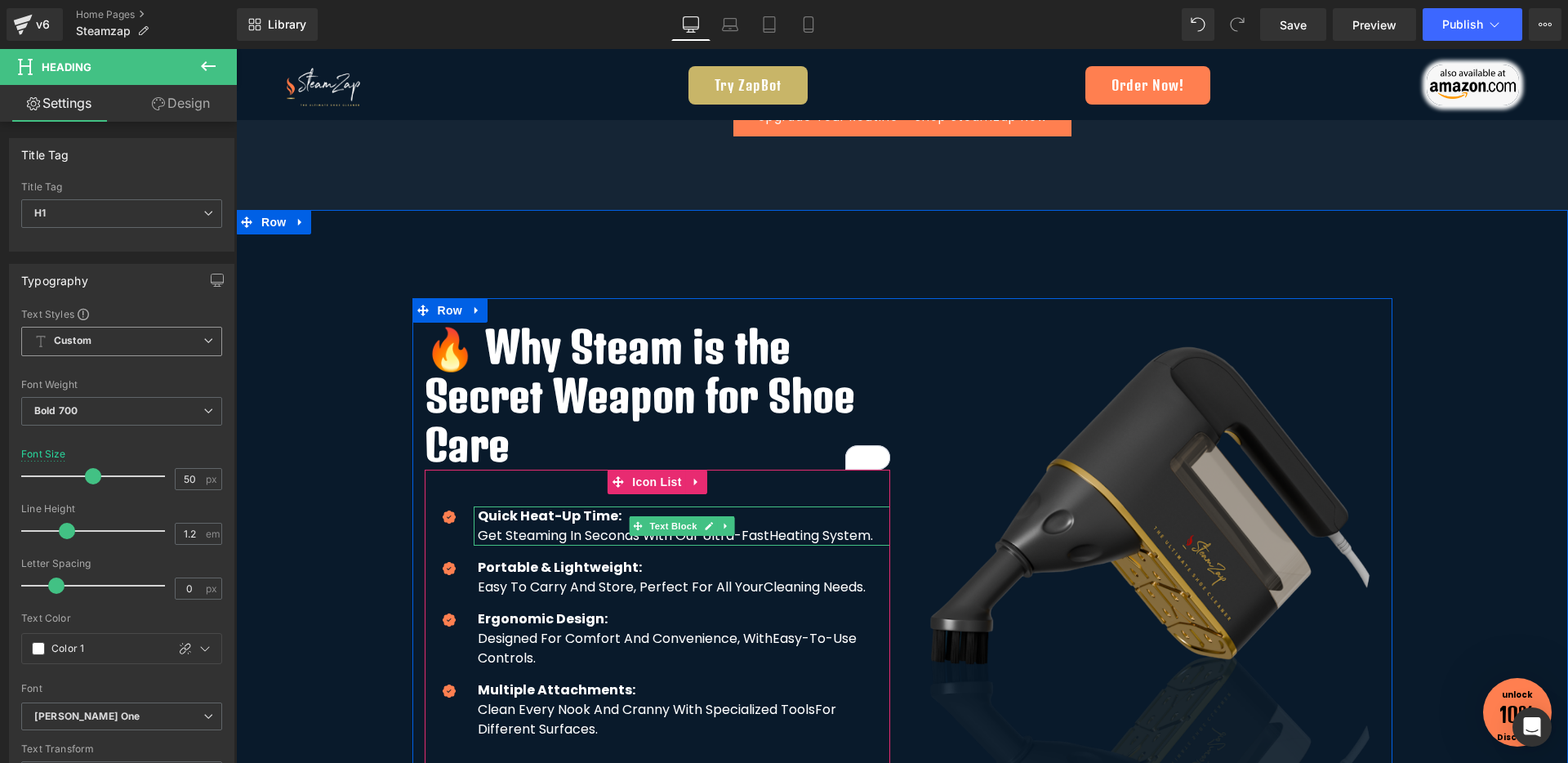
scroll to position [3787, 0]
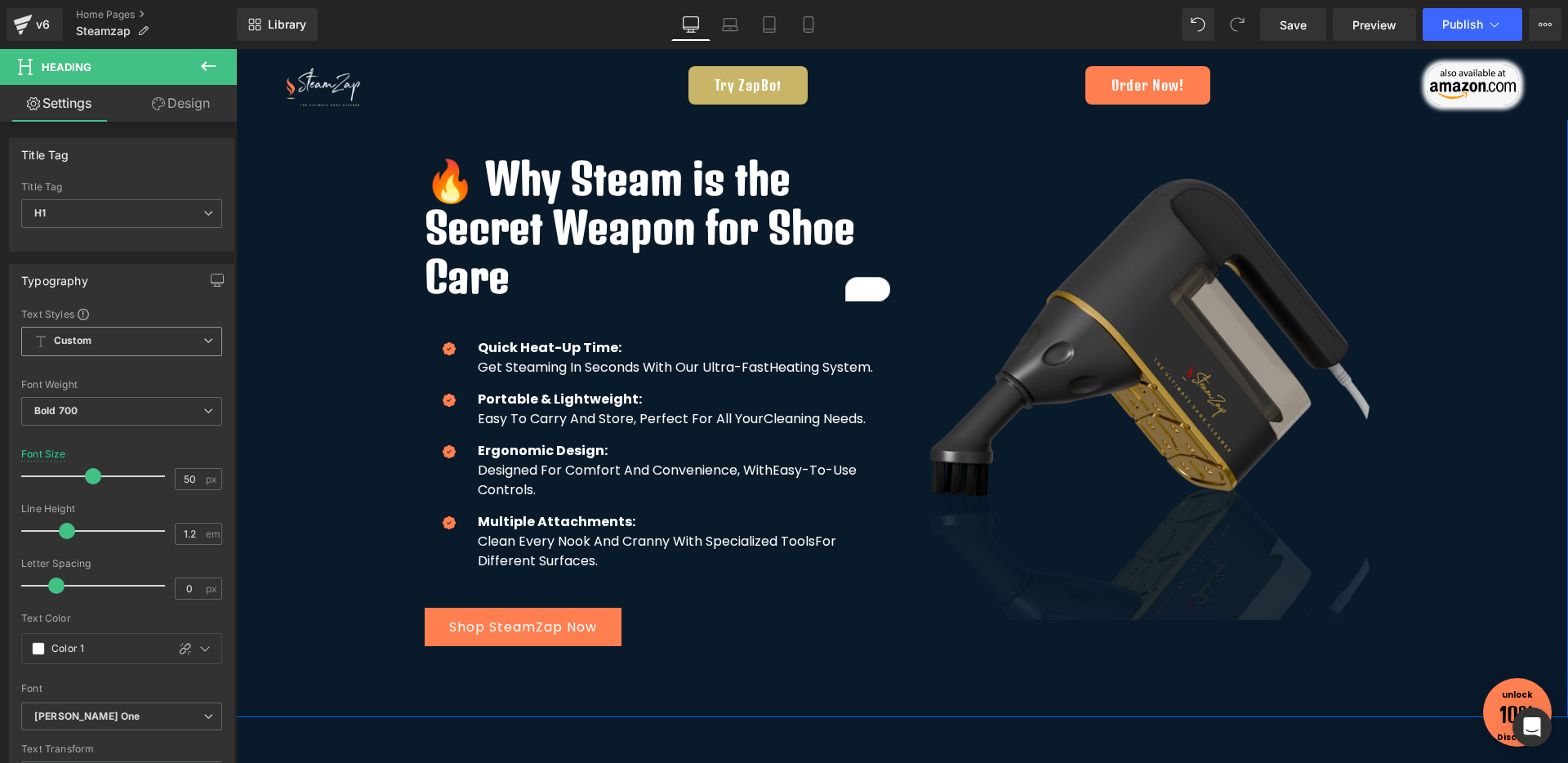
click at [363, 509] on div "🔥 Why Steam is the Secret Weapon for Shoe Care Heading Image Icon Quick Heat-Up…" at bounding box center [901, 391] width 1331 height 524
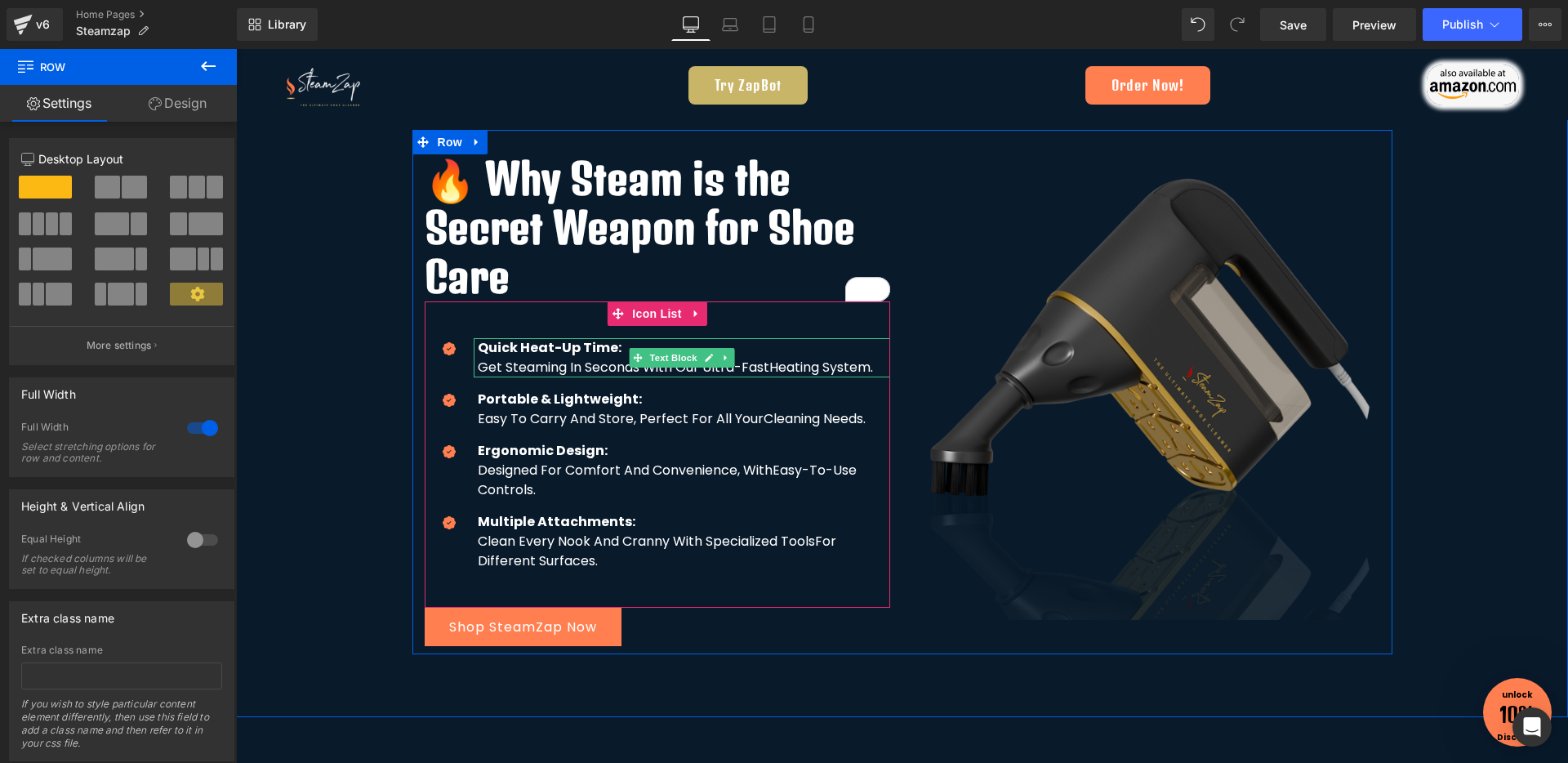
click at [606, 339] on strong "Quick Heat-Up Time:" at bounding box center [550, 348] width 144 height 19
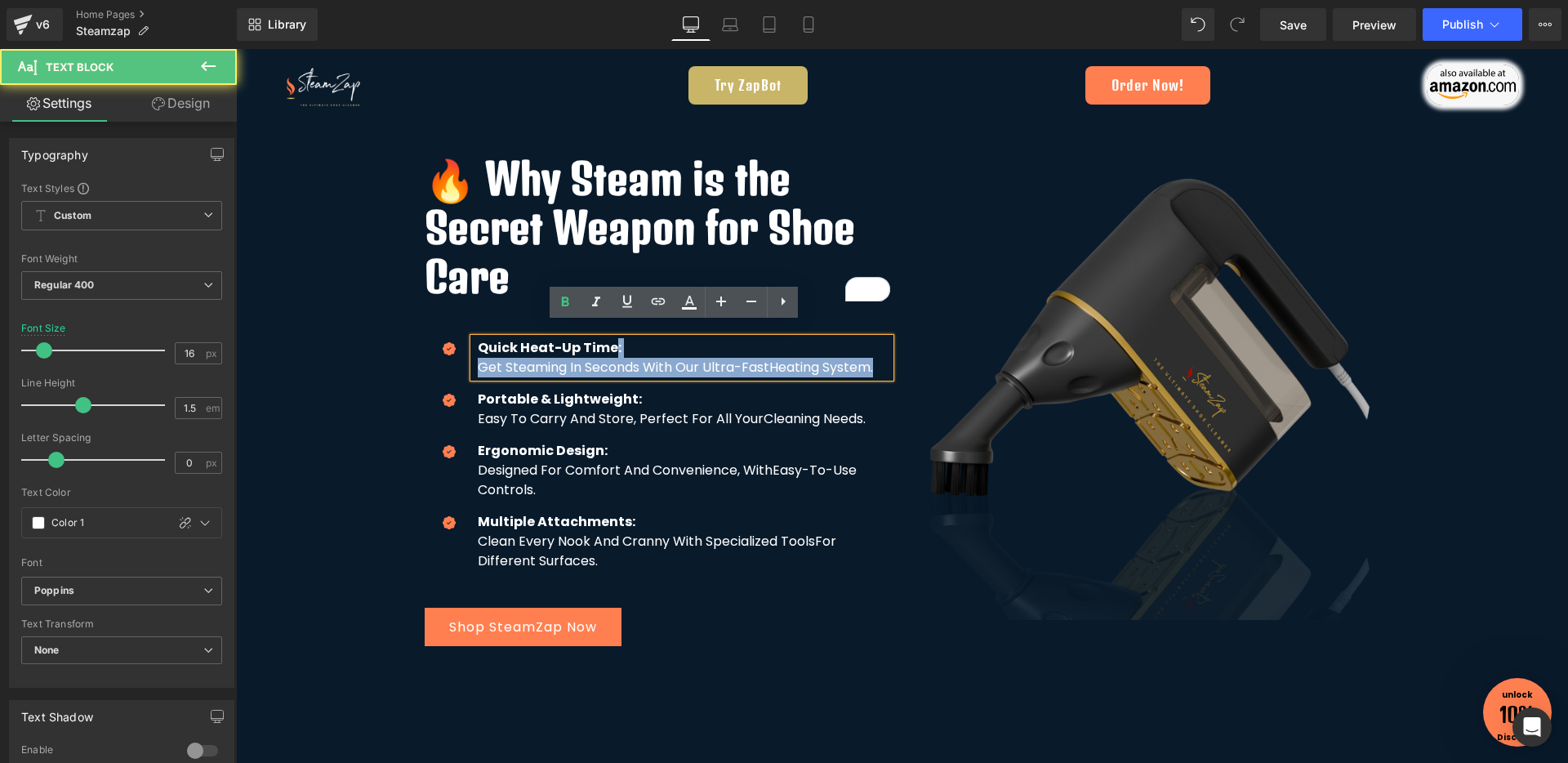
drag, startPoint x: 603, startPoint y: 334, endPoint x: 471, endPoint y: 332, distance: 132.0
click at [478, 339] on strong "Quick Heat-Up Time:" at bounding box center [550, 348] width 144 height 19
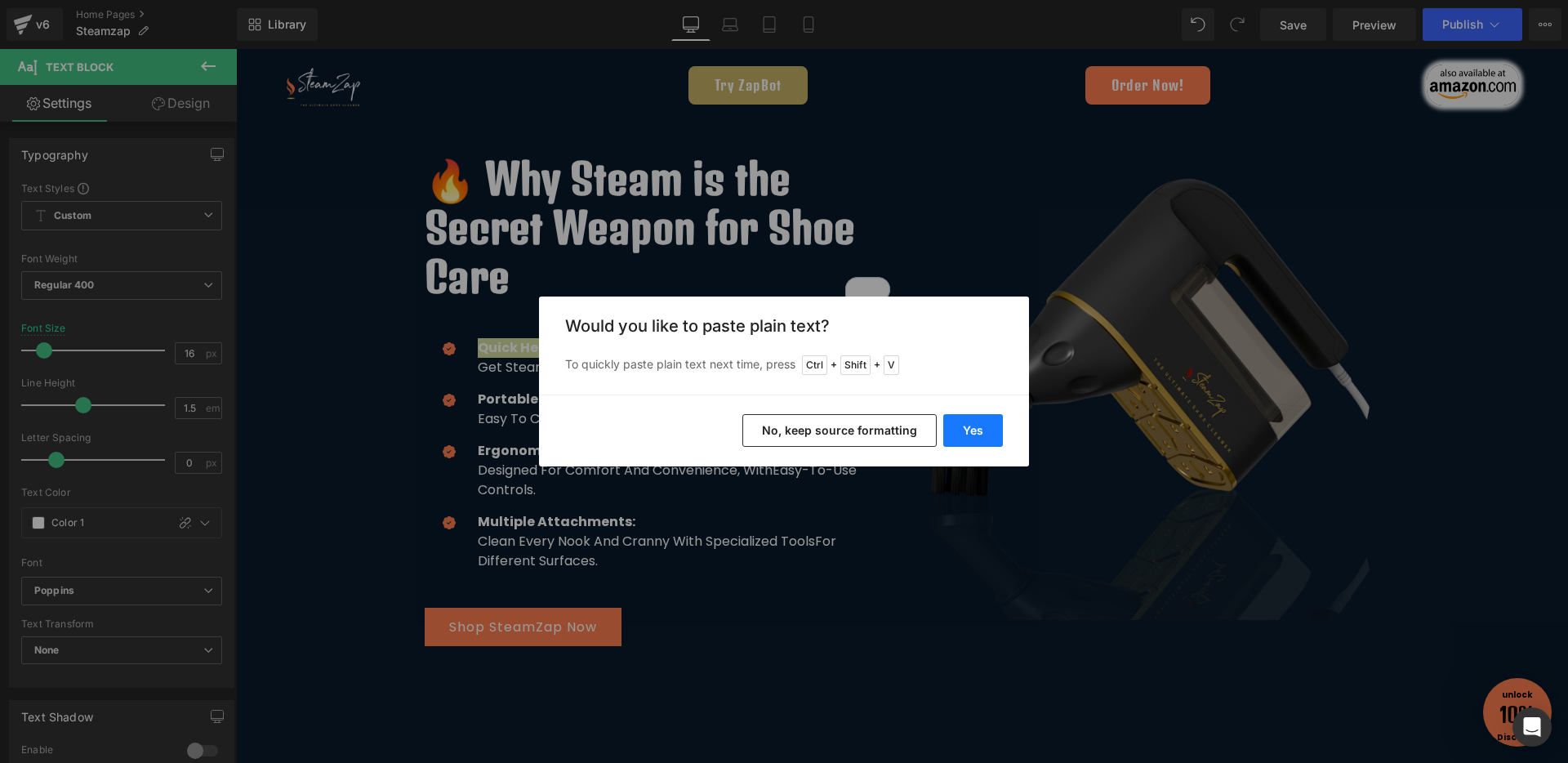
click at [976, 429] on button "Yes" at bounding box center [973, 430] width 60 height 33
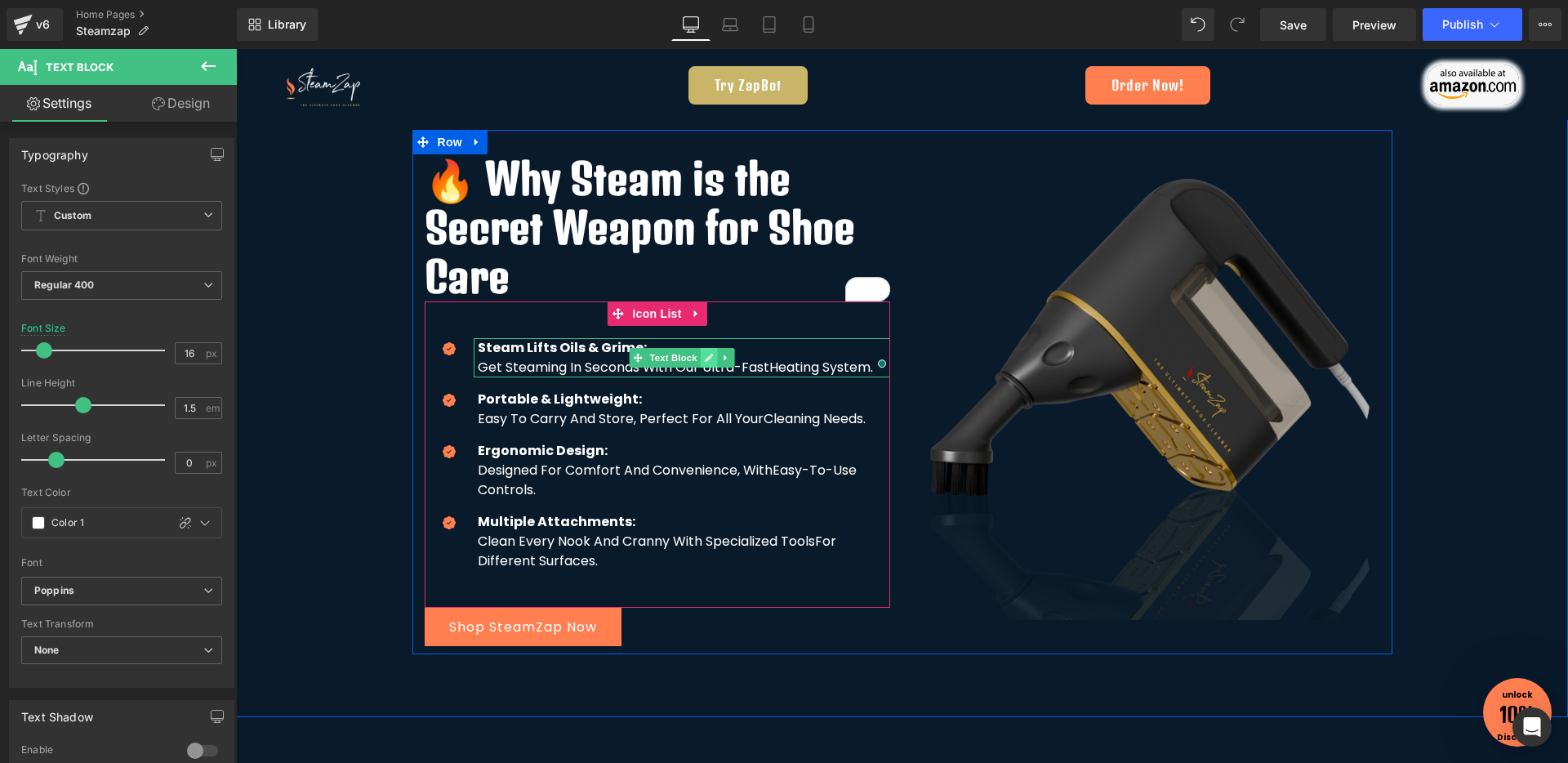
click at [704, 353] on icon at bounding box center [708, 358] width 9 height 10
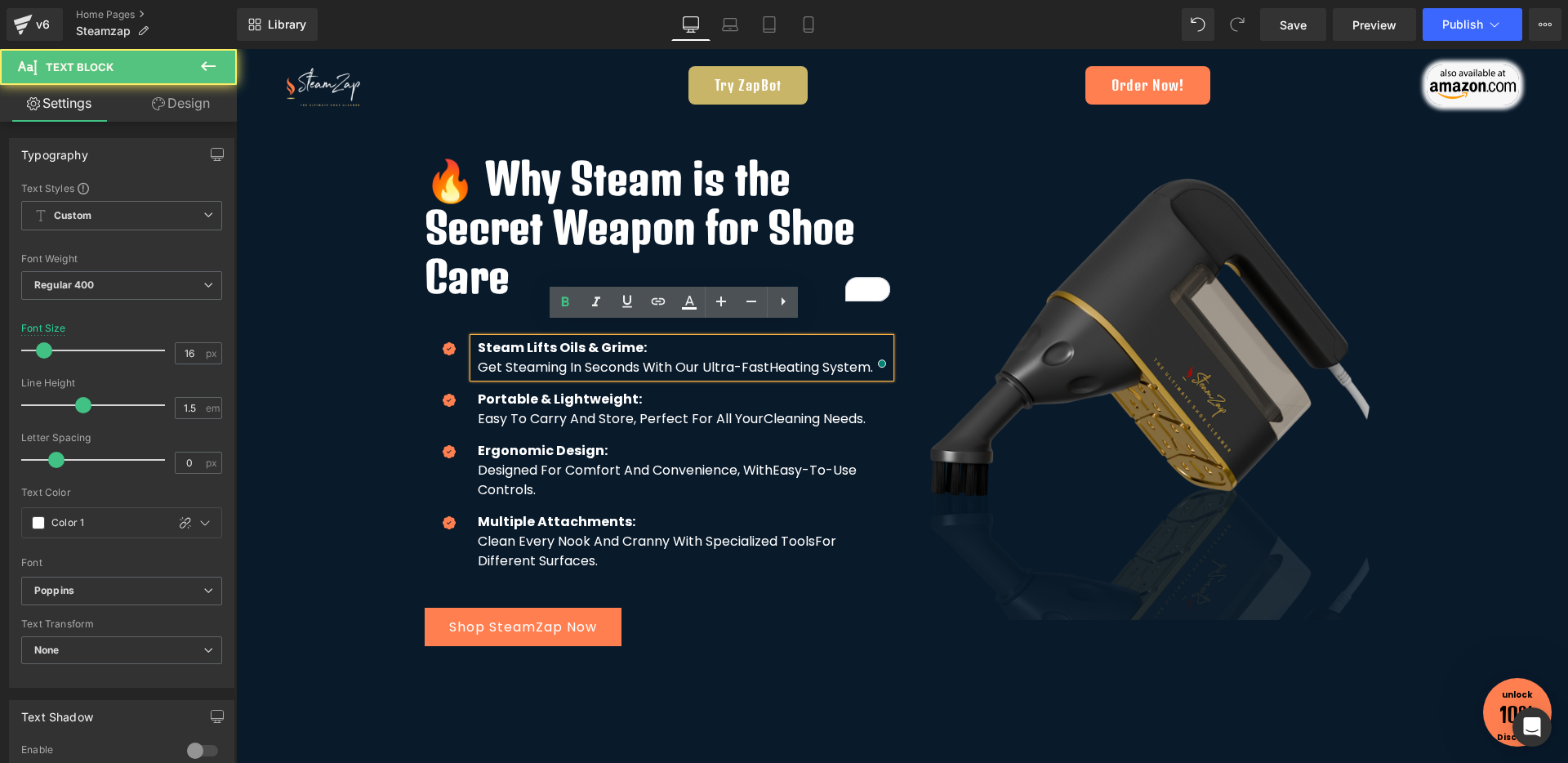
click at [683, 343] on p "Steam Lifts Oils & Grime:" at bounding box center [684, 349] width 412 height 20
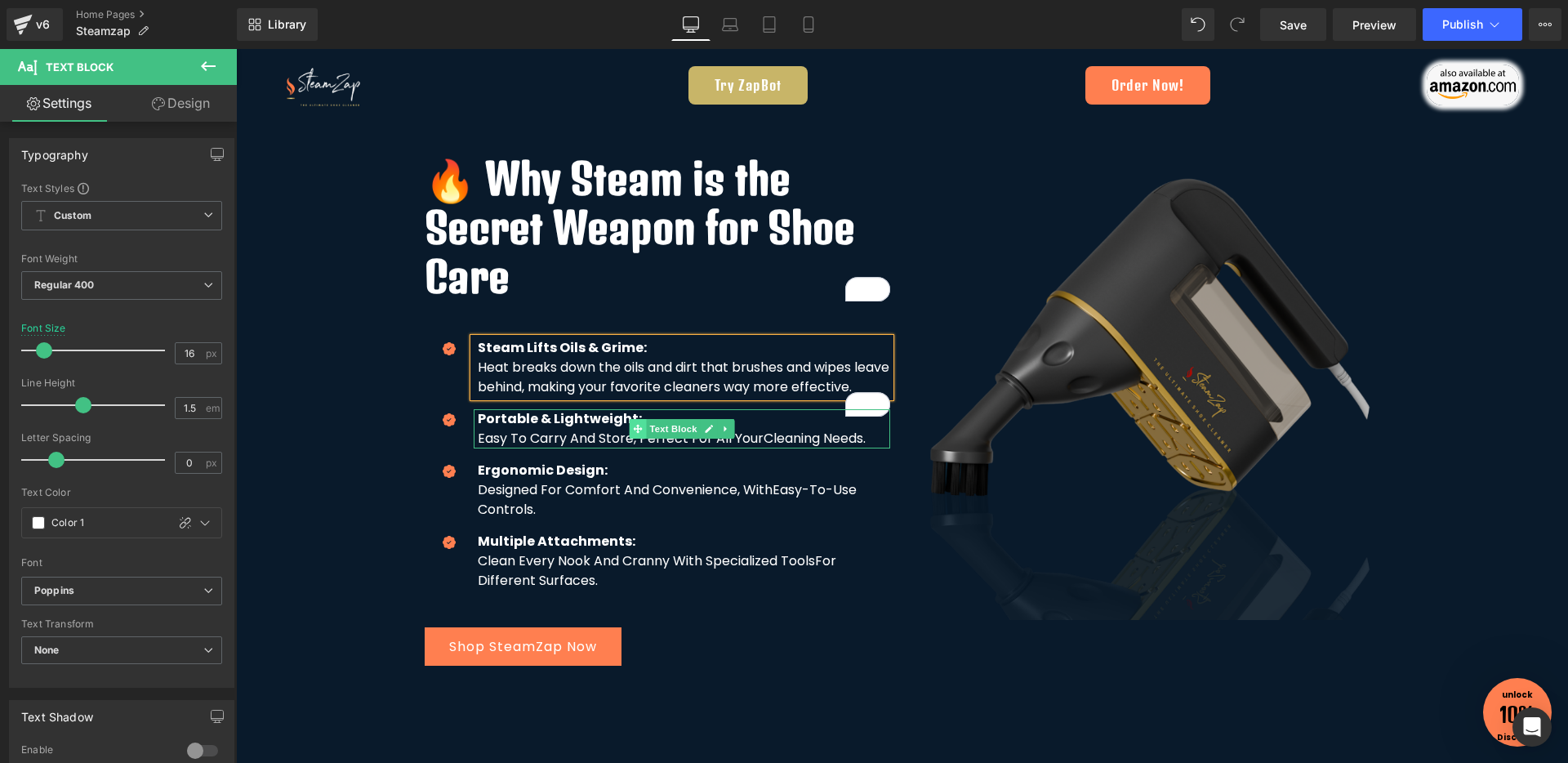
click at [629, 427] on span at bounding box center [637, 429] width 17 height 20
click at [705, 433] on icon at bounding box center [709, 428] width 8 height 8
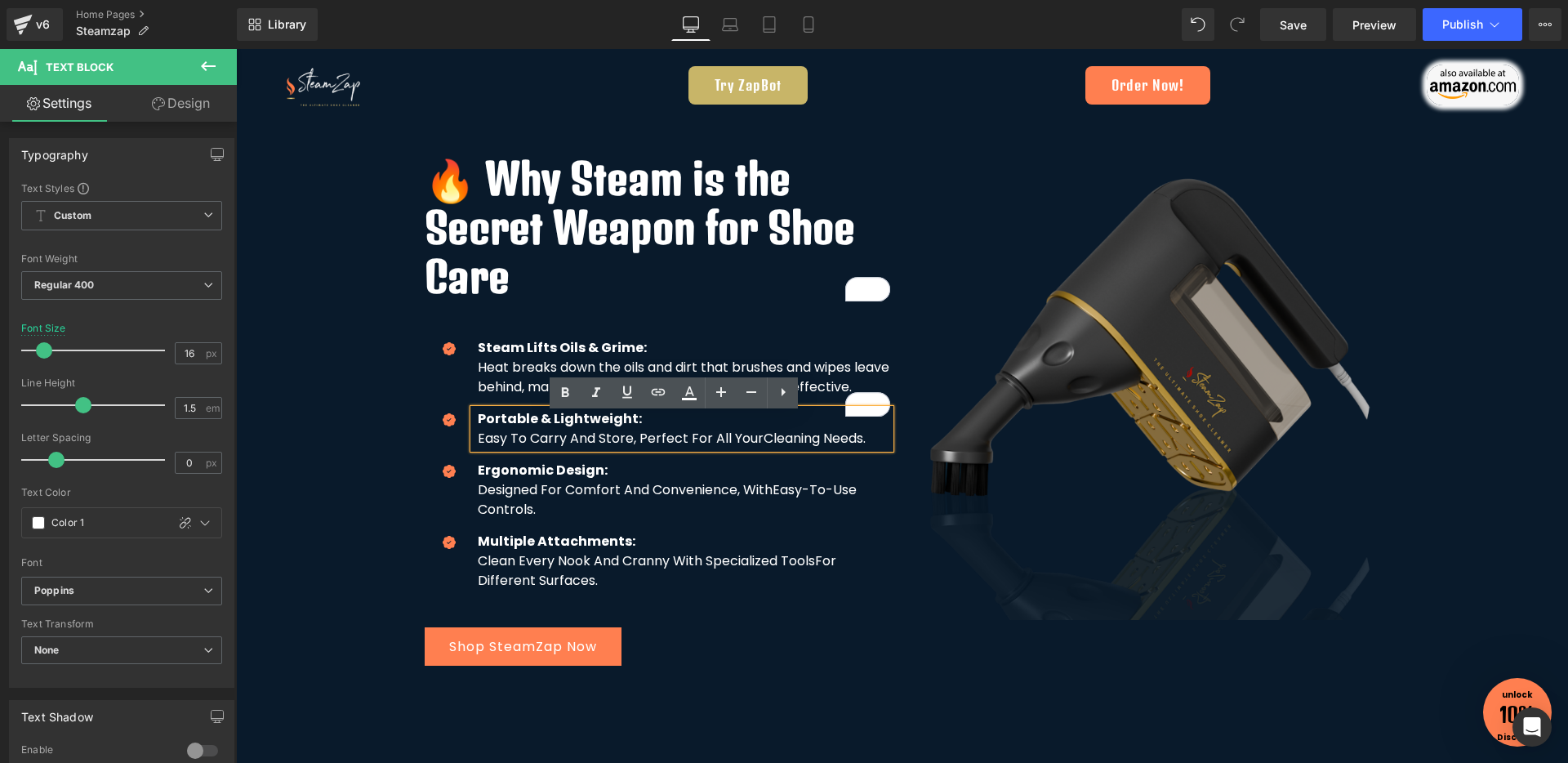
click at [621, 427] on strong "Portable & Lightweight:" at bounding box center [560, 418] width 164 height 19
paste div "To enrich screen reader interactions, please activate Accessibility in Grammarl…"
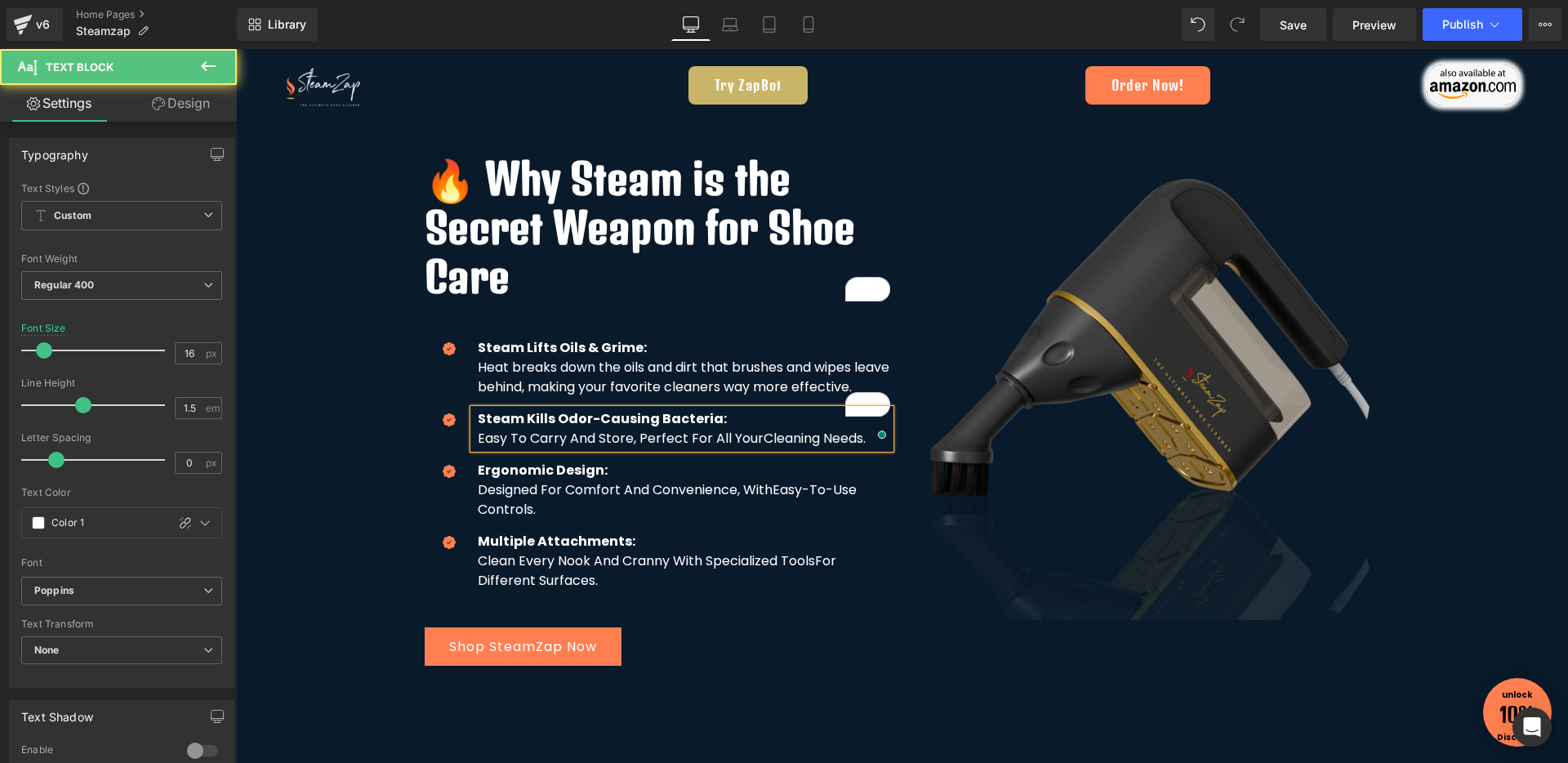
click at [729, 428] on p "Steam Kills Odor-Causing Bacteria:" at bounding box center [684, 419] width 412 height 20
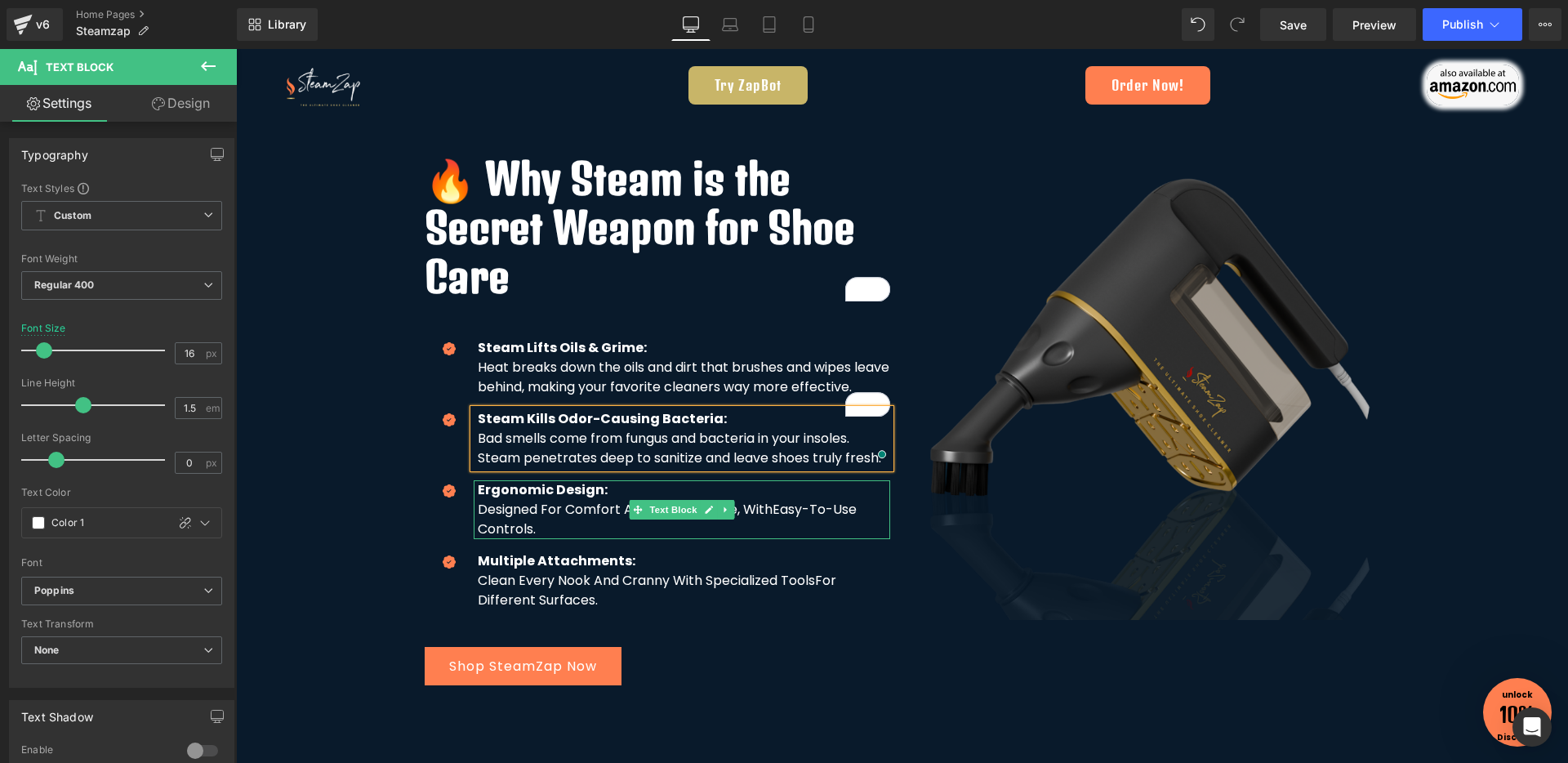
click at [590, 496] on strong "Ergonomic Design:" at bounding box center [543, 489] width 130 height 19
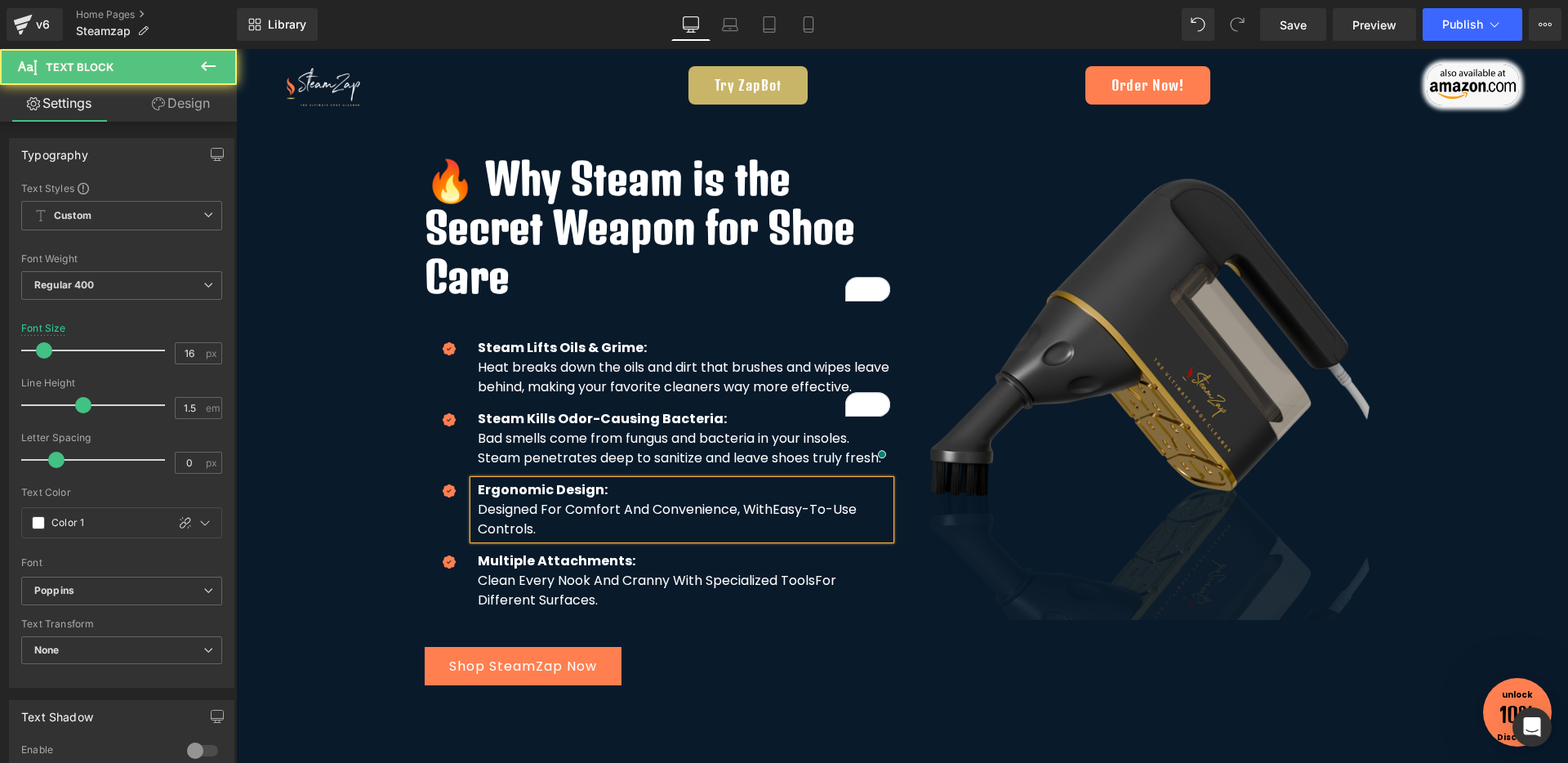
click at [590, 496] on strong "Ergonomic Design:" at bounding box center [543, 489] width 130 height 19
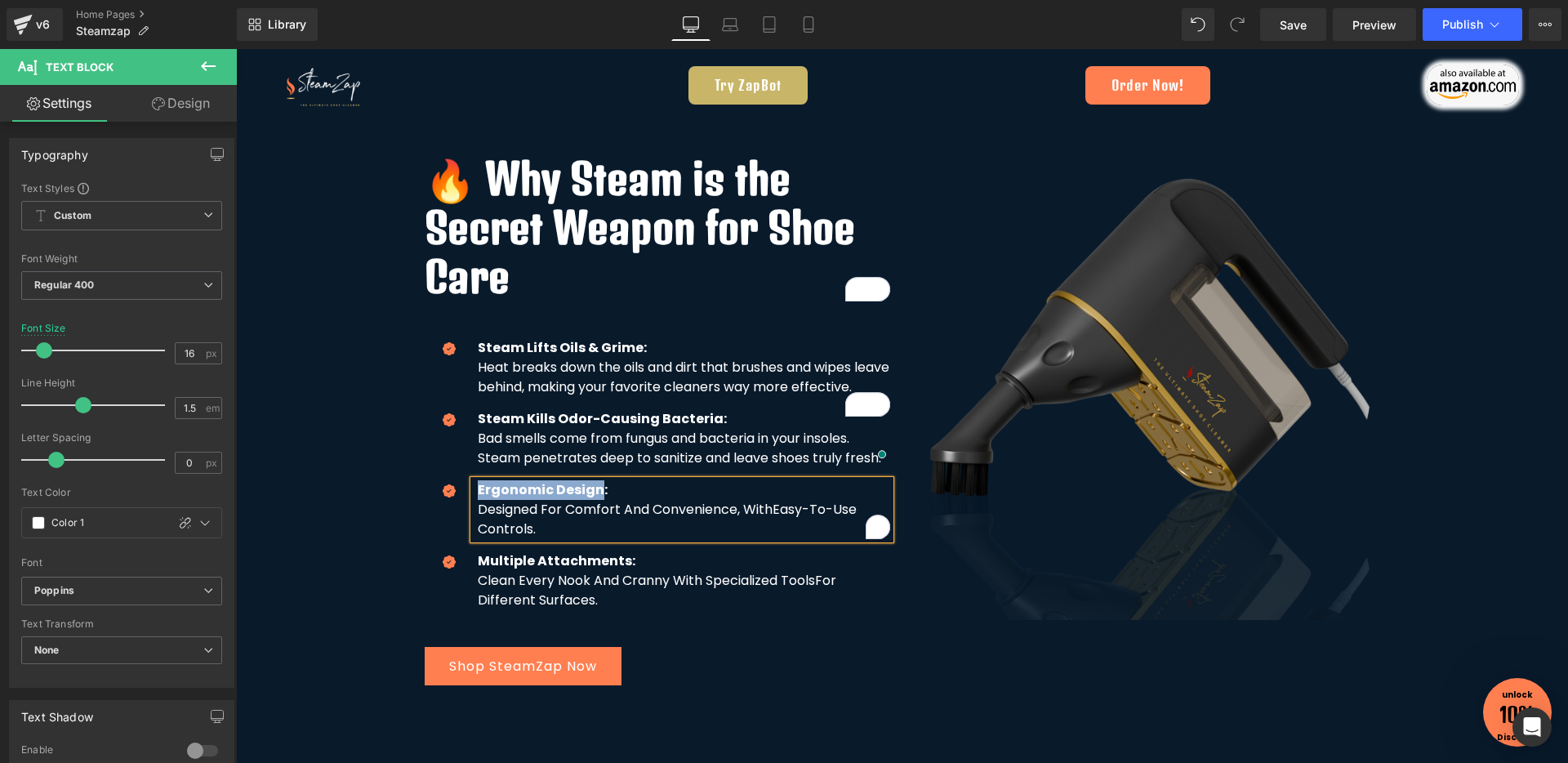
paste div "To enrich screen reader interactions, please activate Accessibility in Grammarl…"
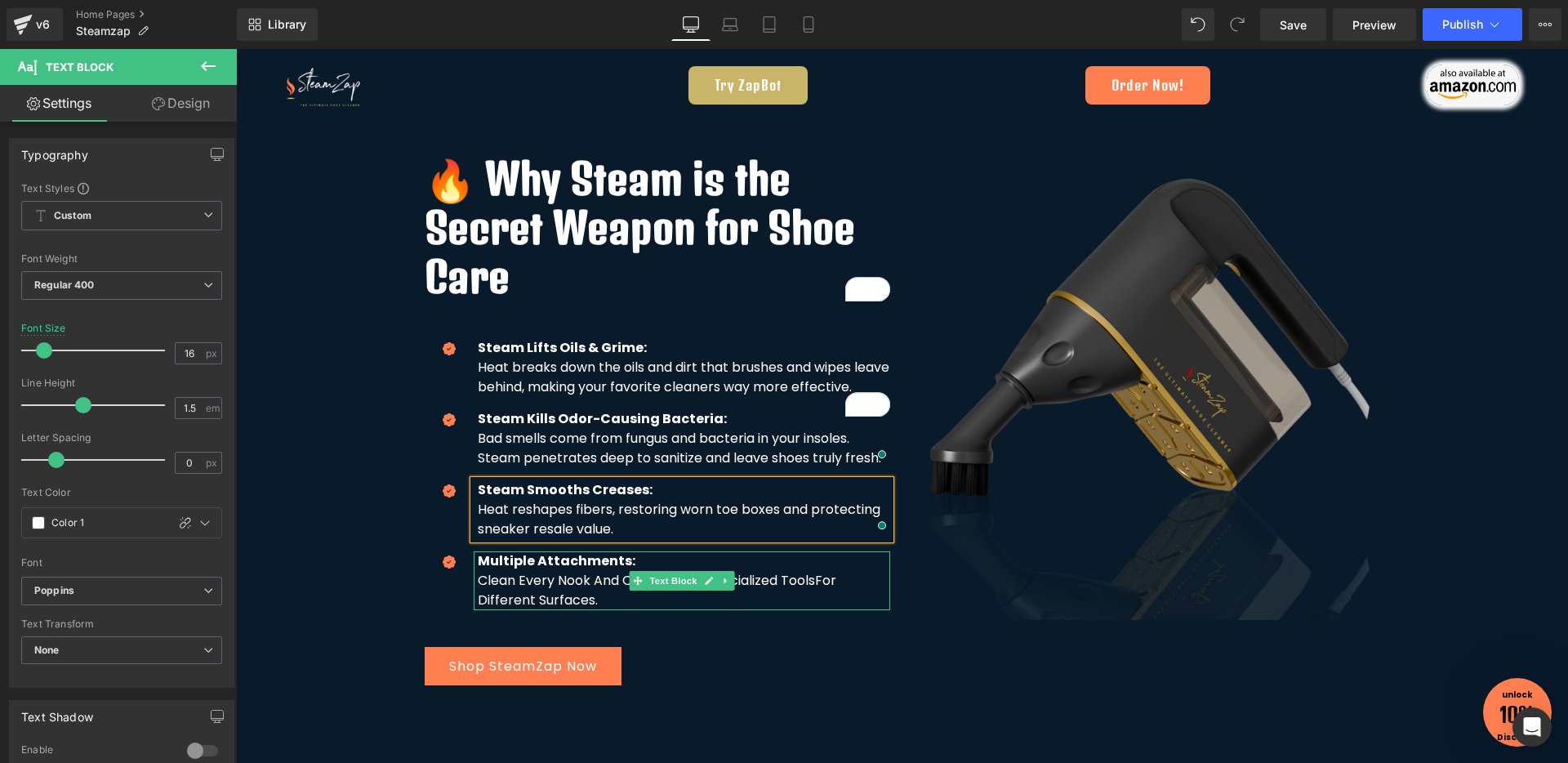
click at [617, 565] on strong "Multiple Attachments:" at bounding box center [557, 560] width 158 height 19
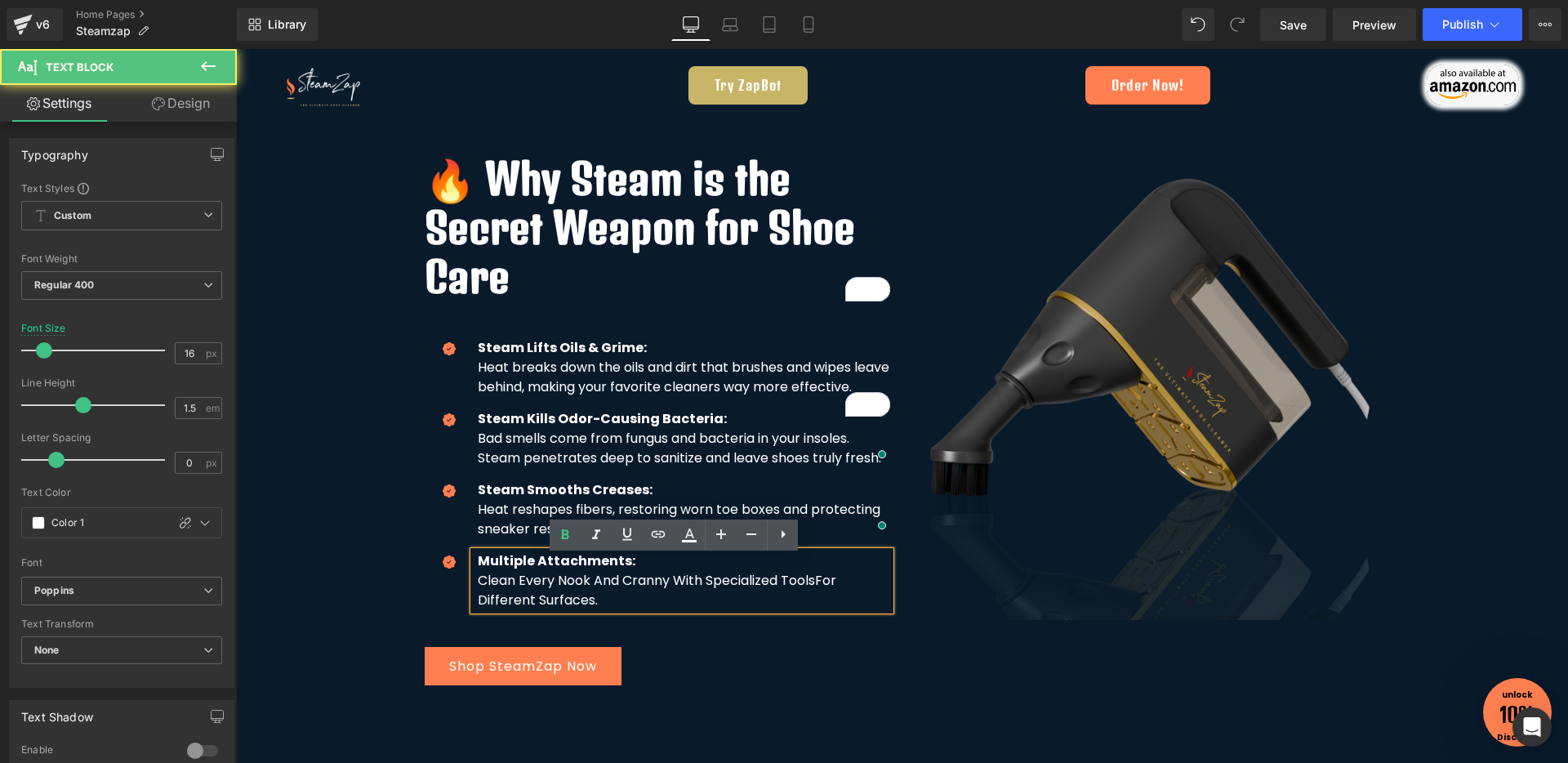
click at [621, 565] on p "Multiple Attachments:" at bounding box center [684, 561] width 412 height 20
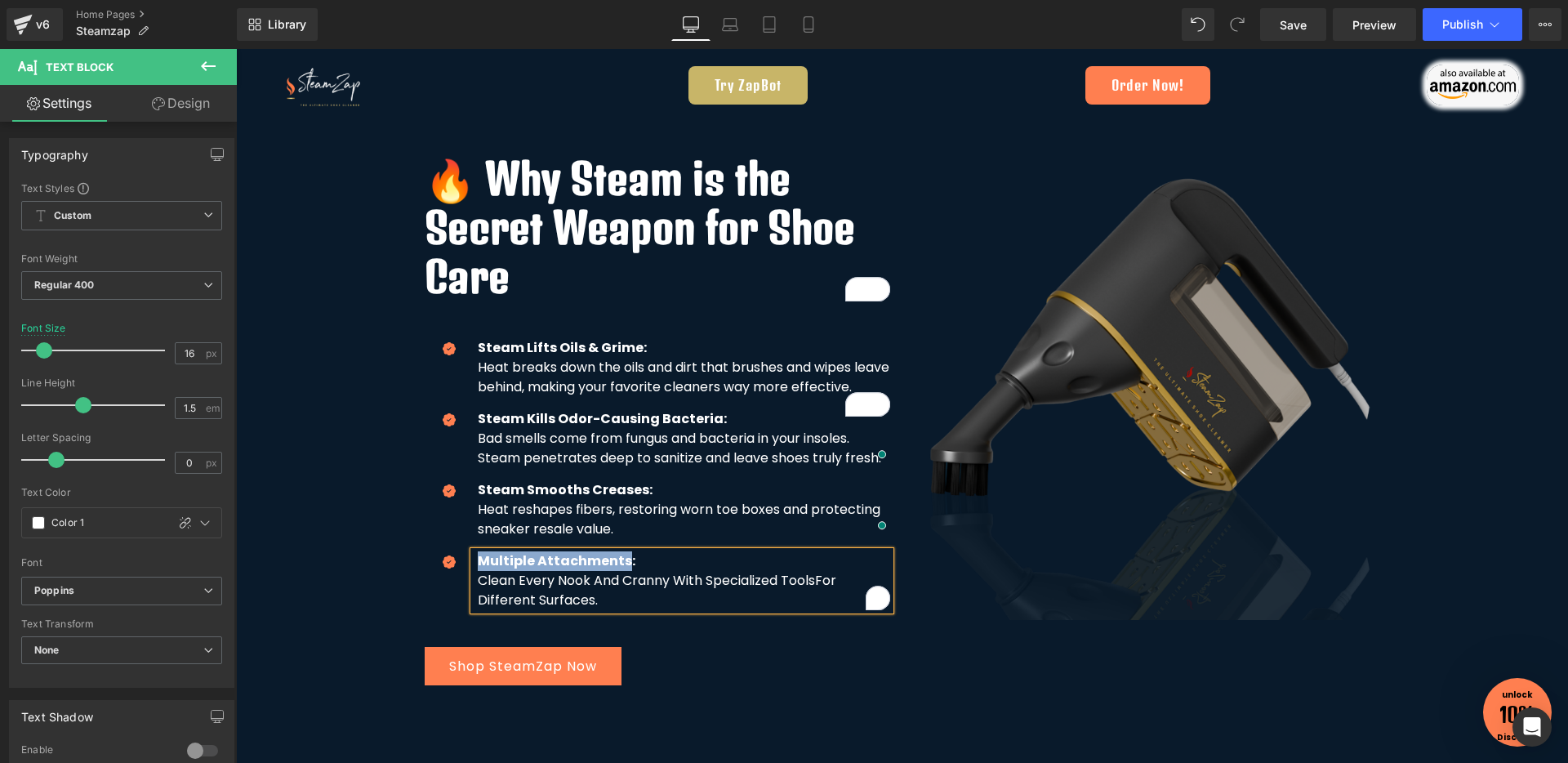
paste div "To enrich screen reader interactions, please activate Accessibility in Grammarl…"
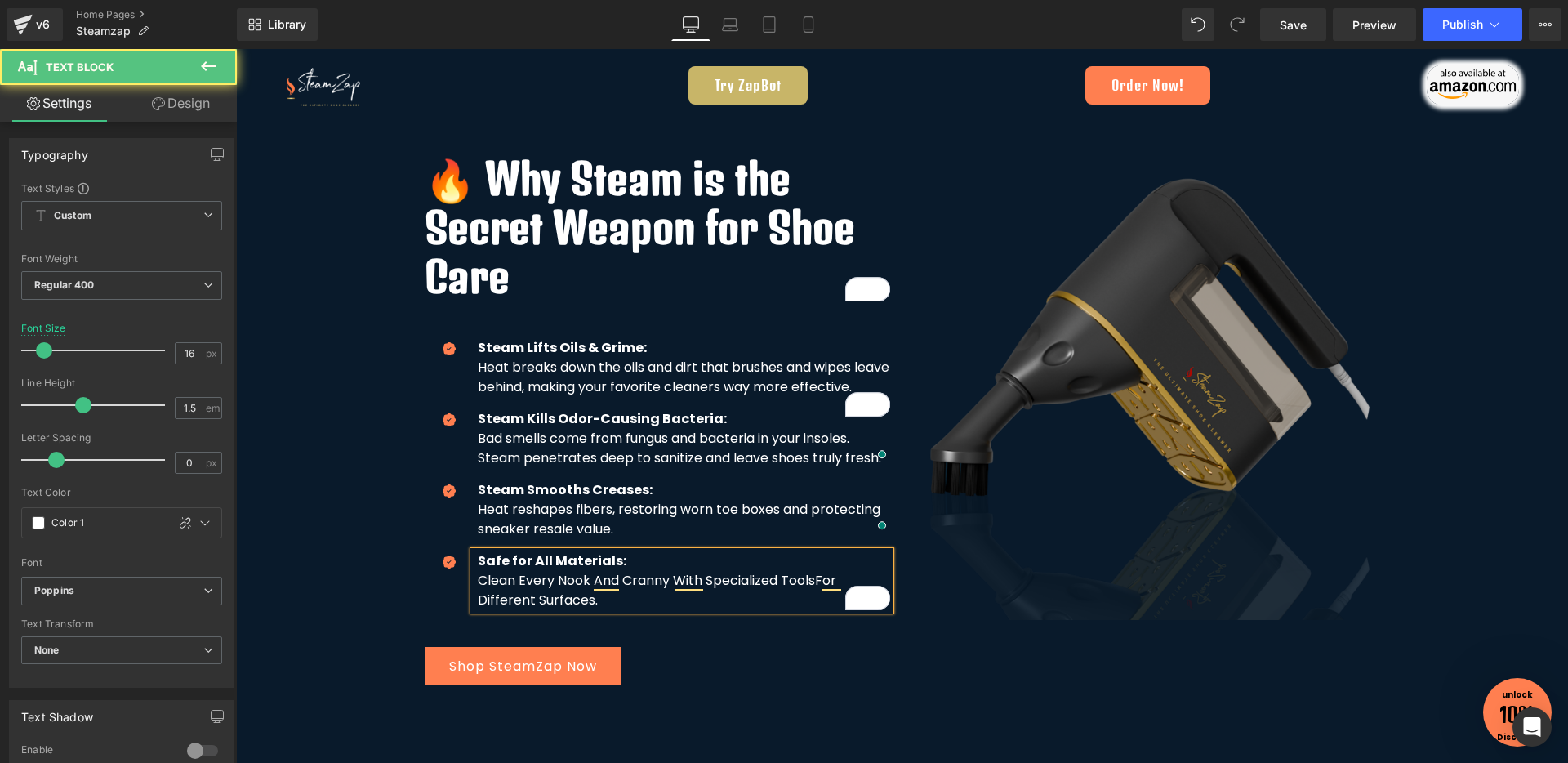
click at [621, 569] on p "Safe for All Materials:" at bounding box center [684, 561] width 412 height 20
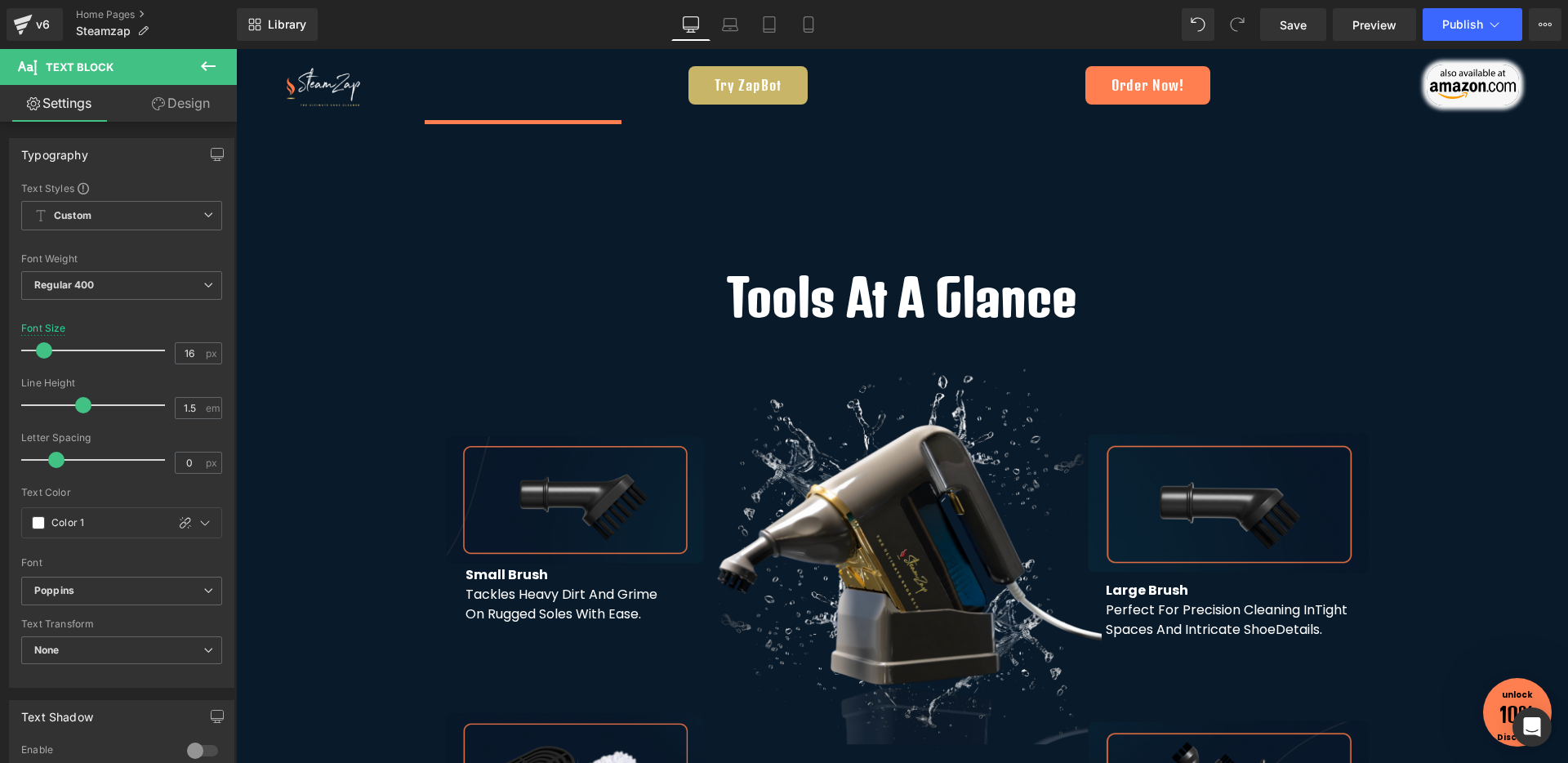
scroll to position [4410, 0]
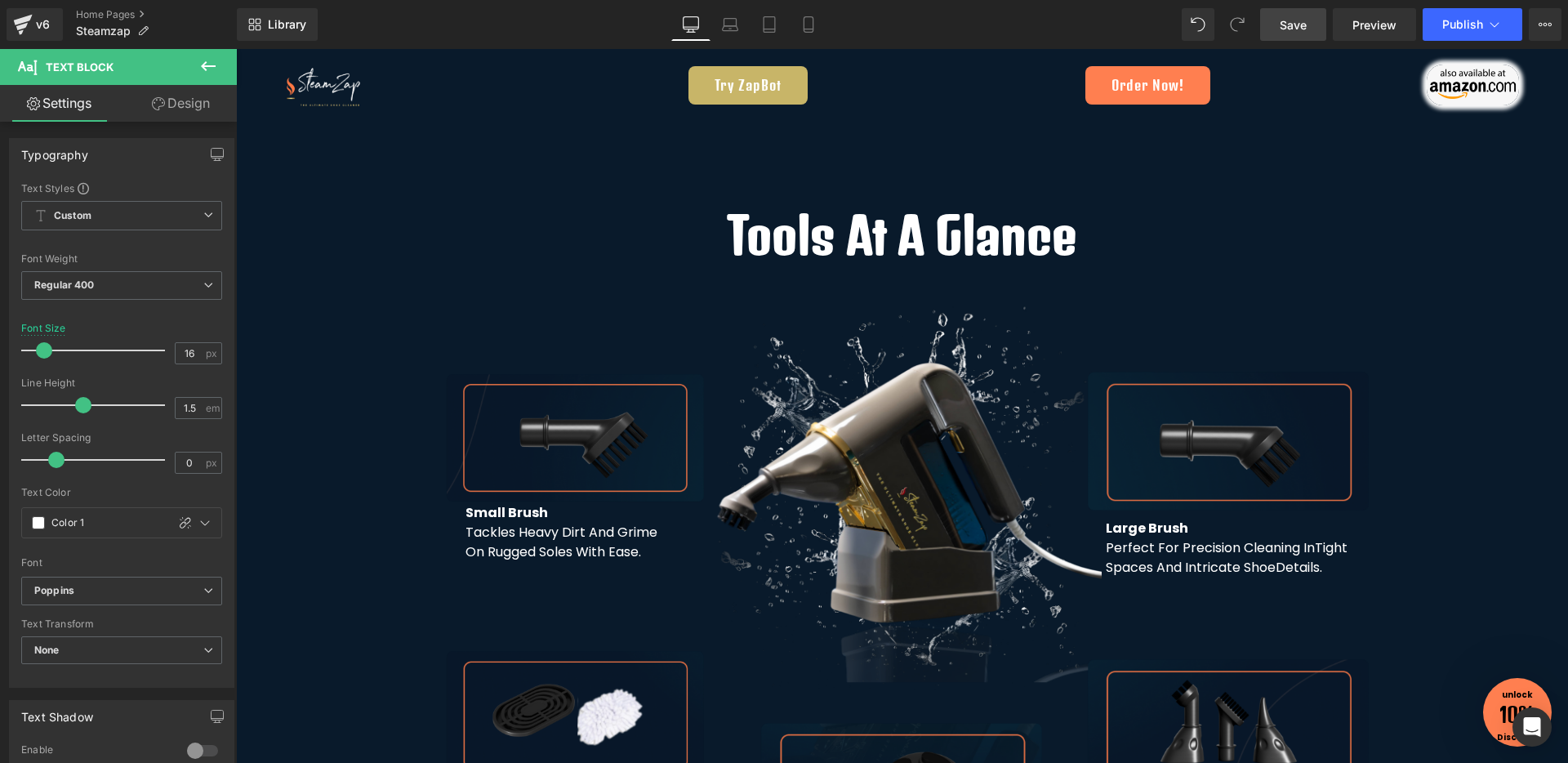
click at [1292, 25] on span "Save" at bounding box center [1293, 24] width 27 height 17
